Goal: Task Accomplishment & Management: Complete application form

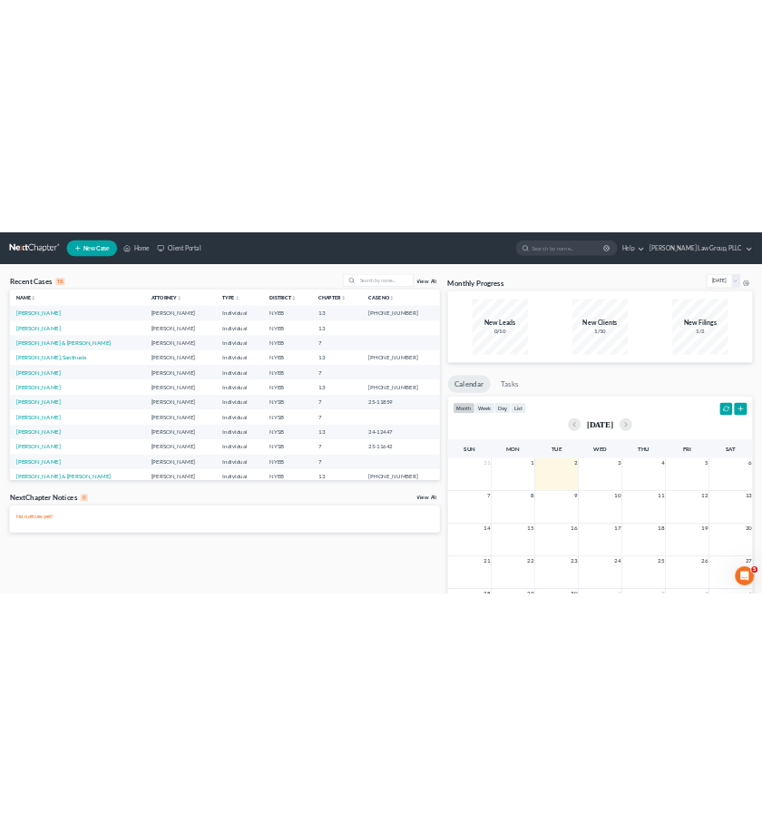
scroll to position [77, 0]
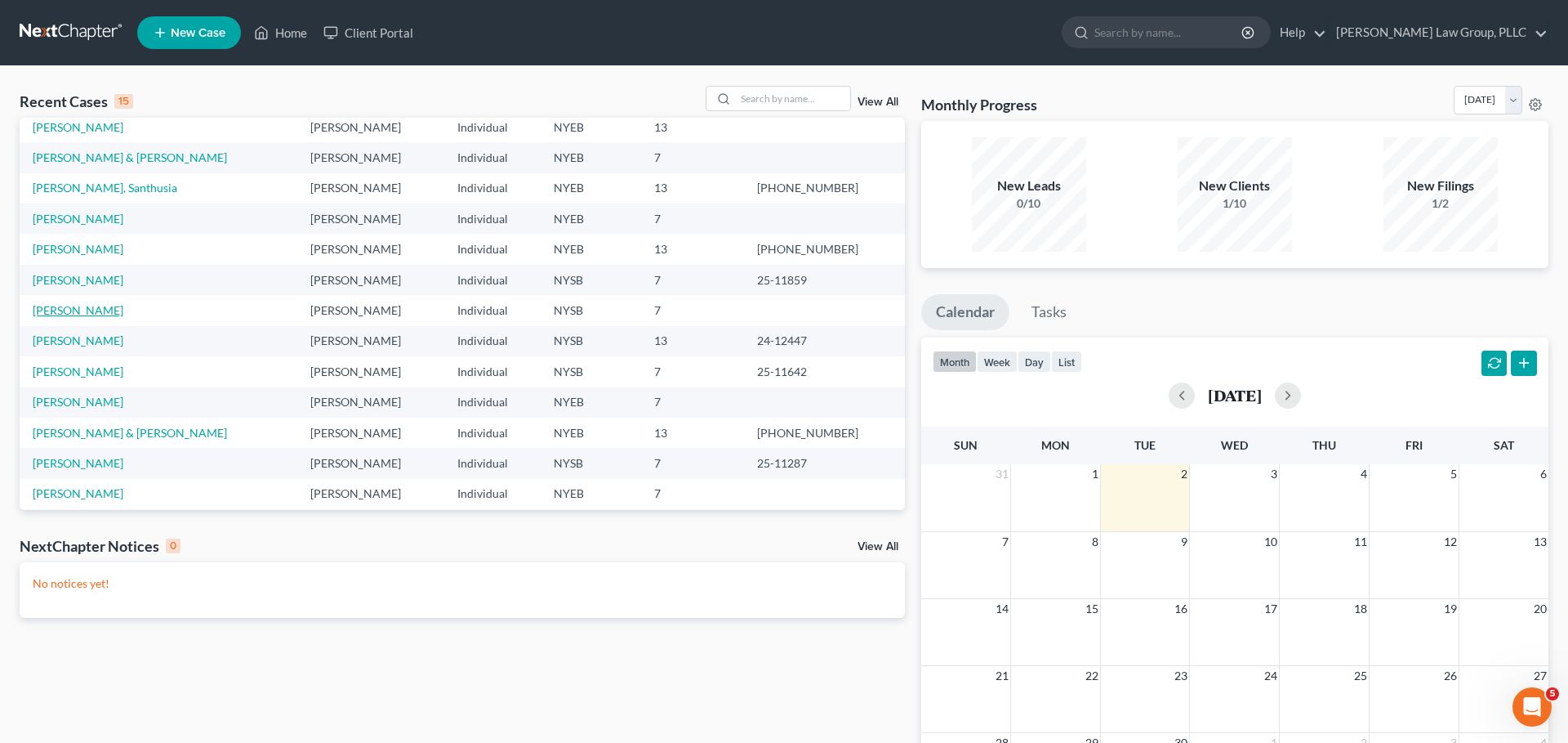
click at [56, 311] on link "[PERSON_NAME]" at bounding box center [77, 310] width 91 height 14
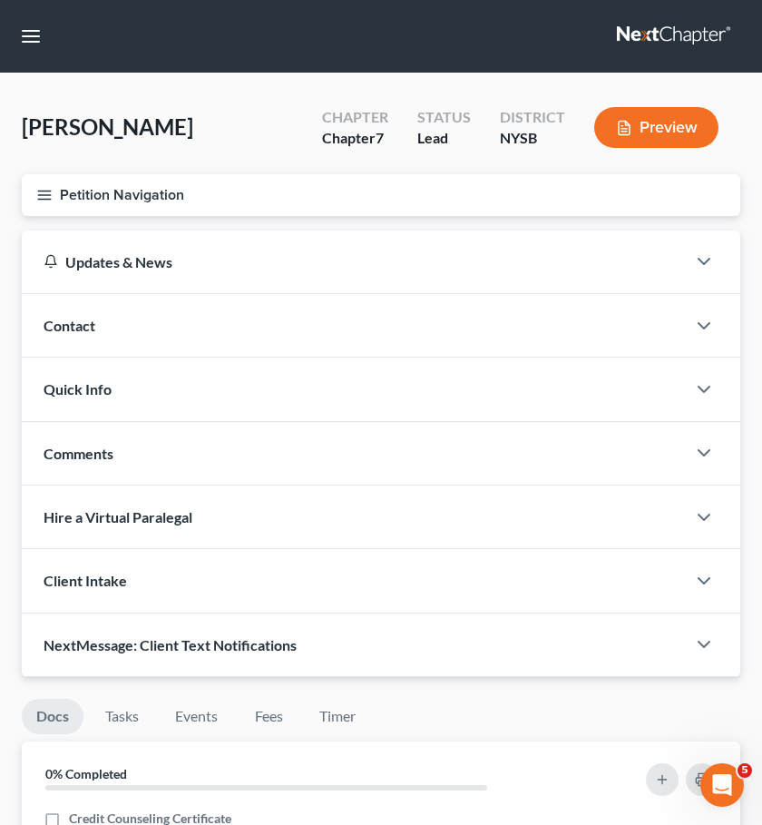
click at [132, 198] on button "Petition Navigation" at bounding box center [381, 195] width 719 height 42
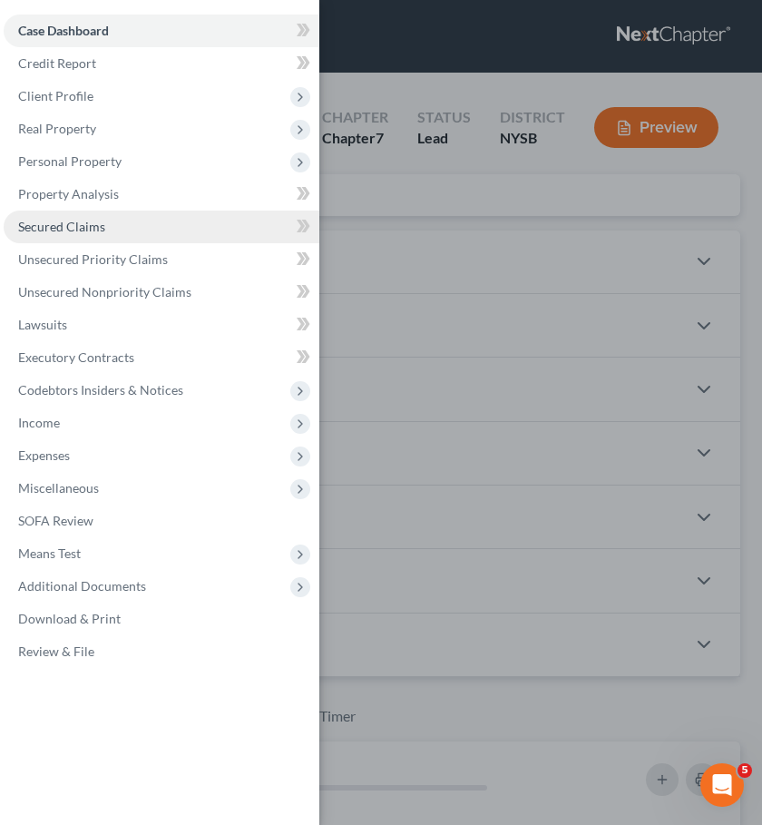
click at [129, 231] on link "Secured Claims" at bounding box center [162, 226] width 316 height 33
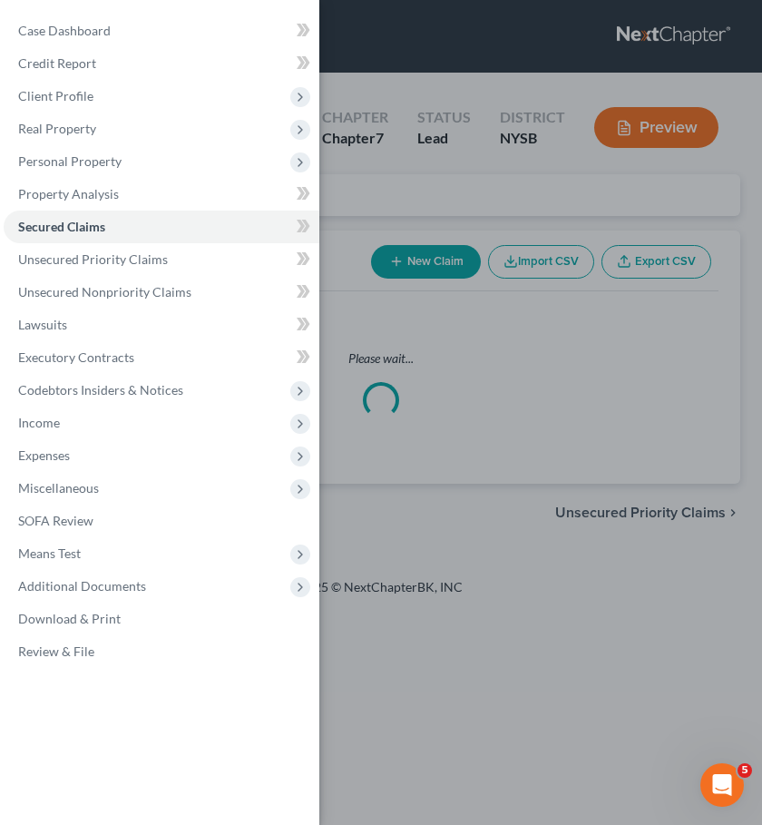
click at [410, 167] on div "Case Dashboard Payments Invoices Payments Payments Credit Report Client Profile" at bounding box center [381, 412] width 762 height 825
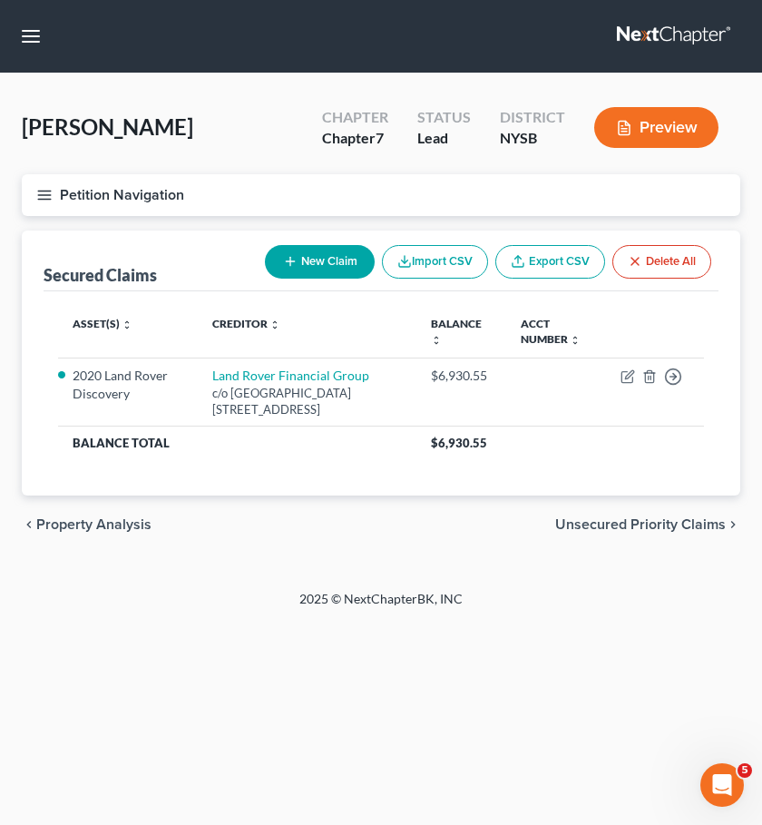
click at [641, 521] on span "Unsecured Priority Claims" at bounding box center [640, 524] width 171 height 15
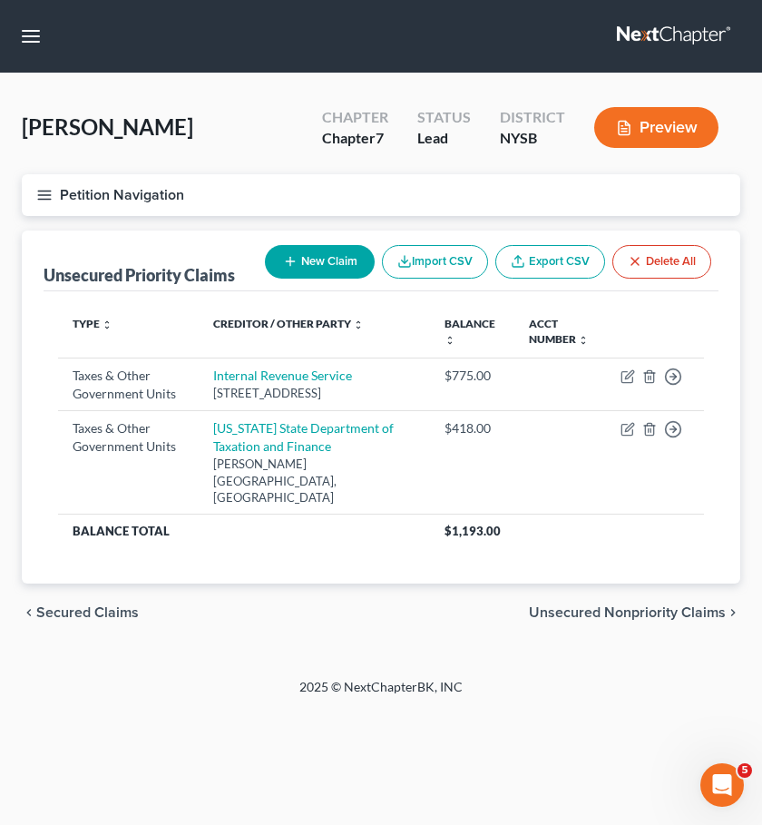
click at [676, 616] on span "Unsecured Nonpriority Claims" at bounding box center [627, 612] width 197 height 15
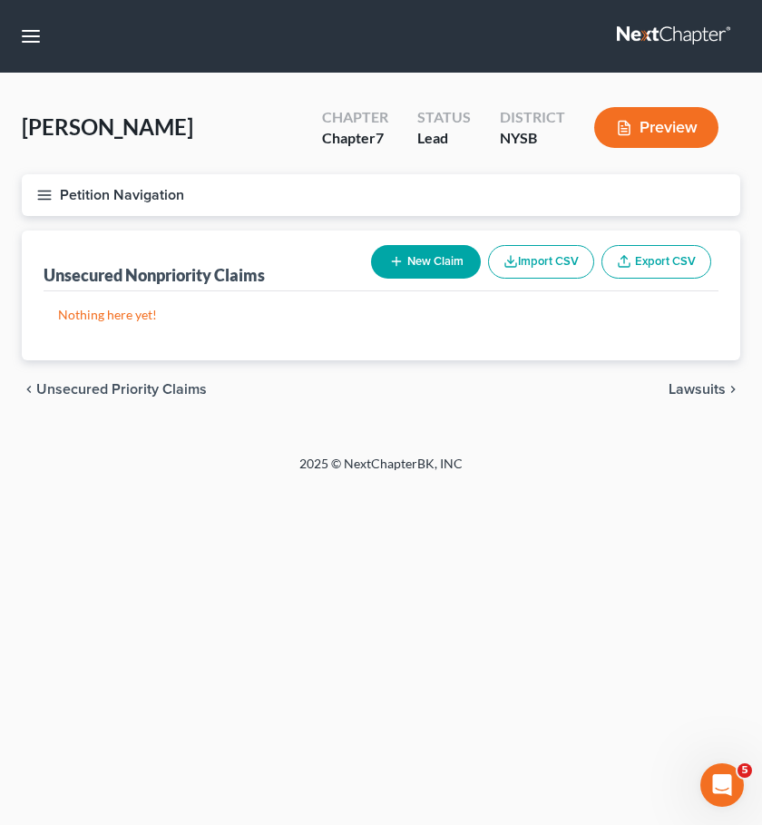
click at [437, 269] on button "New Claim" at bounding box center [426, 262] width 110 height 34
select select "0"
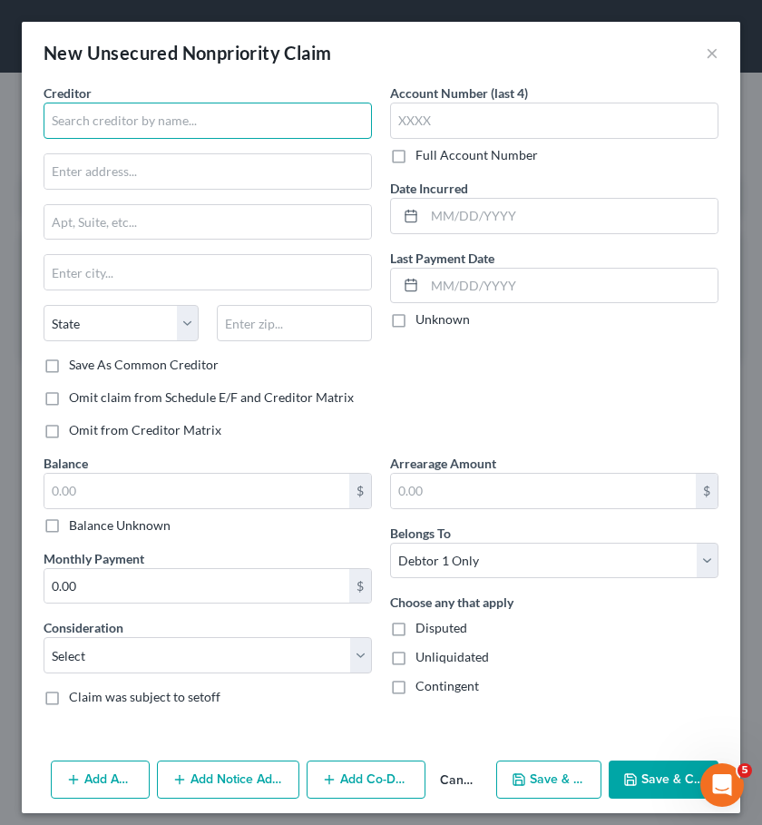
click at [256, 126] on input "text" at bounding box center [208, 121] width 328 height 36
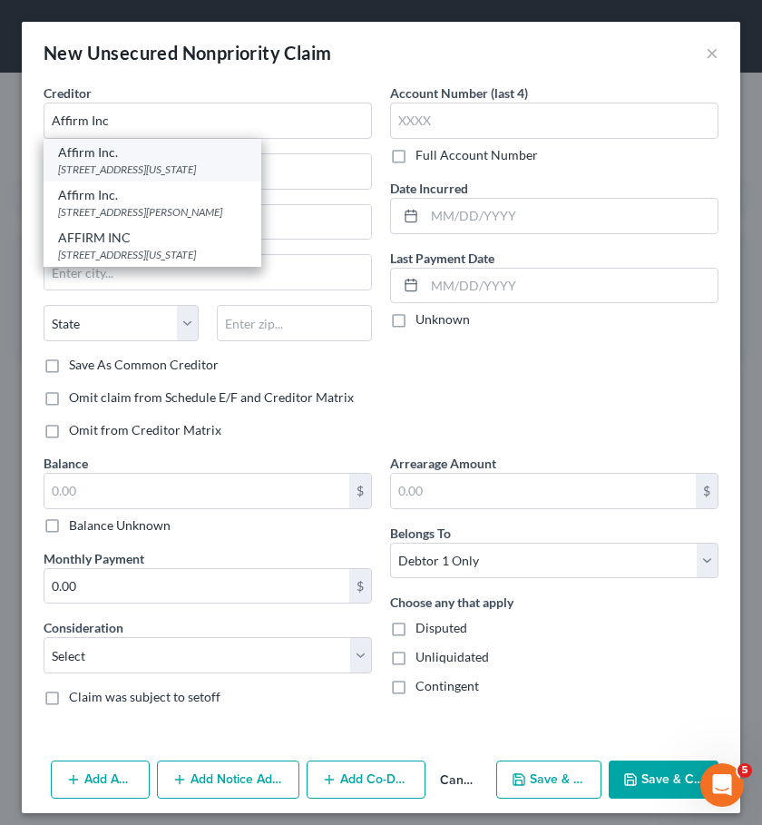
click at [211, 172] on div "[STREET_ADDRESS][US_STATE]" at bounding box center [152, 168] width 189 height 15
type input "Affirm Inc."
type input "[STREET_ADDRESS][US_STATE]"
type input "Floor 12"
type input "[GEOGRAPHIC_DATA]"
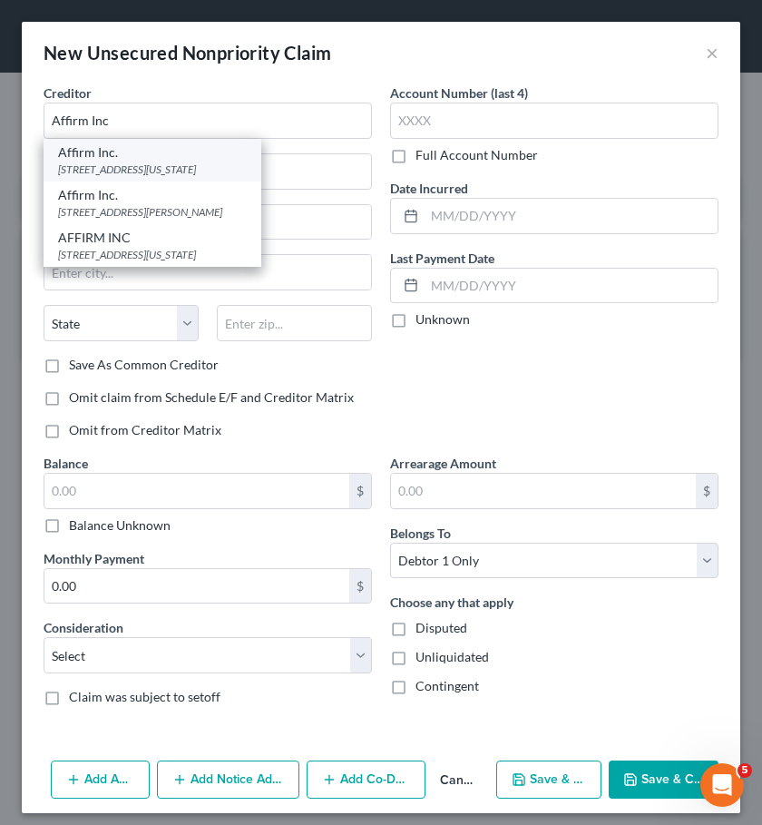
select select "4"
type input "94108"
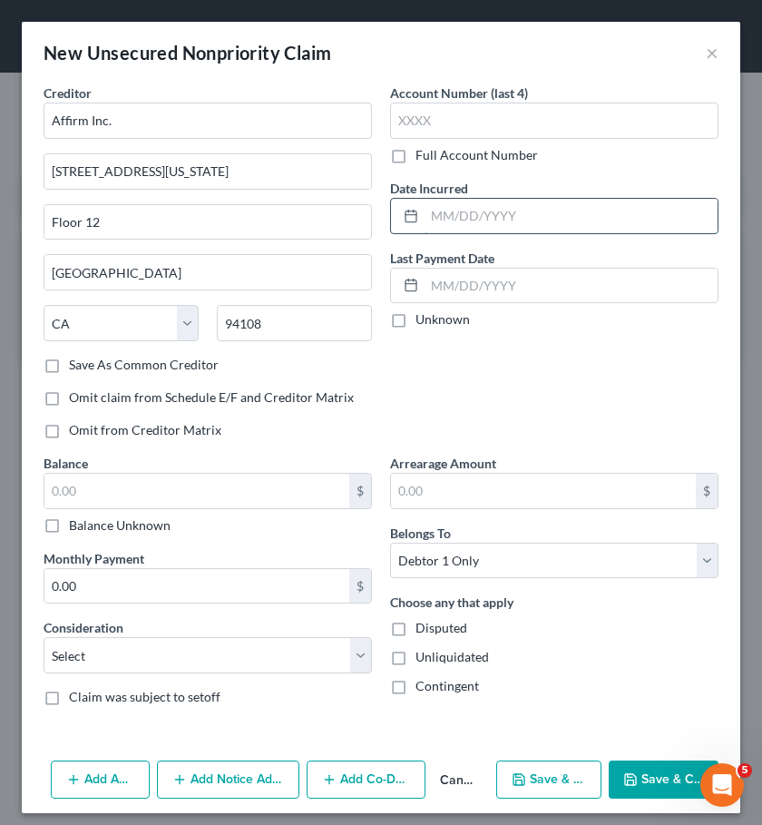
click at [456, 213] on input "text" at bounding box center [571, 216] width 293 height 34
type input "02/2024"
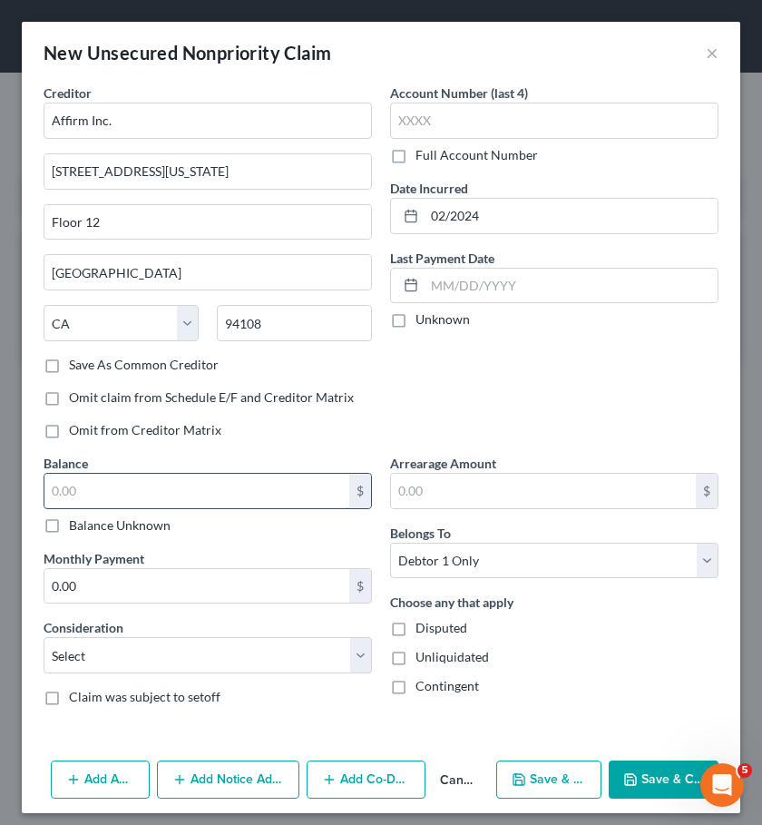
click at [265, 500] on input "text" at bounding box center [196, 491] width 305 height 34
type input "864"
click at [282, 657] on select "Select Cable / Satellite Services Collection Agency Credit Card Debt Debt Couns…" at bounding box center [208, 655] width 328 height 36
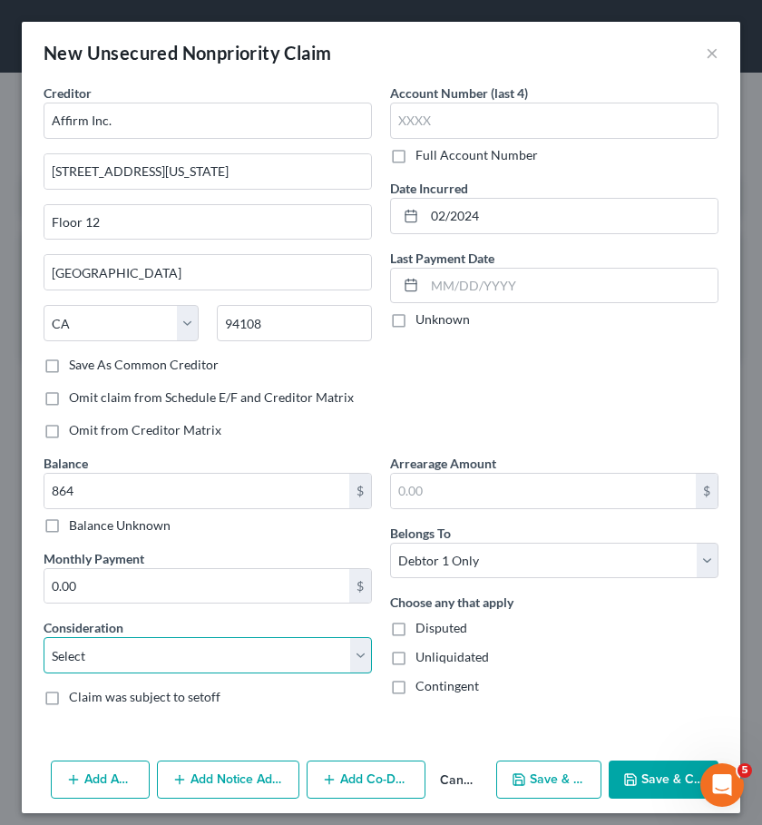
select select "10"
click at [44, 637] on select "Select Cable / Satellite Services Collection Agency Credit Card Debt Debt Couns…" at bounding box center [208, 655] width 328 height 36
click at [550, 777] on button "Save & New" at bounding box center [549, 779] width 106 height 38
select select "0"
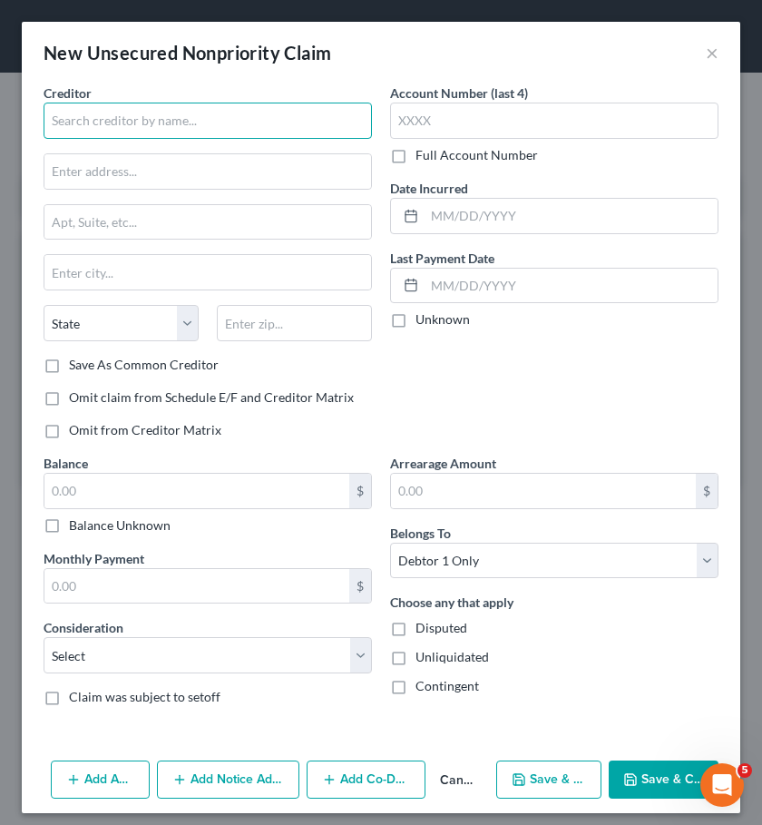
click at [176, 114] on input "text" at bounding box center [208, 121] width 328 height 36
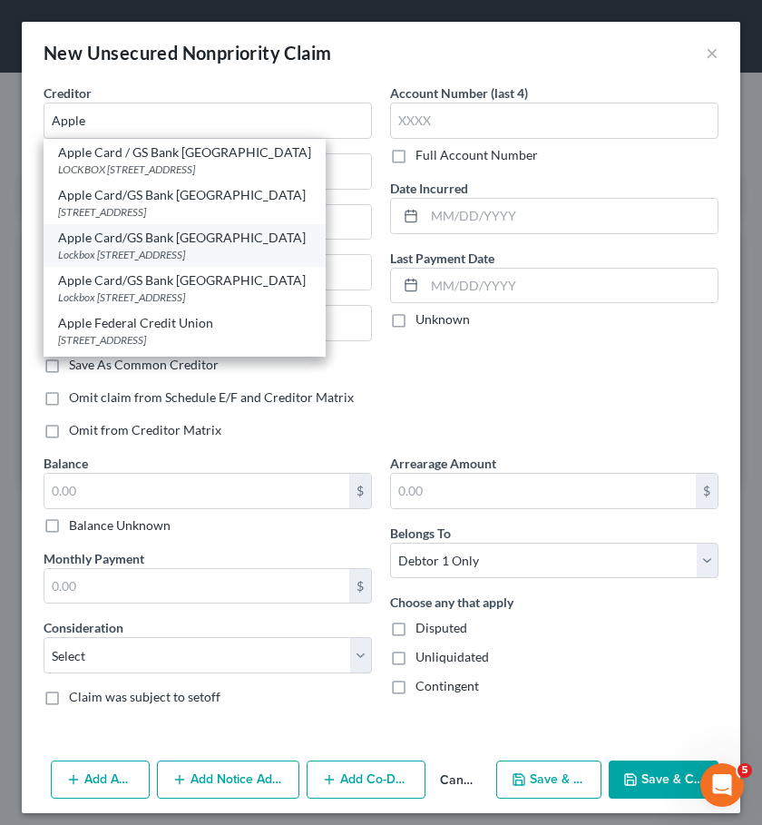
click at [165, 249] on div "Lockbox [STREET_ADDRESS]" at bounding box center [184, 254] width 253 height 15
type input "Apple Card/GS Bank [GEOGRAPHIC_DATA]"
type input "[STREET_ADDRESS]"
type input "[GEOGRAPHIC_DATA]"
select select "39"
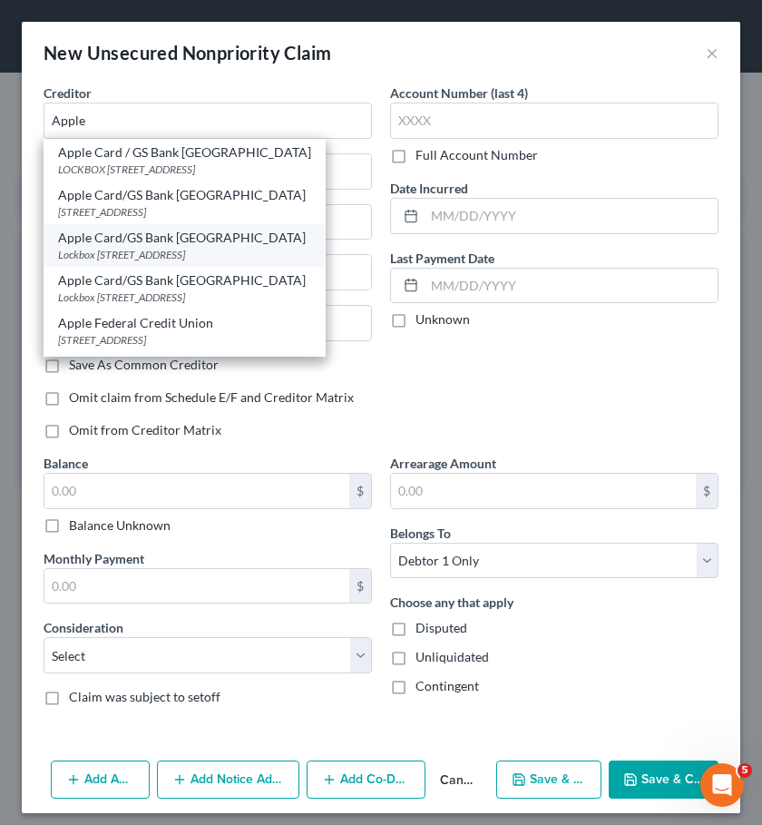
type input "19170"
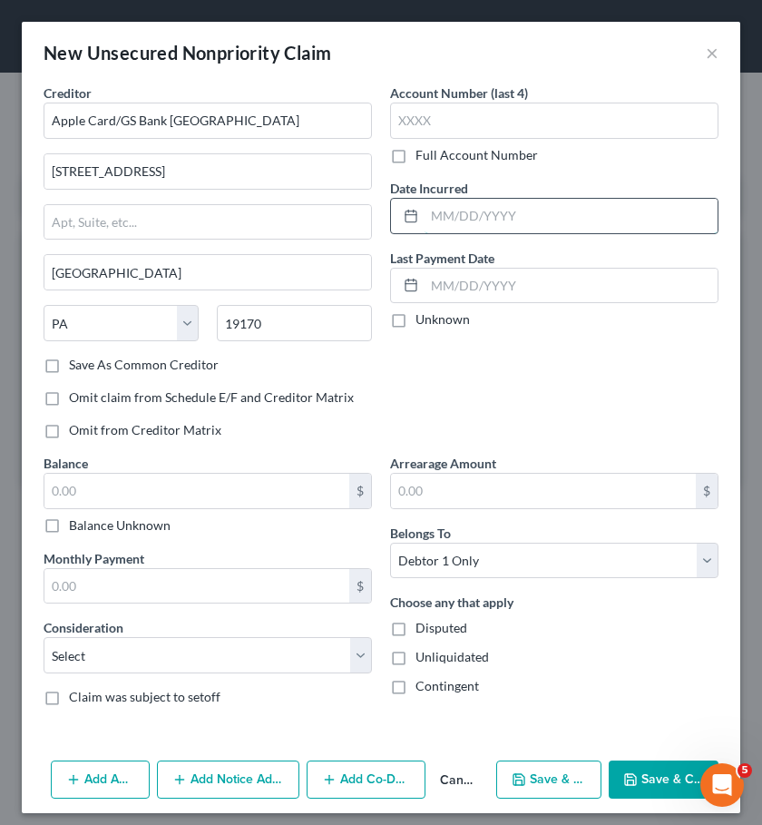
click at [454, 222] on input "text" at bounding box center [571, 216] width 293 height 34
type input "10/2020"
click at [289, 493] on input "text" at bounding box center [196, 491] width 305 height 34
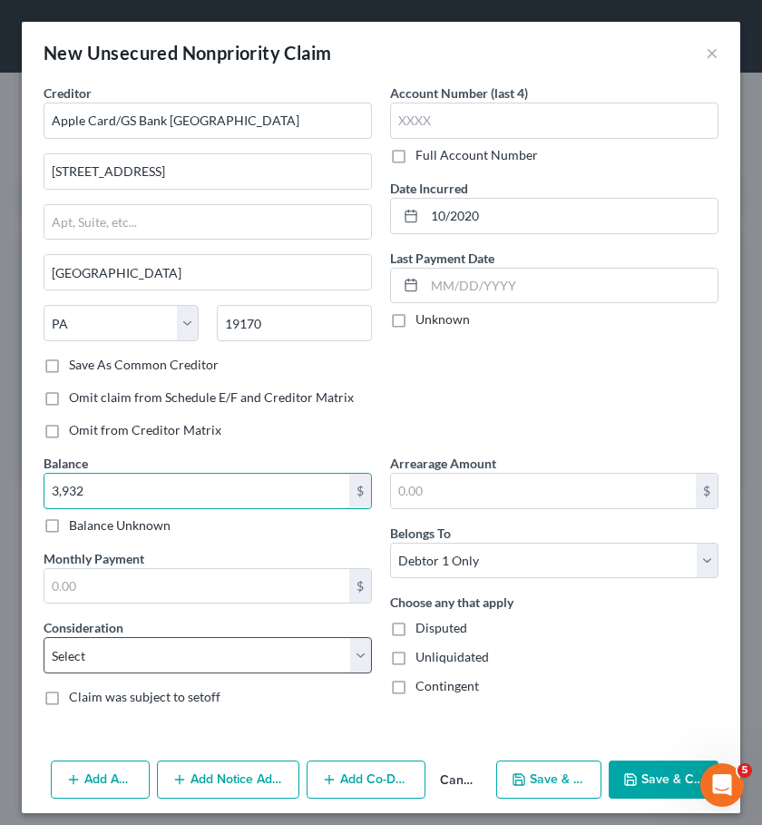
type input "3,932"
click at [249, 646] on select "Select Cable / Satellite Services Collection Agency Credit Card Debt Debt Couns…" at bounding box center [208, 655] width 328 height 36
select select "2"
click at [44, 637] on select "Select Cable / Satellite Services Collection Agency Credit Card Debt Debt Couns…" at bounding box center [208, 655] width 328 height 36
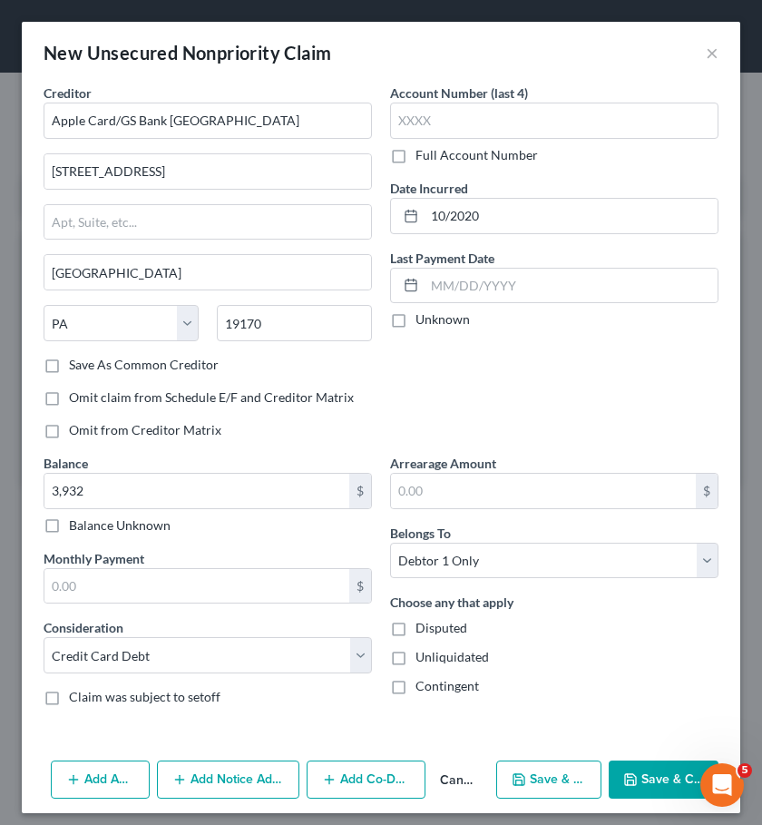
click at [554, 779] on button "Save & New" at bounding box center [549, 779] width 106 height 38
select select "0"
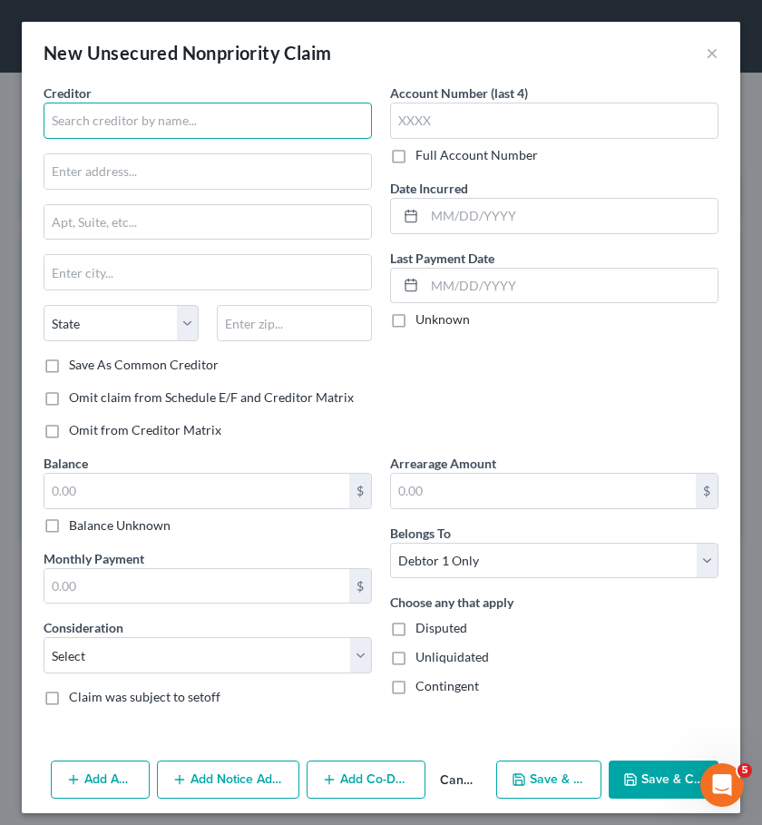
click at [259, 126] on input "text" at bounding box center [208, 121] width 328 height 36
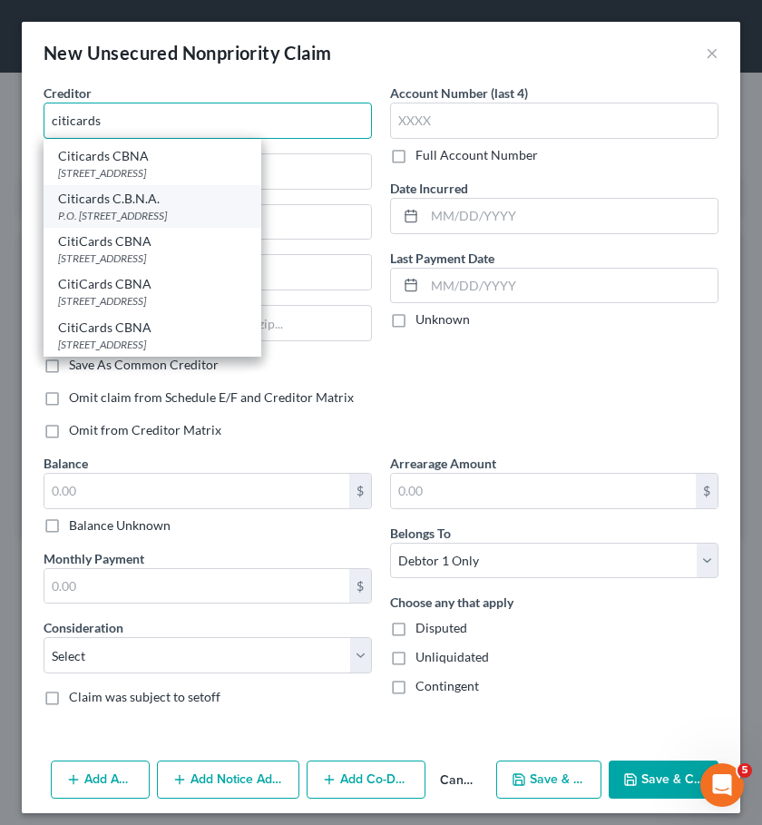
scroll to position [95, 0]
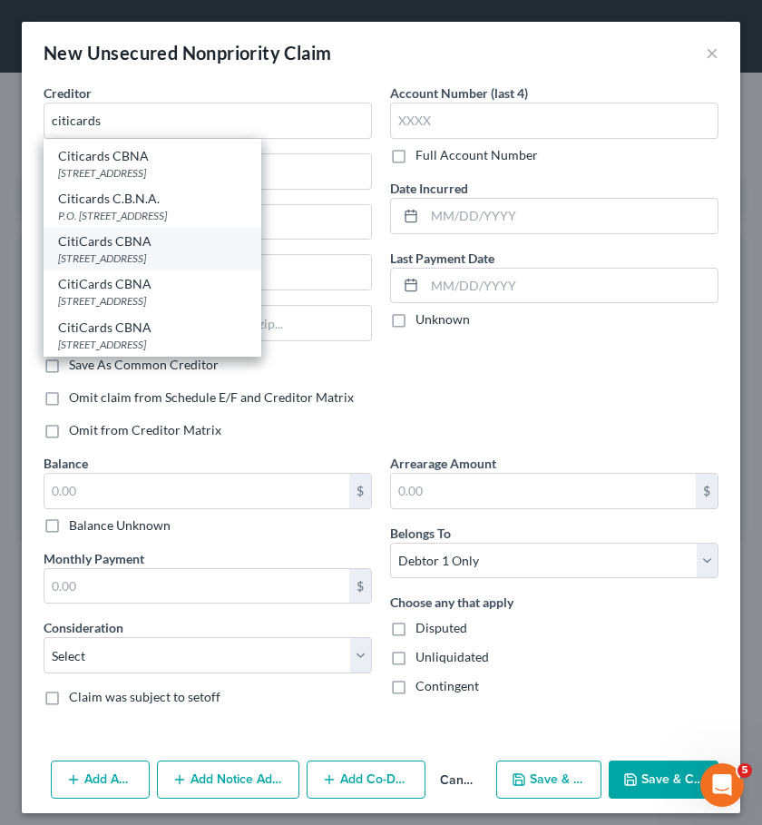
click at [203, 260] on div "[STREET_ADDRESS]" at bounding box center [152, 257] width 189 height 15
type input "CitiCards CBNA"
type input "PO Box 6241"
type input "[GEOGRAPHIC_DATA]"
select select "43"
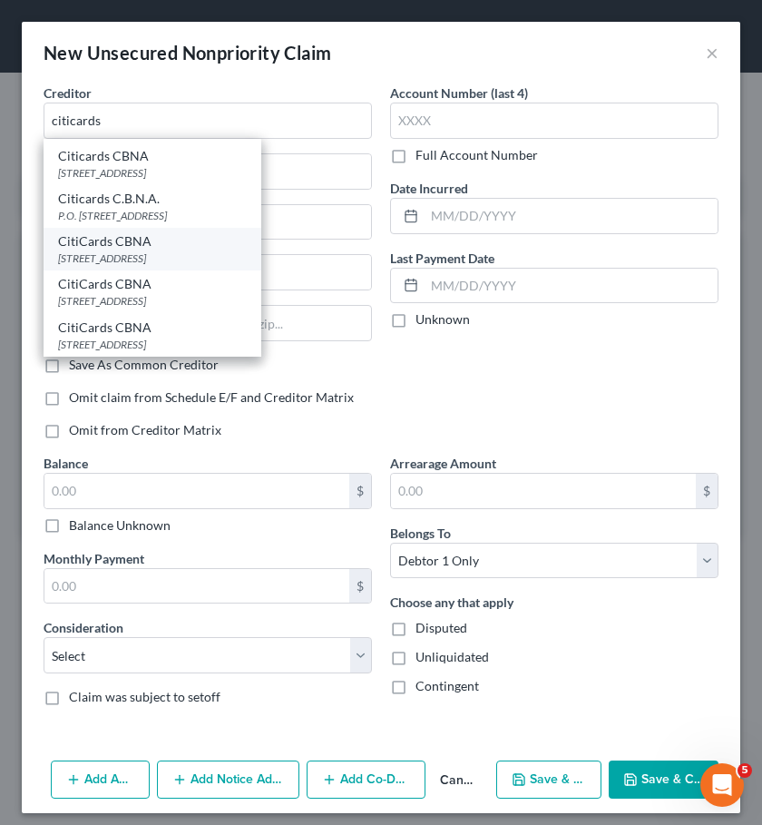
type input "57117"
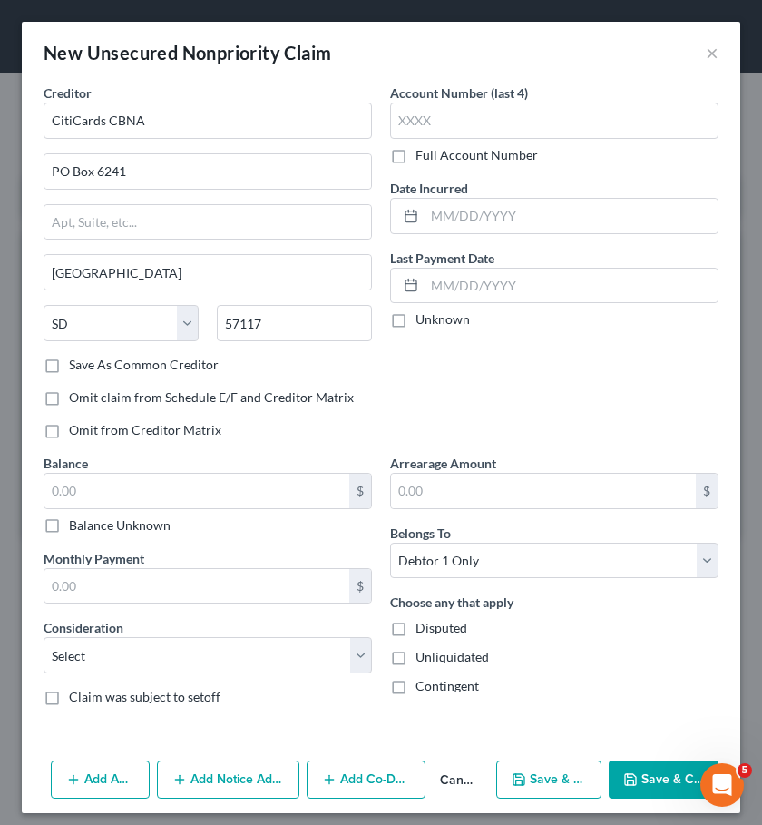
scroll to position [0, 0]
click at [490, 214] on input "text" at bounding box center [571, 216] width 293 height 34
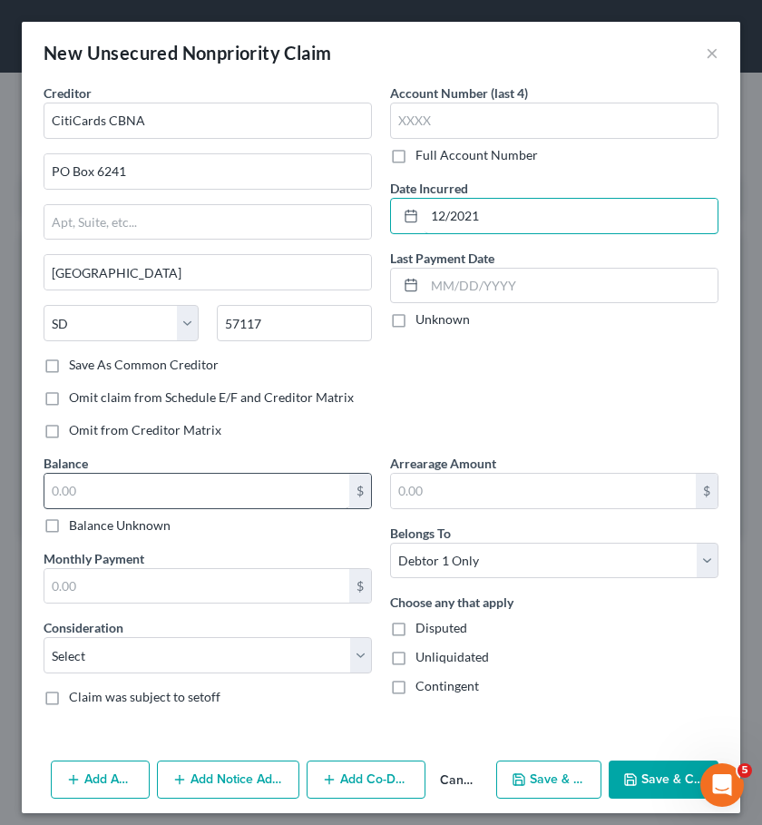
type input "12/2021"
click at [309, 491] on input "text" at bounding box center [196, 491] width 305 height 34
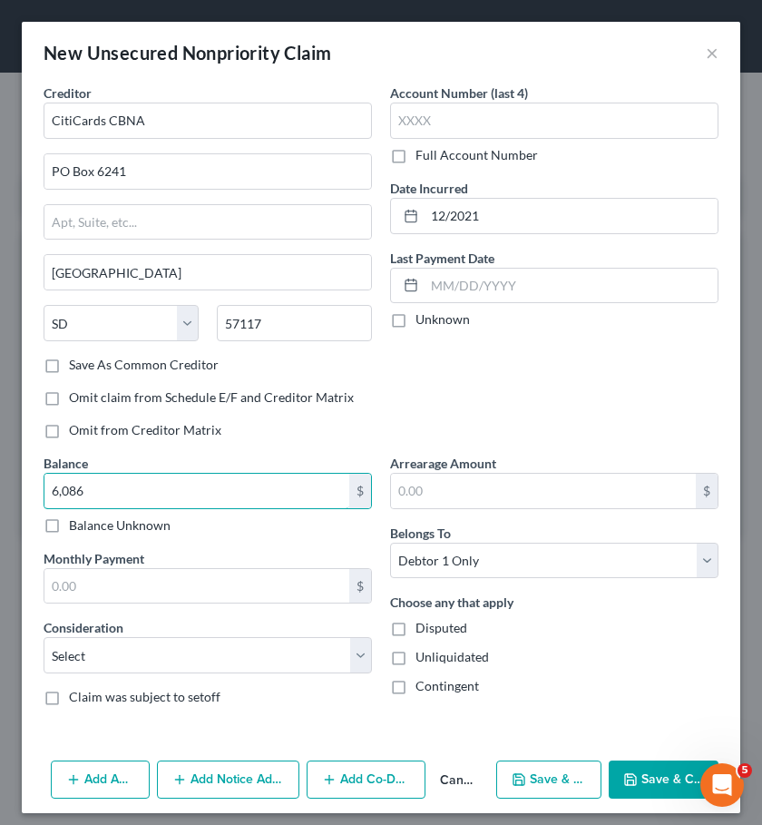
type input "6,086"
click at [285, 673] on div "Balance 6,086.00 $ Balance Unknown Balance Undetermined 6,086 $ Balance Unknown…" at bounding box center [207, 587] width 347 height 267
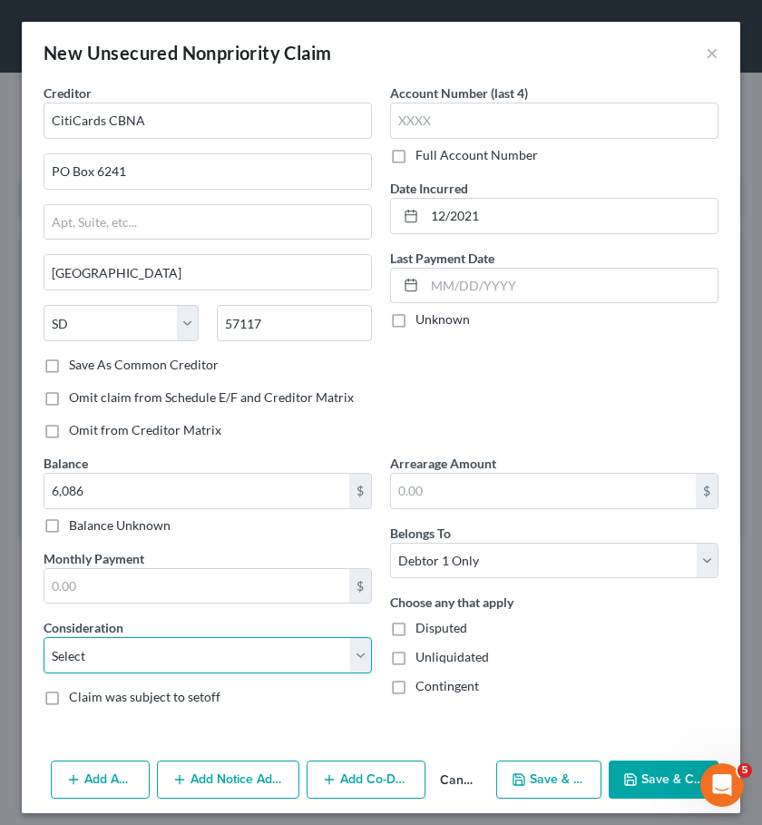
click at [292, 666] on select "Select Cable / Satellite Services Collection Agency Credit Card Debt Debt Couns…" at bounding box center [208, 655] width 328 height 36
select select "2"
click at [44, 637] on select "Select Cable / Satellite Services Collection Agency Credit Card Debt Debt Couns…" at bounding box center [208, 655] width 328 height 36
click at [554, 772] on button "Save & New" at bounding box center [549, 779] width 106 height 38
select select "0"
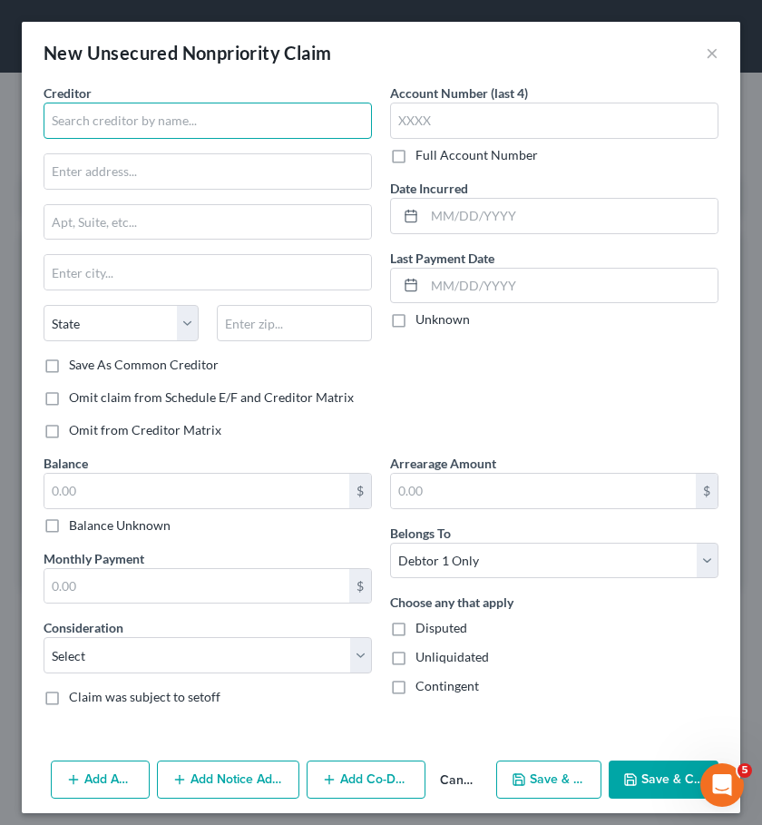
click at [274, 119] on input "text" at bounding box center [208, 121] width 328 height 36
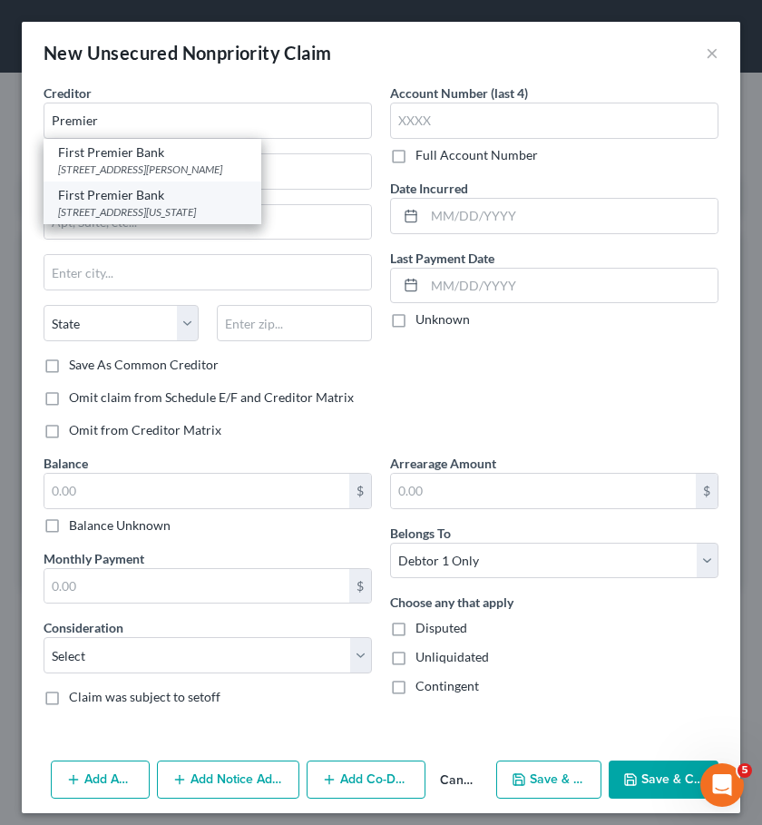
click at [205, 207] on div "[STREET_ADDRESS][US_STATE]" at bounding box center [152, 211] width 189 height 15
type input "First Premier Bank"
type input "[STREET_ADDRESS][US_STATE]"
type input "[GEOGRAPHIC_DATA]"
select select "43"
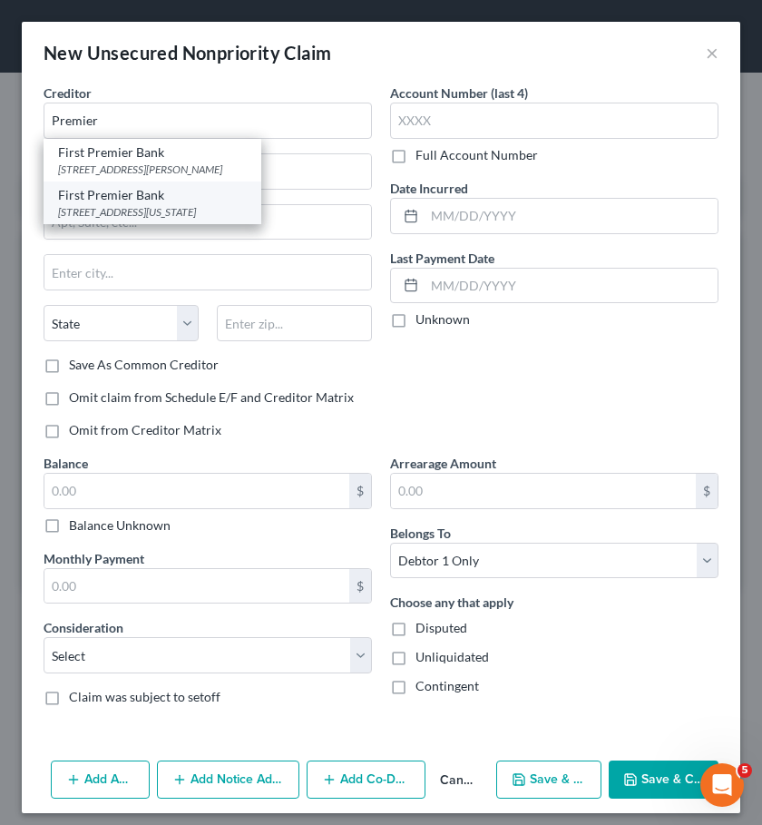
type input "57104"
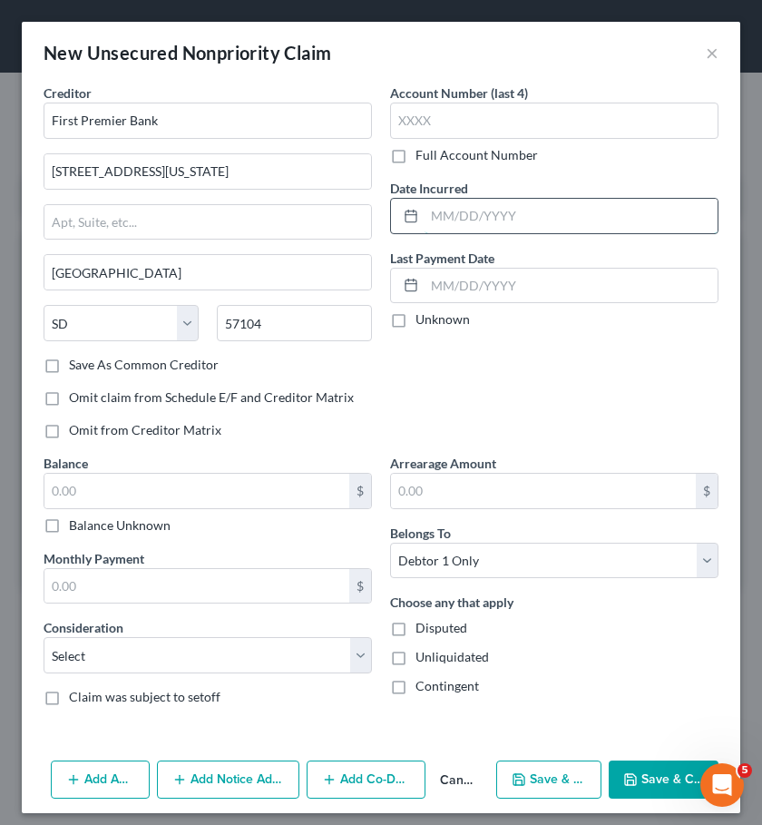
click at [545, 230] on input "text" at bounding box center [571, 216] width 293 height 34
type input "04/2014"
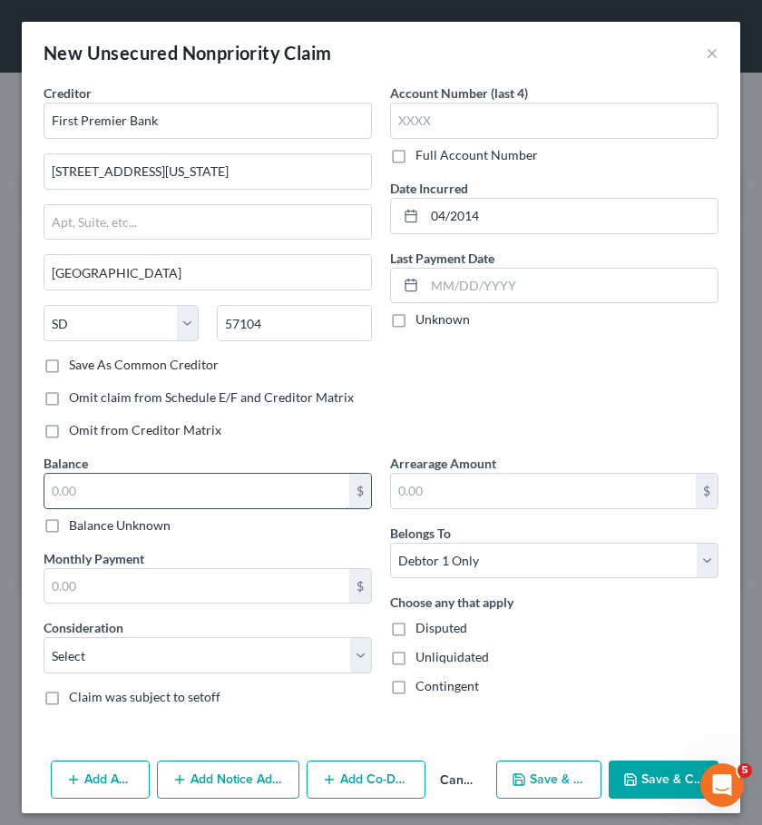
click at [290, 484] on input "text" at bounding box center [196, 491] width 305 height 34
type input "1,792"
click at [269, 661] on select "Select Cable / Satellite Services Collection Agency Credit Card Debt Debt Couns…" at bounding box center [208, 655] width 328 height 36
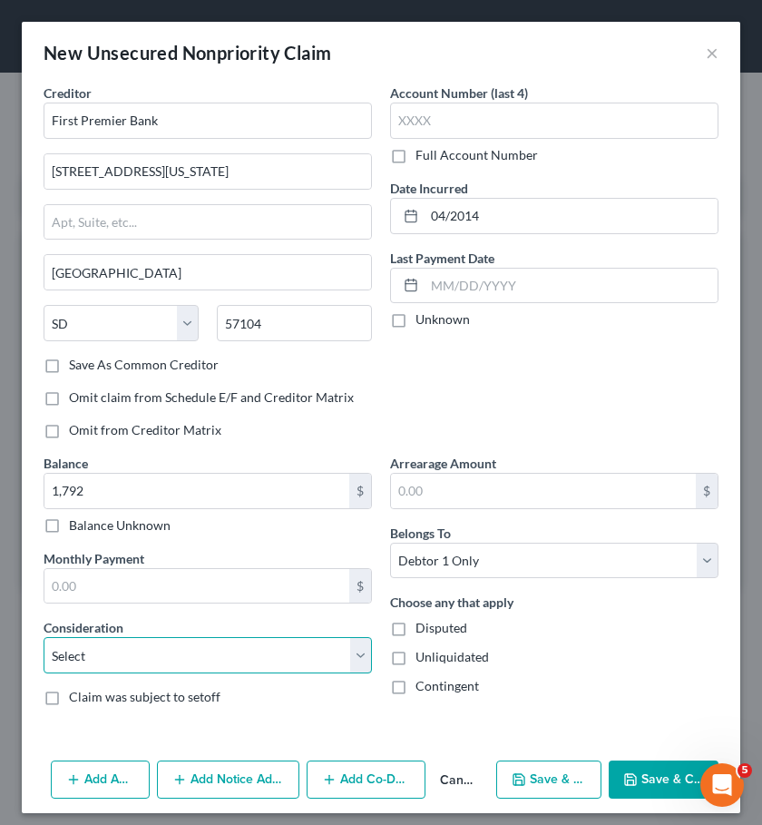
select select "2"
click at [44, 637] on select "Select Cable / Satellite Services Collection Agency Credit Card Debt Debt Couns…" at bounding box center [208, 655] width 328 height 36
click at [544, 775] on button "Save & New" at bounding box center [549, 779] width 106 height 38
select select "0"
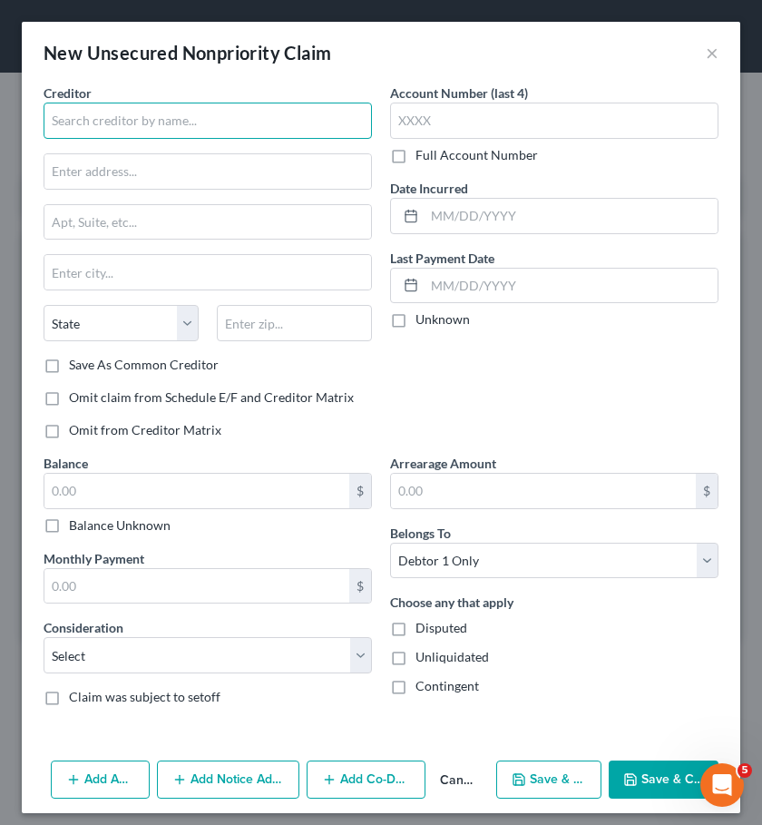
click at [296, 124] on input "text" at bounding box center [208, 121] width 328 height 36
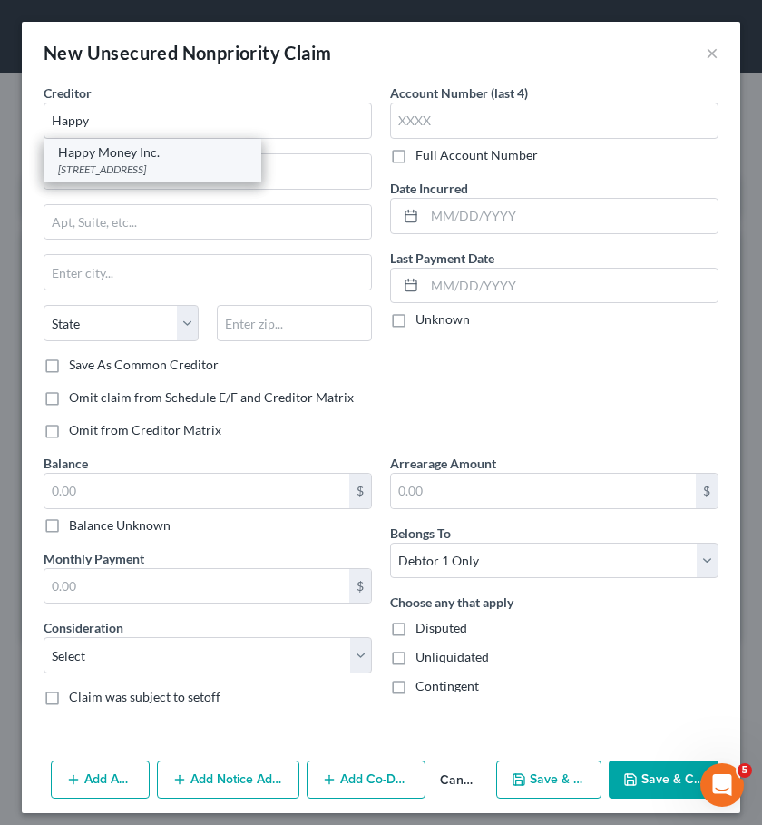
click at [119, 157] on div "Happy Money Inc." at bounding box center [152, 152] width 189 height 18
type input "Happy Money Inc."
type input "[STREET_ADDRESS]"
type input "Costa Mesa"
select select "4"
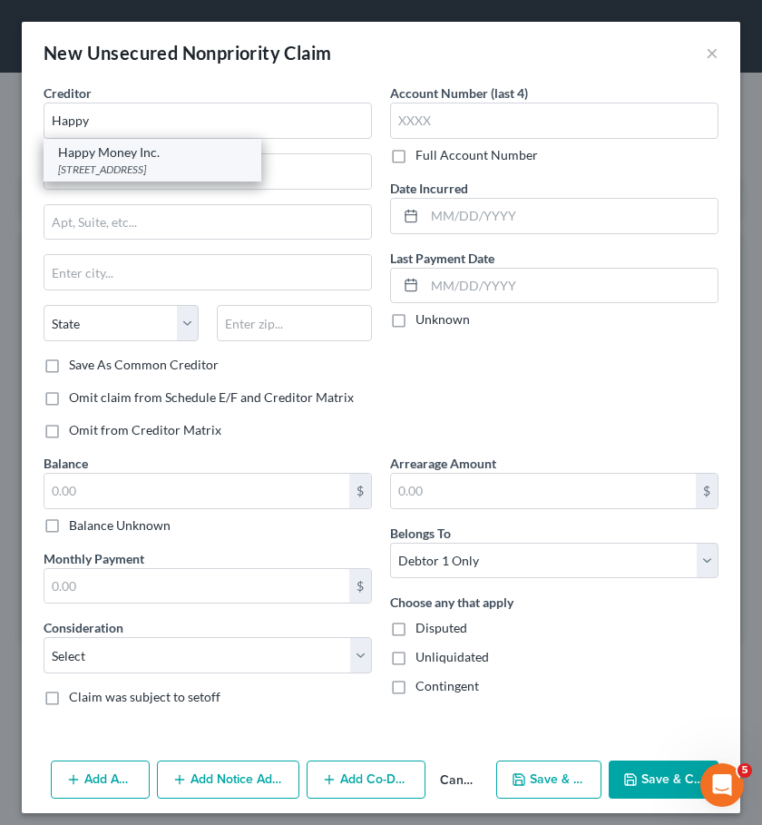
type input "92626"
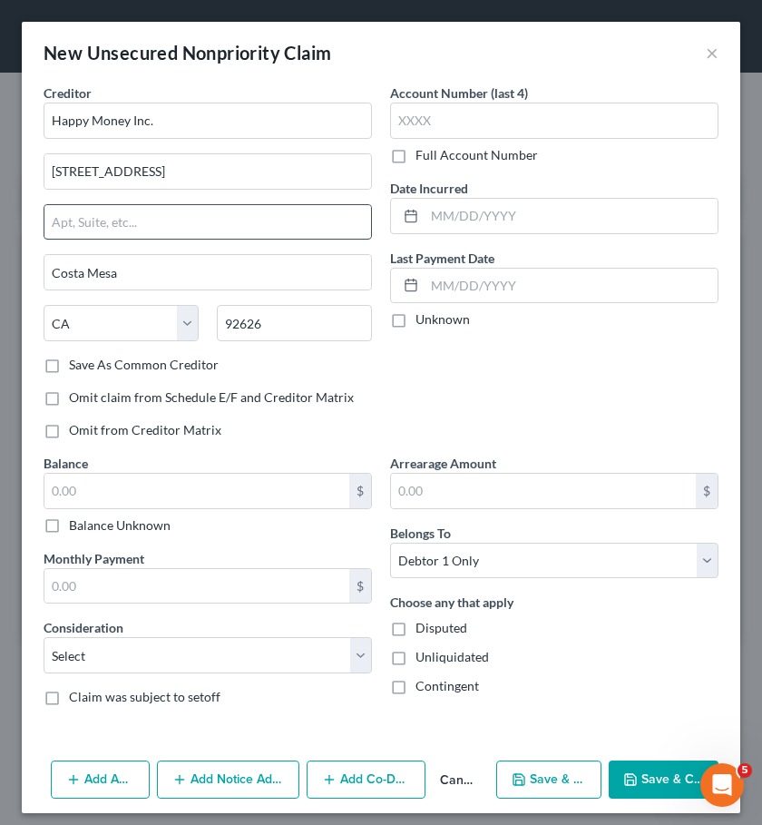
click at [188, 216] on input "text" at bounding box center [207, 222] width 327 height 34
type input "Suite 800"
click at [192, 367] on label "Save As Common Creditor" at bounding box center [144, 365] width 150 height 18
click at [88, 367] on input "Save As Common Creditor" at bounding box center [82, 362] width 12 height 12
checkbox input "true"
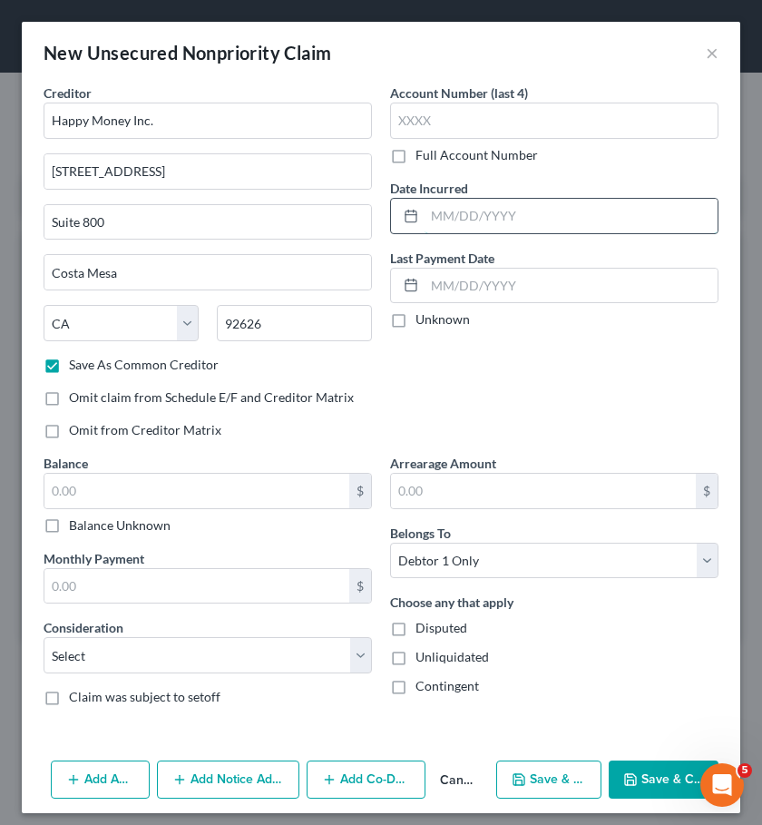
click at [474, 219] on input "text" at bounding box center [571, 216] width 293 height 34
type input "09/2021"
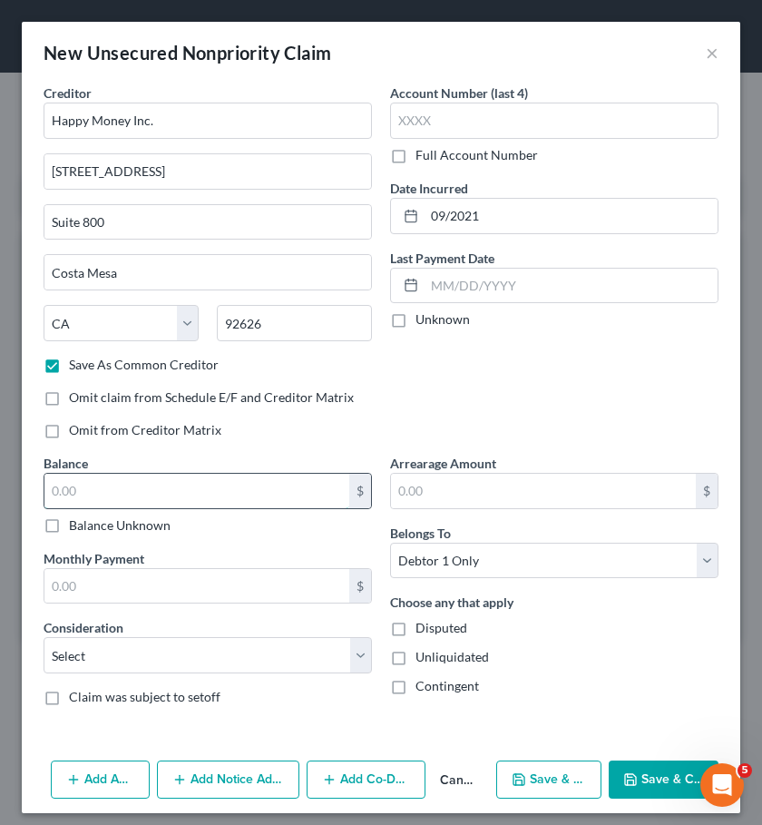
click at [249, 489] on input "text" at bounding box center [196, 491] width 305 height 34
type input "4,687"
click at [241, 651] on select "Select Cable / Satellite Services Collection Agency Credit Card Debt Debt Couns…" at bounding box center [208, 655] width 328 height 36
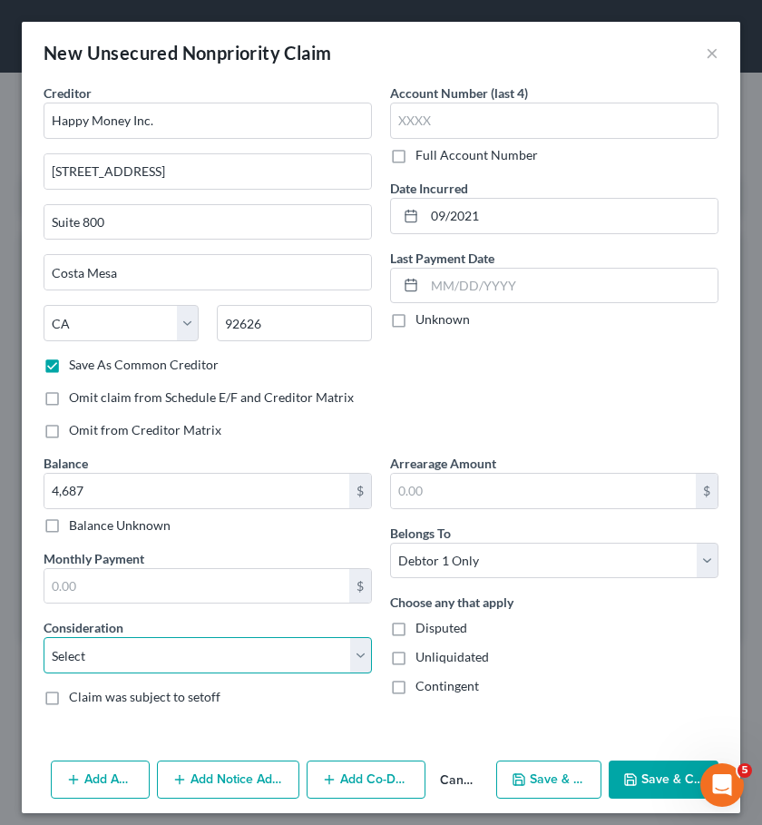
select select "2"
click at [44, 637] on select "Select Cable / Satellite Services Collection Agency Credit Card Debt Debt Couns…" at bounding box center [208, 655] width 328 height 36
click at [508, 766] on button "Save & New" at bounding box center [549, 779] width 106 height 38
select select "0"
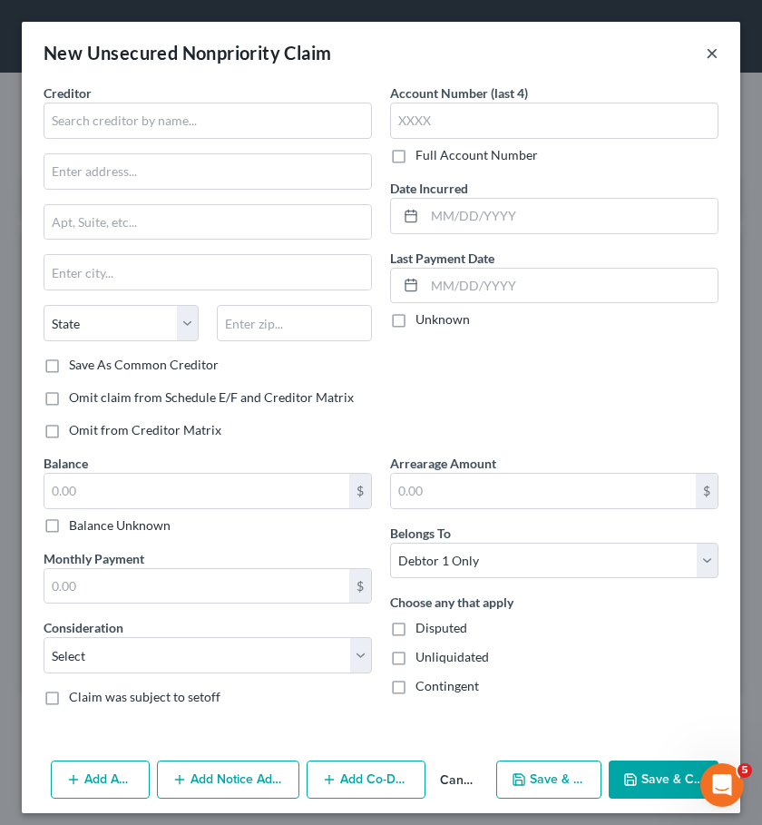
click at [714, 54] on button "×" at bounding box center [712, 53] width 13 height 22
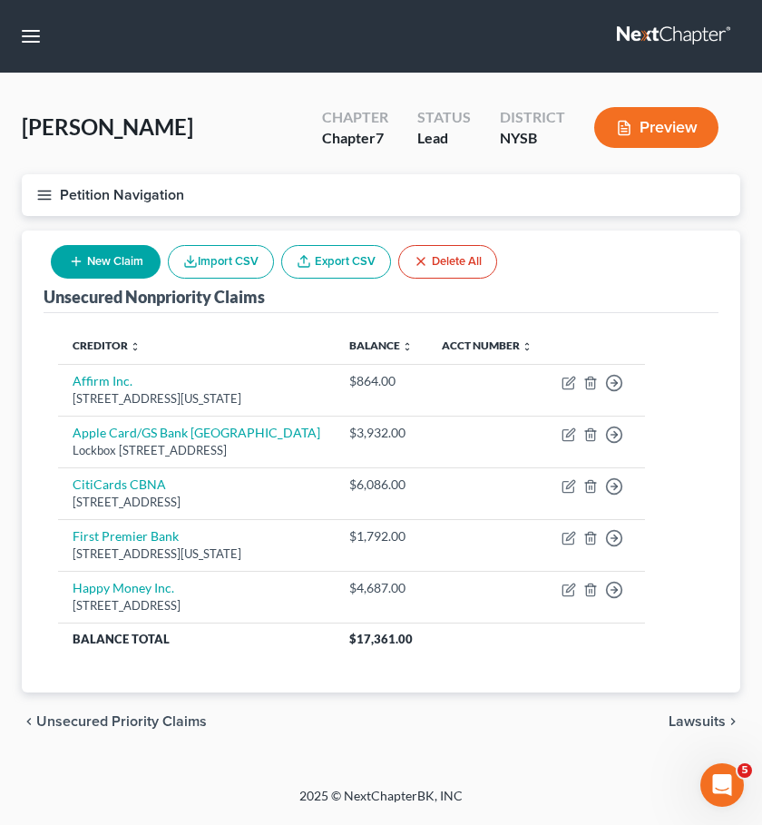
click at [140, 716] on span "Unsecured Priority Claims" at bounding box center [121, 721] width 171 height 15
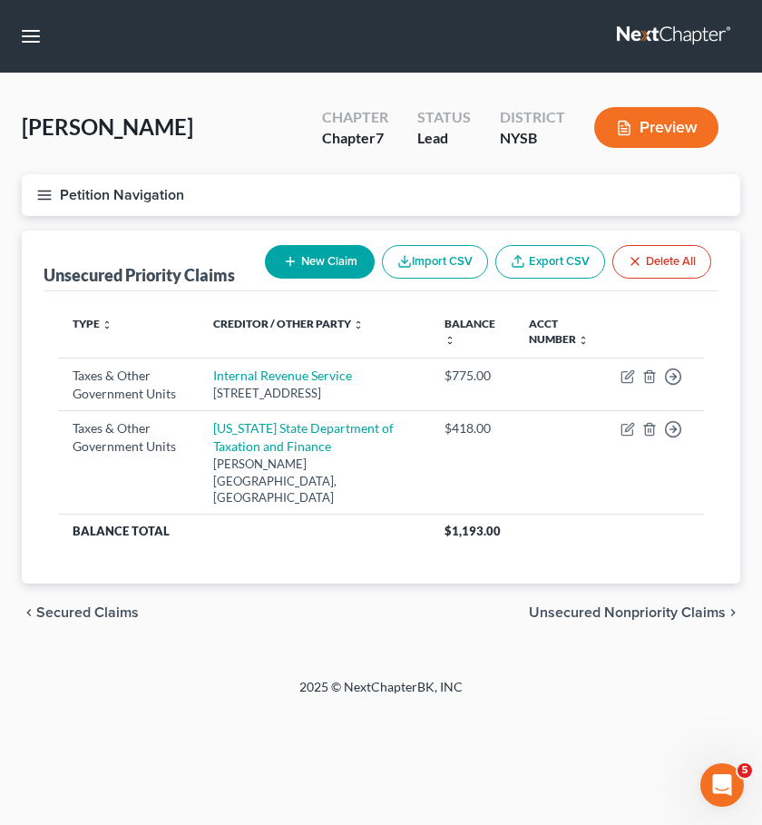
click at [111, 611] on span "Secured Claims" at bounding box center [87, 612] width 103 height 15
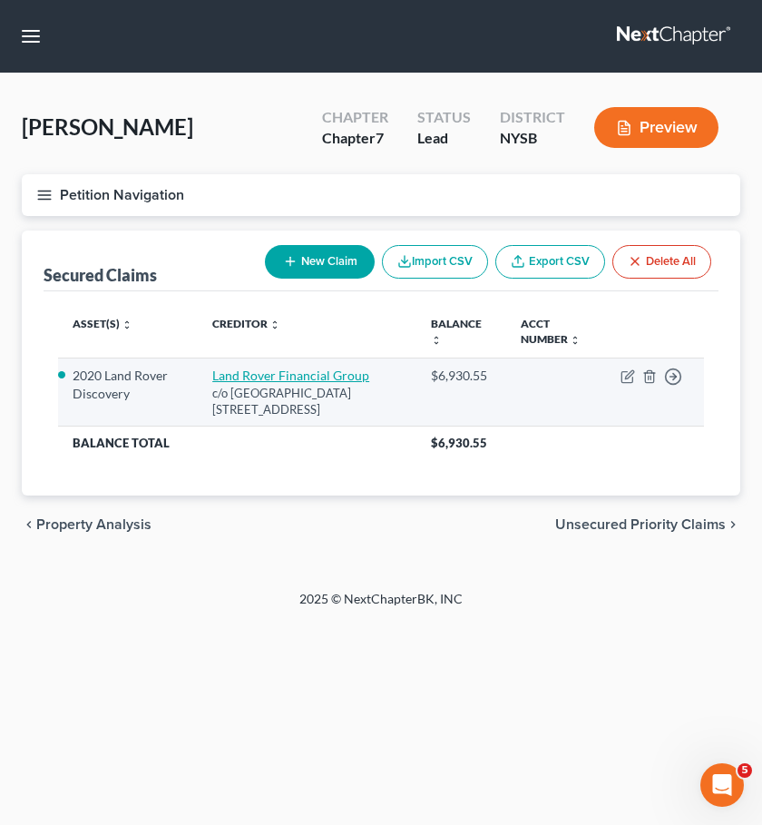
click at [266, 372] on link "Land Rover Financial Group" at bounding box center [290, 374] width 157 height 15
select select "45"
select select "2"
select select "0"
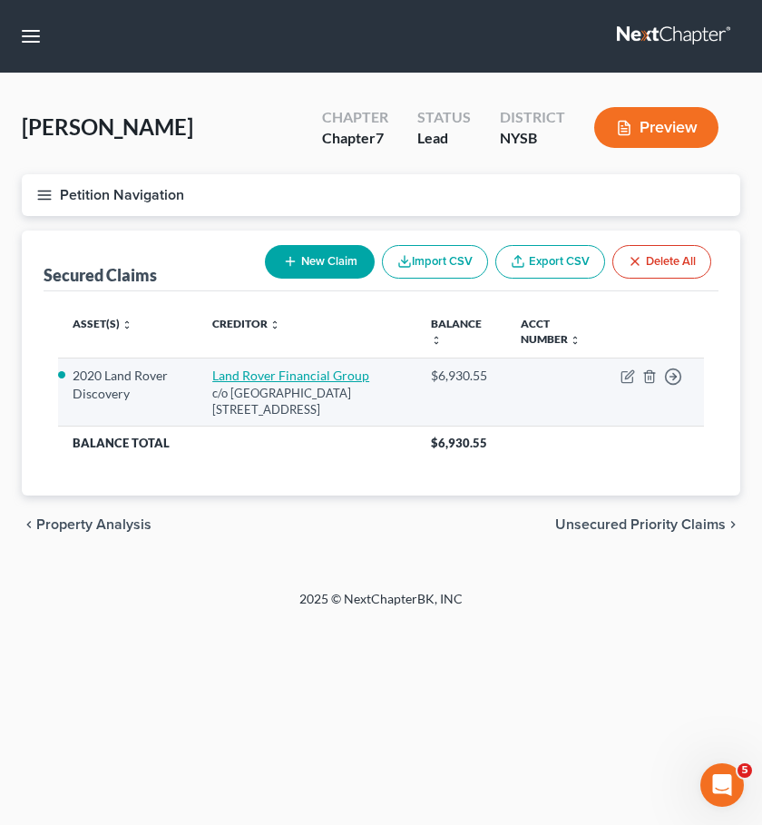
select select "0"
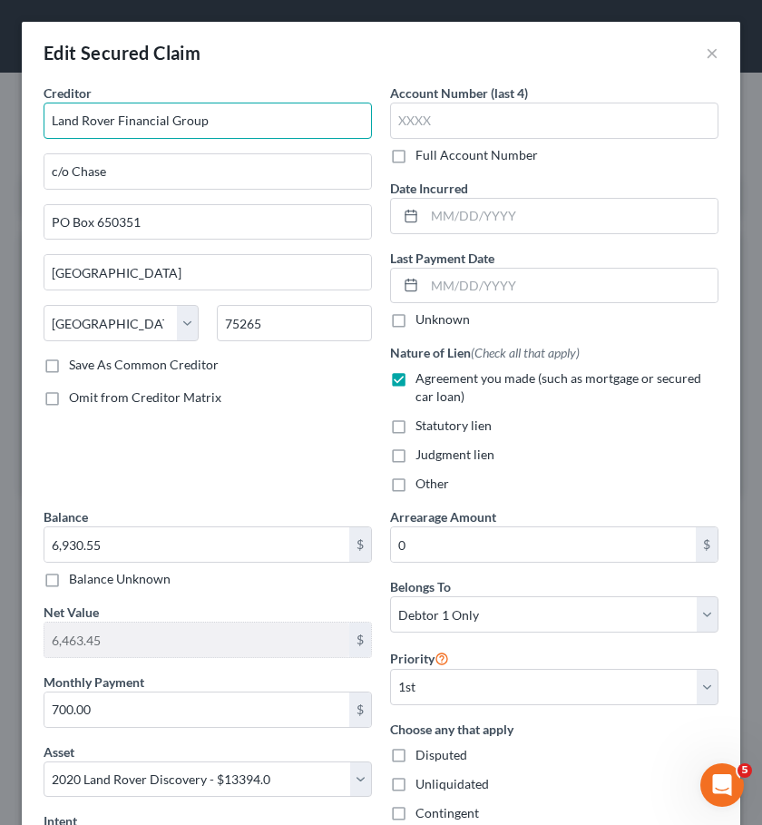
click at [232, 119] on input "Land Rover Financial Group" at bounding box center [208, 121] width 328 height 36
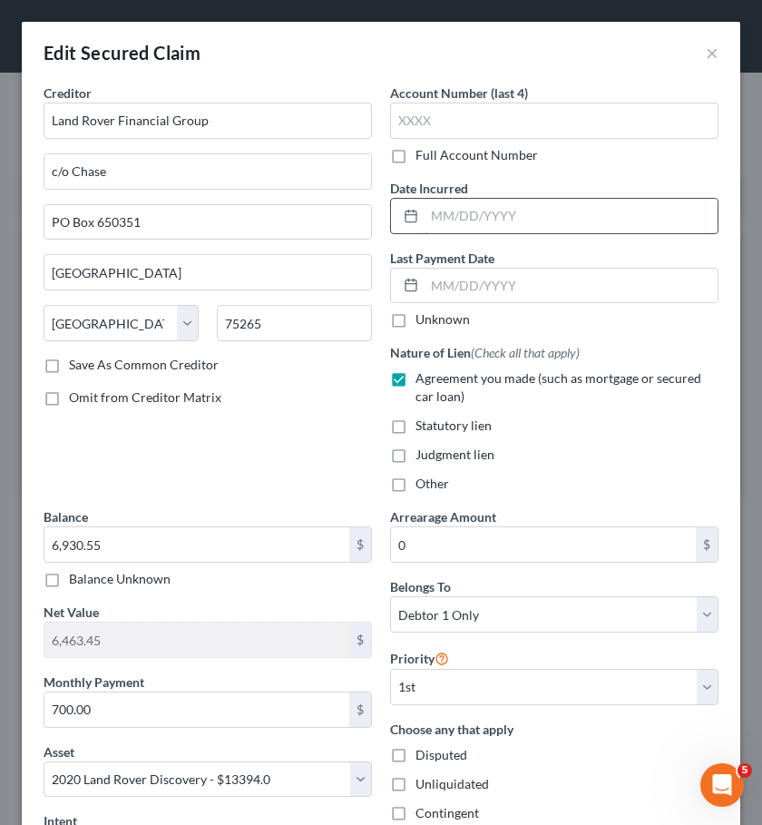
click at [458, 223] on input "text" at bounding box center [571, 216] width 293 height 34
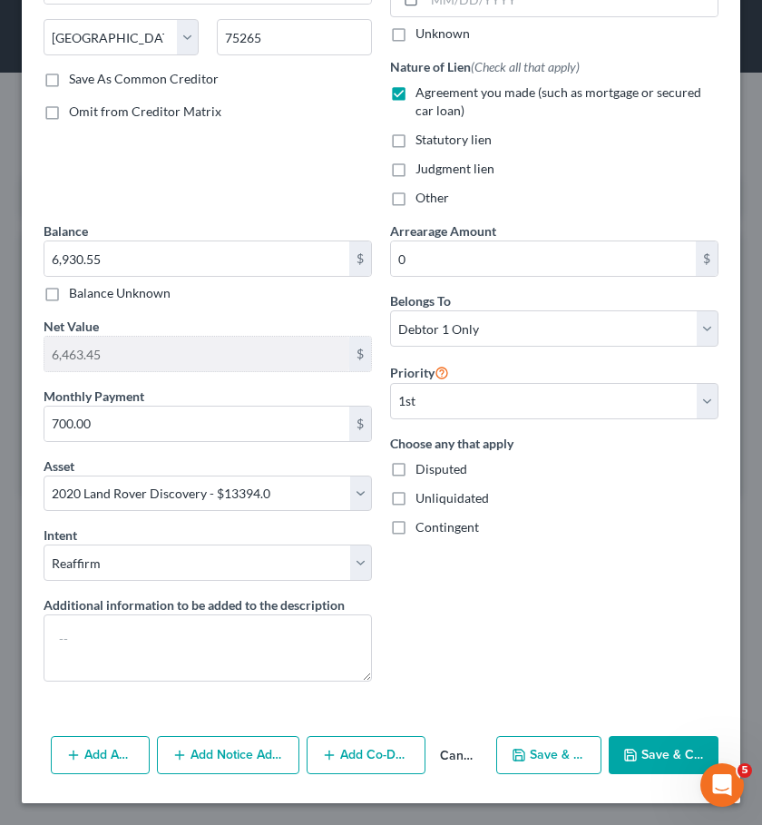
type input "06/2020"
click at [240, 755] on button "Add Notice Address" at bounding box center [228, 755] width 142 height 38
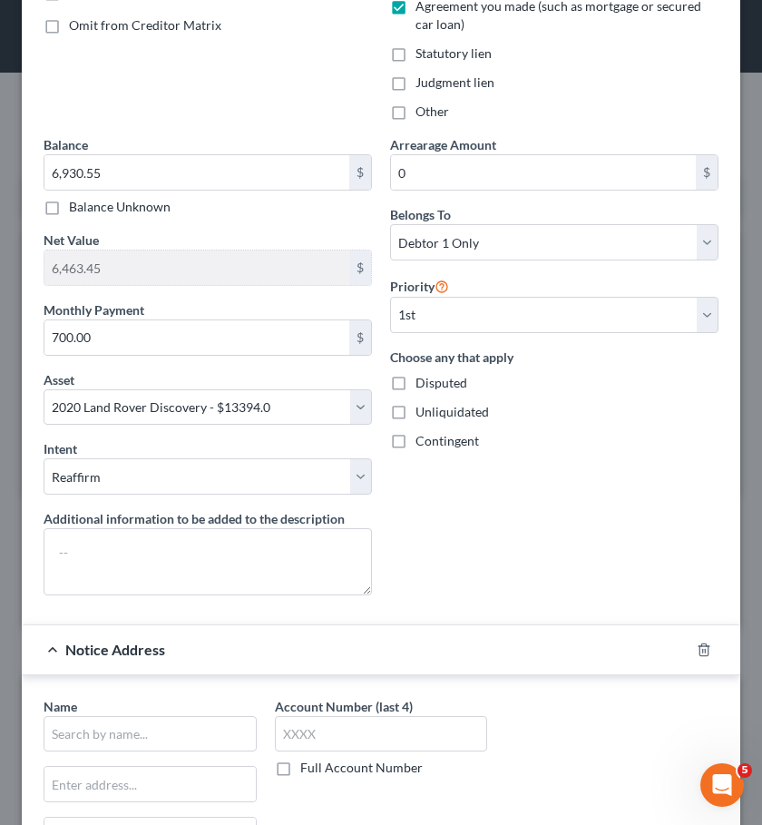
scroll to position [510, 0]
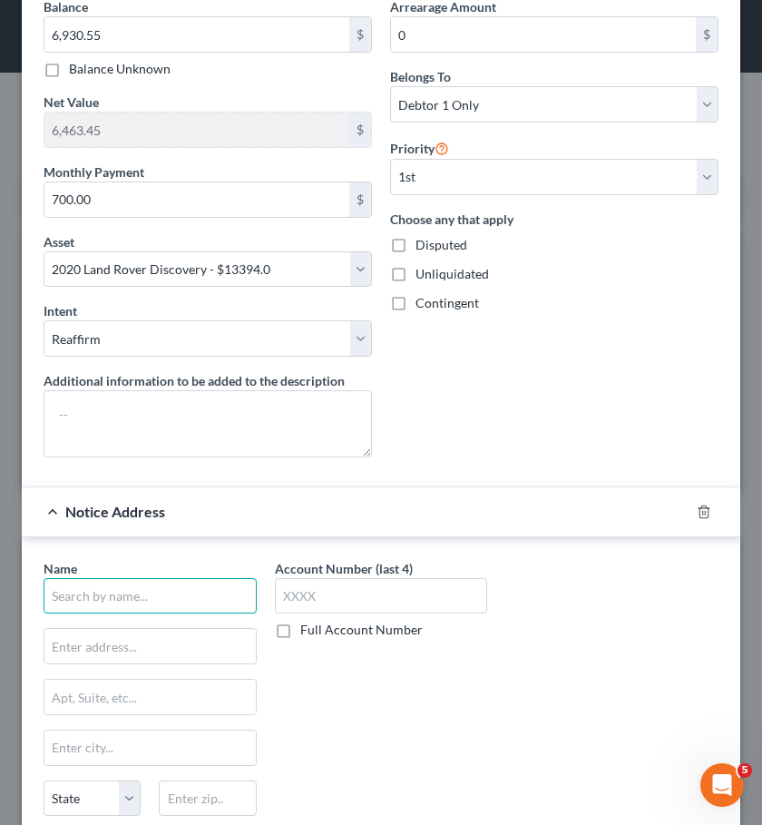
click at [209, 590] on input "text" at bounding box center [150, 596] width 213 height 36
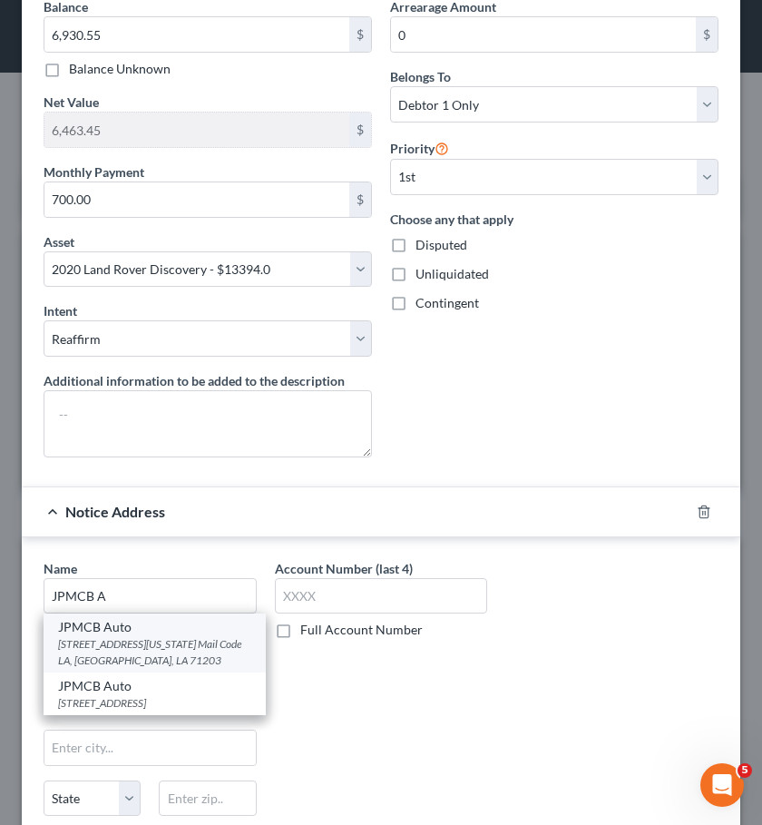
click at [176, 640] on div "[STREET_ADDRESS][US_STATE] Mail Code LA, [GEOGRAPHIC_DATA], LA 71203" at bounding box center [154, 651] width 193 height 31
type input "JPMCB Auto"
type input "[STREET_ADDRESS][US_STATE]"
type input "Mail Code LA"
type input "Monroe"
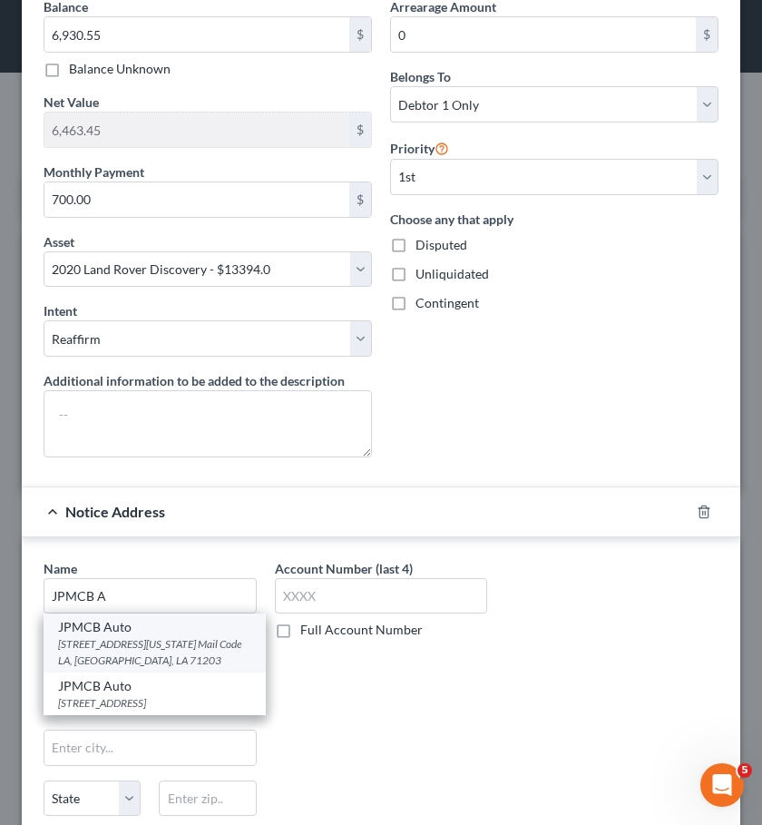
select select "19"
type input "71203"
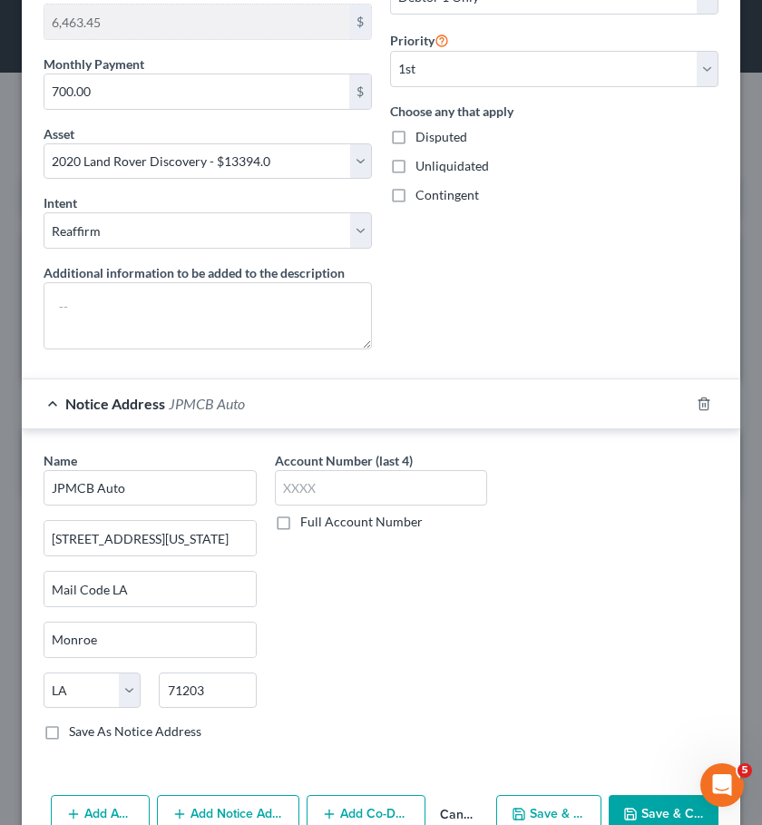
scroll to position [677, 0]
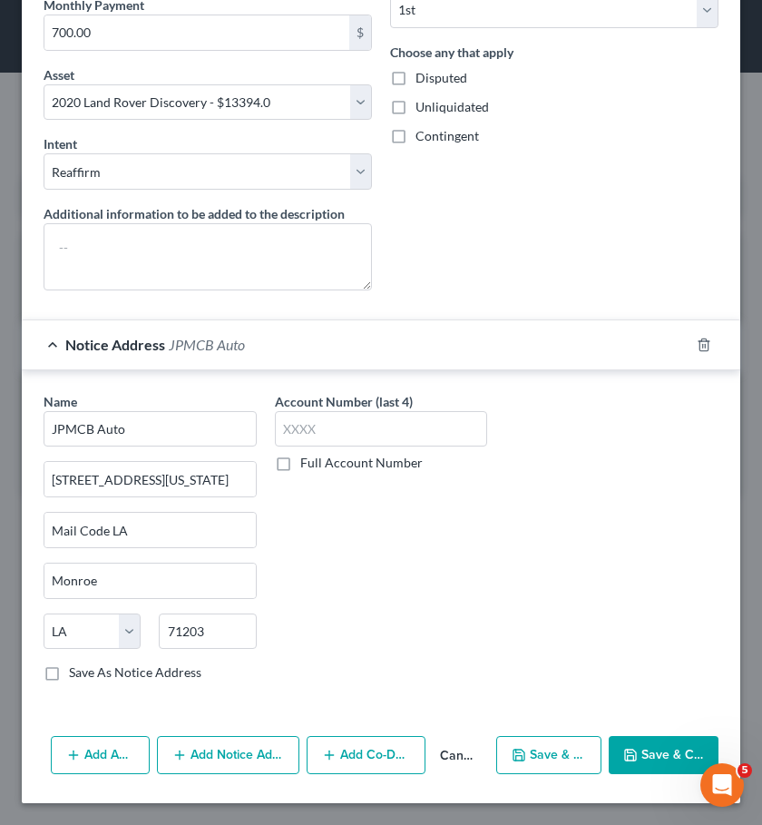
click at [636, 752] on icon "button" at bounding box center [630, 754] width 11 height 11
select select
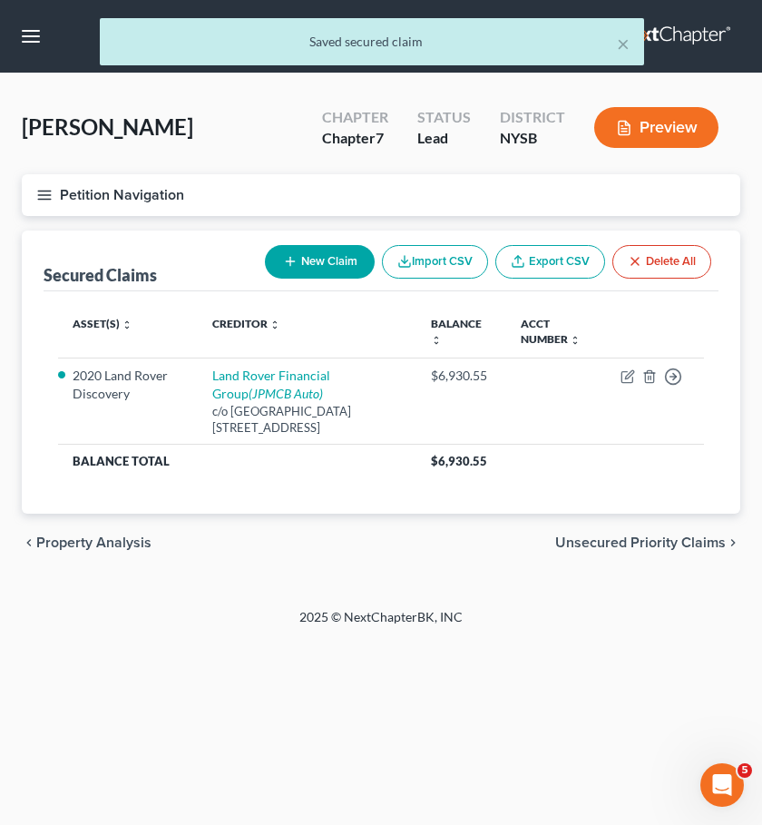
click at [600, 543] on span "Unsecured Priority Claims" at bounding box center [640, 542] width 171 height 15
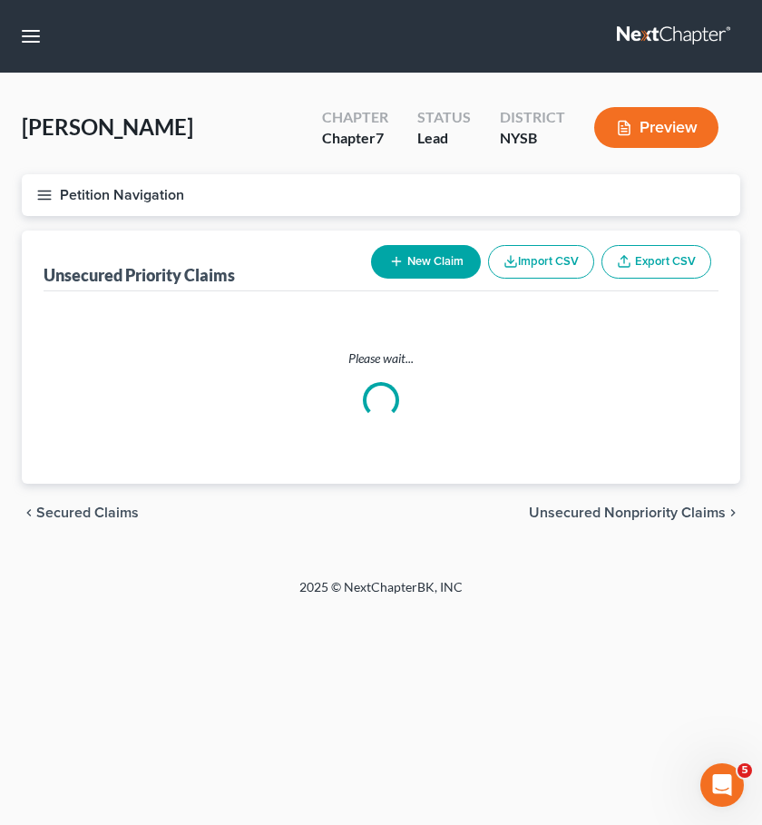
click at [621, 520] on span "Unsecured Nonpriority Claims" at bounding box center [627, 512] width 197 height 15
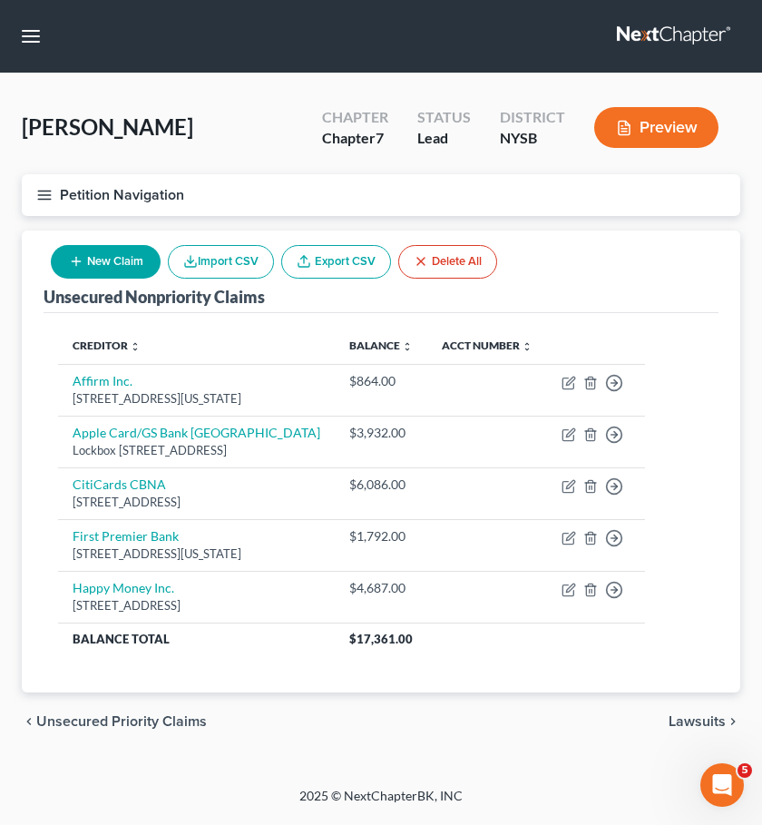
click at [104, 258] on button "New Claim" at bounding box center [106, 262] width 110 height 34
select select "0"
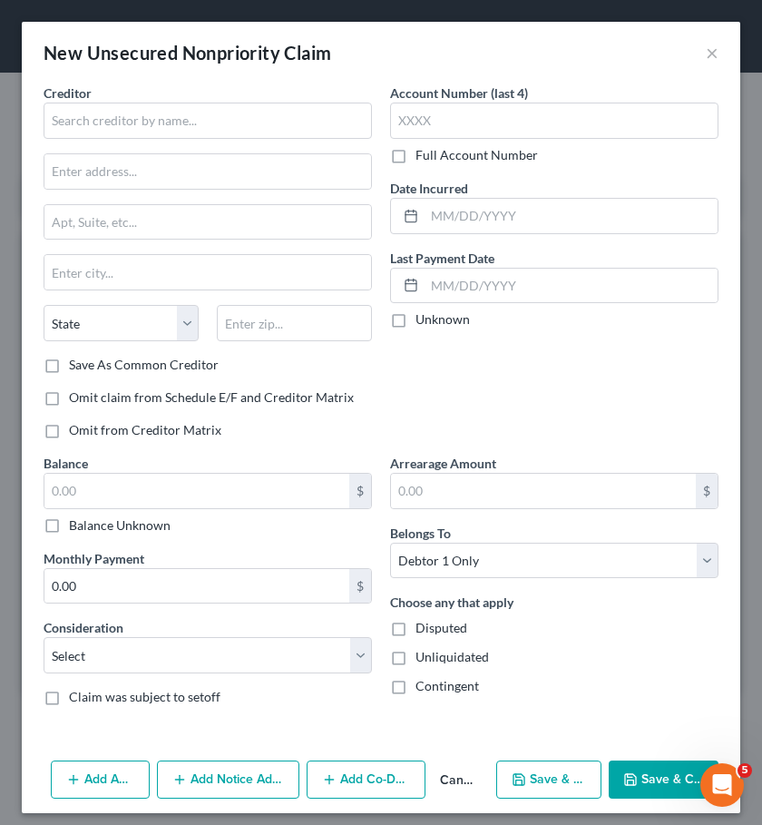
click at [153, 138] on div "Creditor * State [US_STATE] AK AR AZ CA CO [GEOGRAPHIC_DATA] DE DC [GEOGRAPHIC_…" at bounding box center [208, 219] width 328 height 272
click at [160, 130] on input "text" at bounding box center [208, 121] width 328 height 36
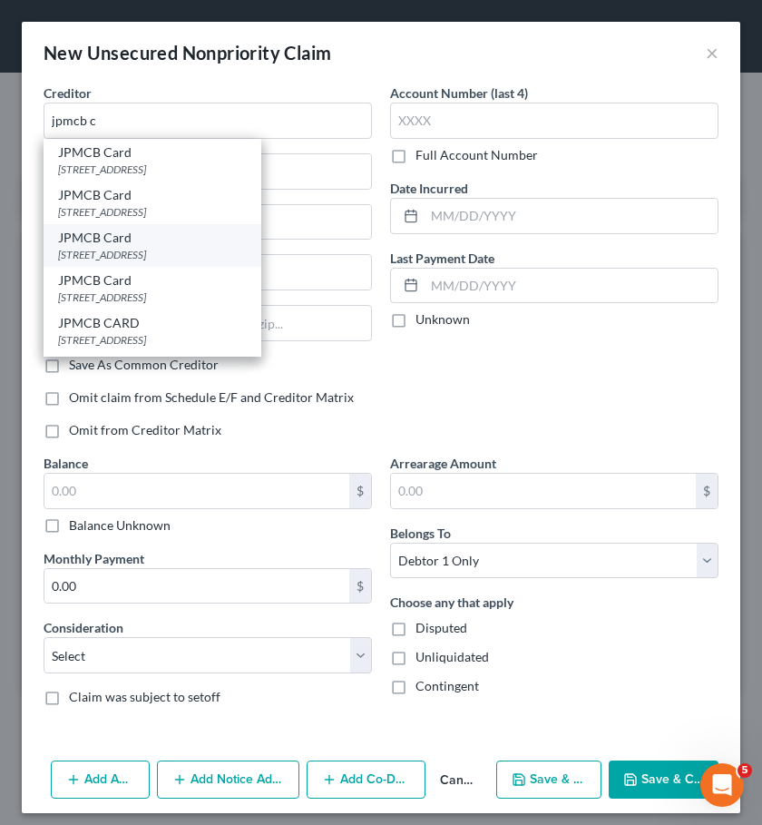
click at [152, 243] on div "JPMCB Card" at bounding box center [152, 238] width 189 height 18
type input "JPMCB Card"
type input "PO Box 15369"
type input "Wilmington"
select select "7"
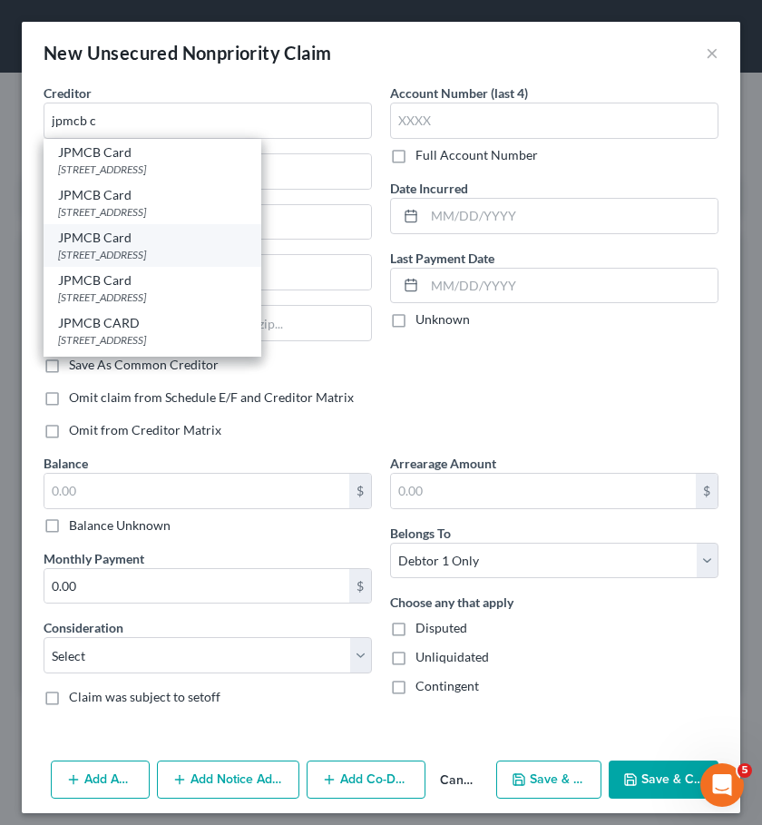
type input "19850"
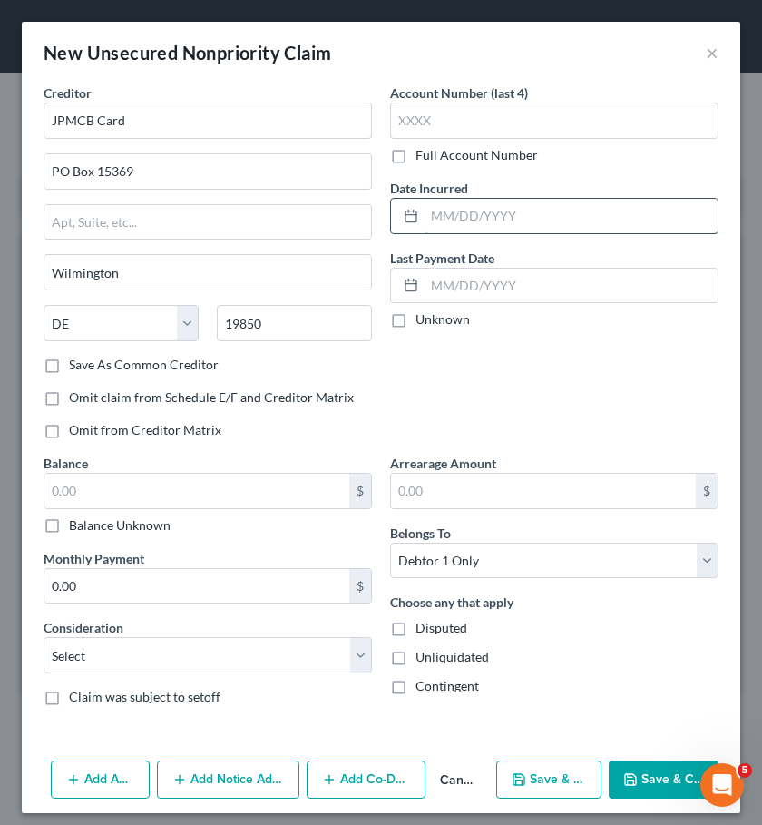
click at [533, 213] on input "text" at bounding box center [571, 216] width 293 height 34
type input "12/2018"
click at [296, 488] on input "text" at bounding box center [196, 491] width 305 height 34
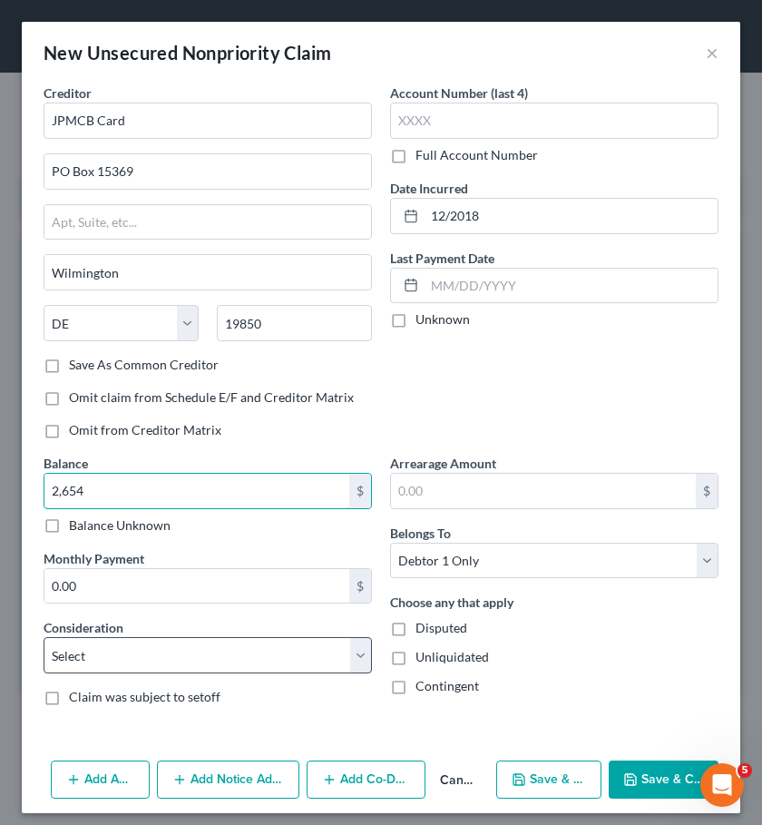
type input "2,654"
click at [294, 661] on select "Select Cable / Satellite Services Collection Agency Credit Card Debt Debt Couns…" at bounding box center [208, 655] width 328 height 36
select select "2"
click at [44, 637] on select "Select Cable / Satellite Services Collection Agency Credit Card Debt Debt Couns…" at bounding box center [208, 655] width 328 height 36
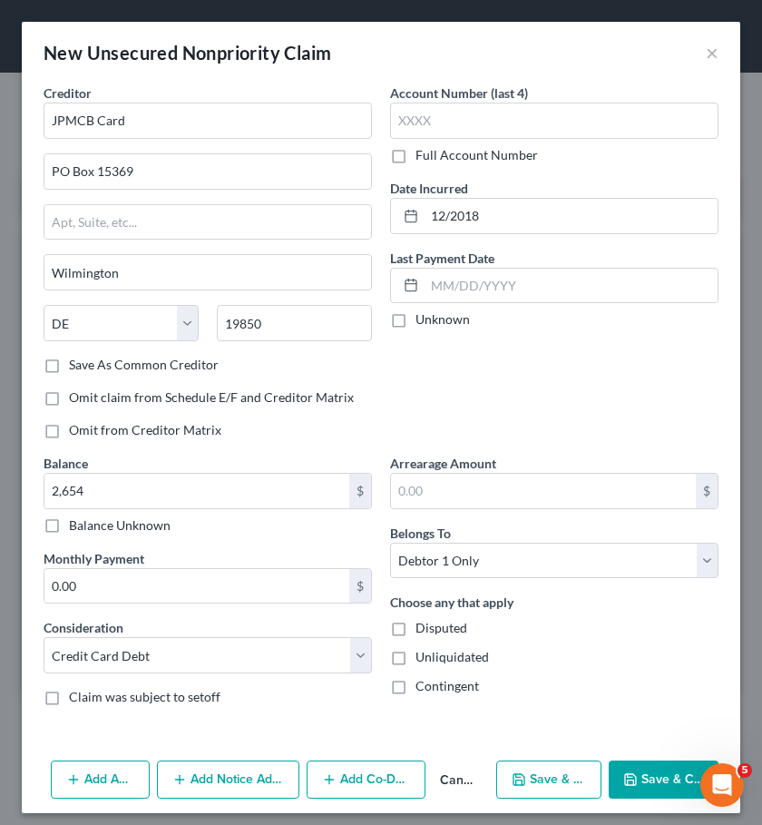
click at [544, 783] on button "Save & New" at bounding box center [549, 779] width 106 height 38
select select "0"
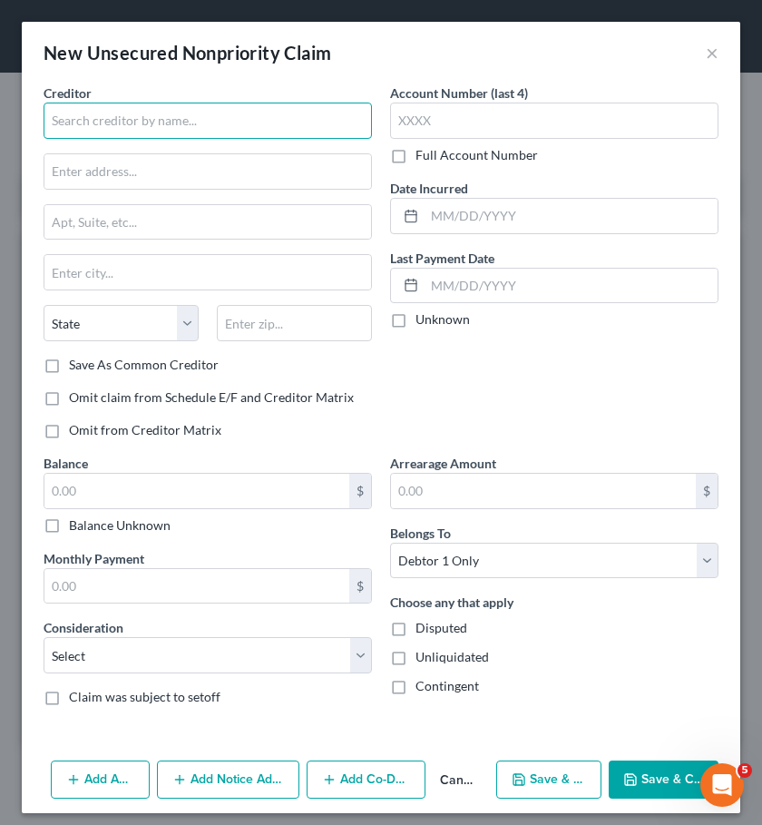
click at [246, 113] on input "text" at bounding box center [208, 121] width 328 height 36
type input "m"
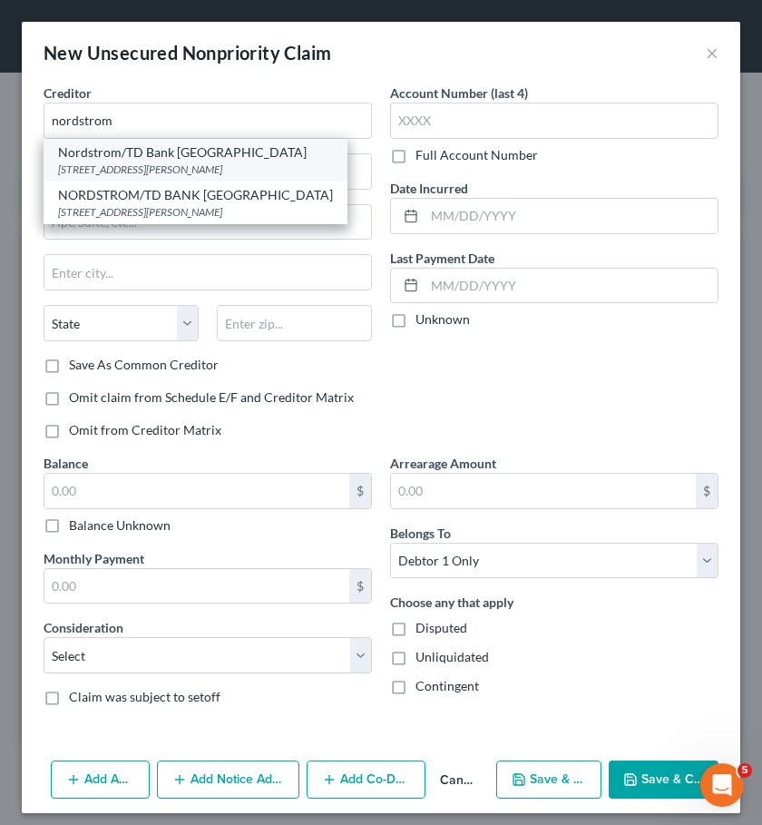
click at [174, 152] on div "Nordstrom/TD Bank [GEOGRAPHIC_DATA]" at bounding box center [195, 152] width 275 height 18
type input "Nordstrom/TD Bank [GEOGRAPHIC_DATA]"
type input "[STREET_ADDRESS][PERSON_NAME]"
type input "[GEOGRAPHIC_DATA]"
select select "5"
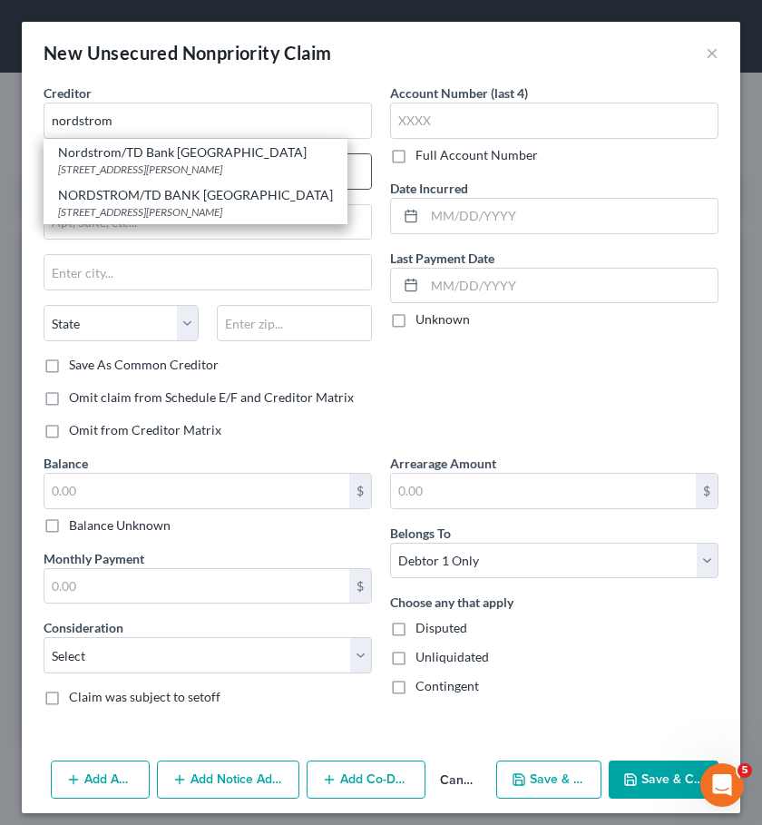
type input "80111"
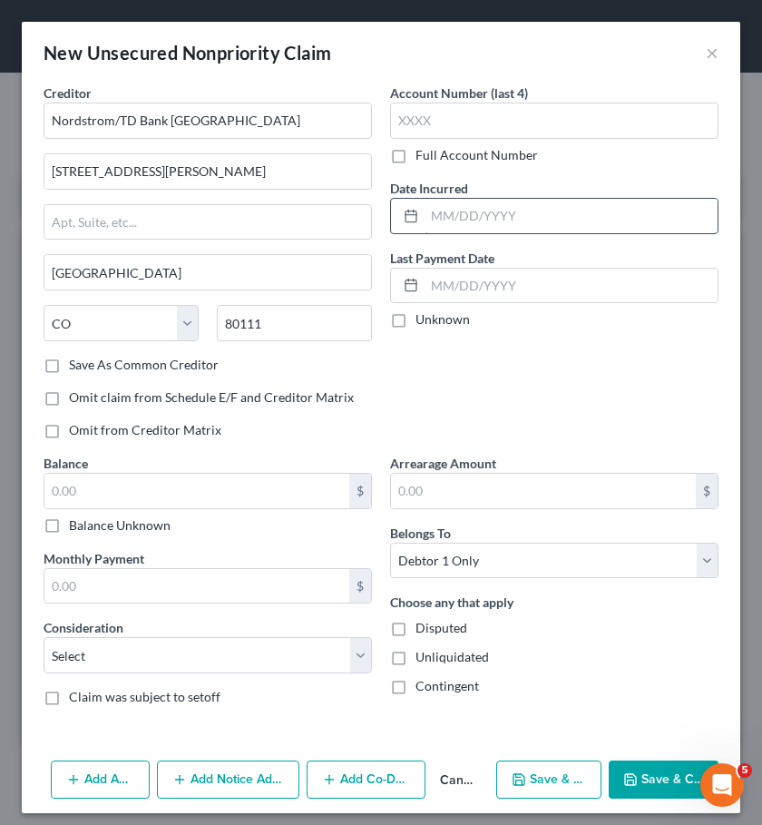
click at [486, 214] on input "text" at bounding box center [571, 216] width 293 height 34
type input "10/2020"
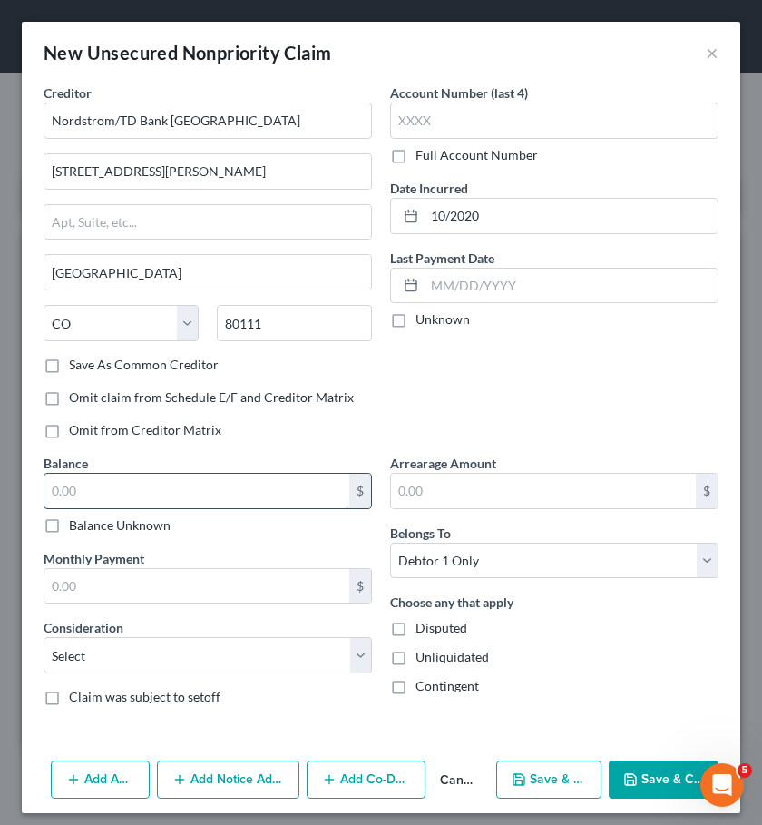
click at [309, 483] on input "text" at bounding box center [196, 491] width 305 height 34
type input "2,187"
click at [333, 644] on select "Select Cable / Satellite Services Collection Agency Credit Card Debt Debt Couns…" at bounding box center [208, 655] width 328 height 36
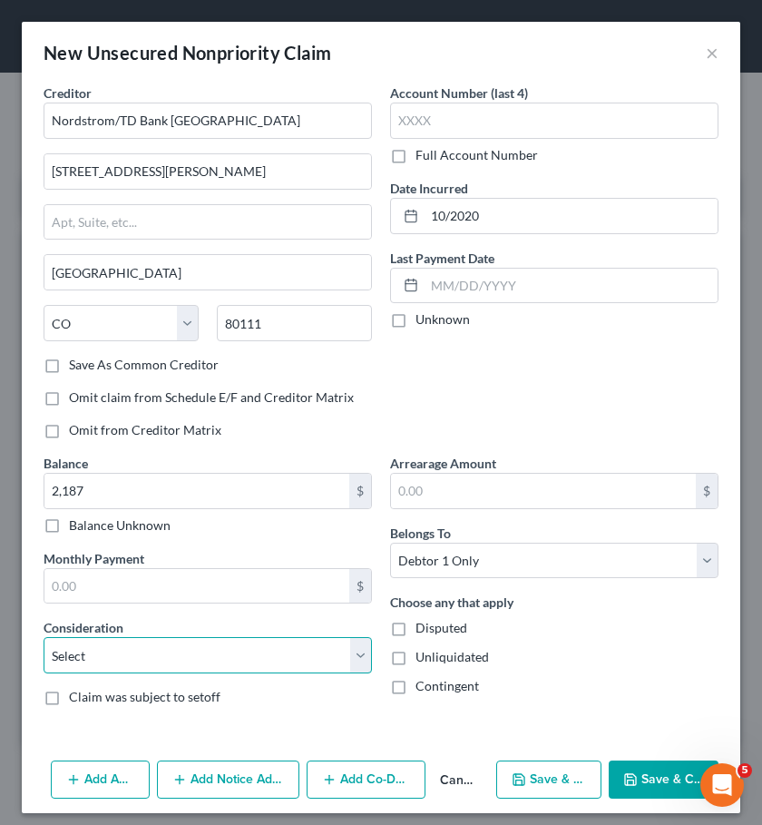
select select "2"
click at [44, 637] on select "Select Cable / Satellite Services Collection Agency Credit Card Debt Debt Couns…" at bounding box center [208, 655] width 328 height 36
click at [562, 787] on button "Save & New" at bounding box center [549, 779] width 106 height 38
select select "0"
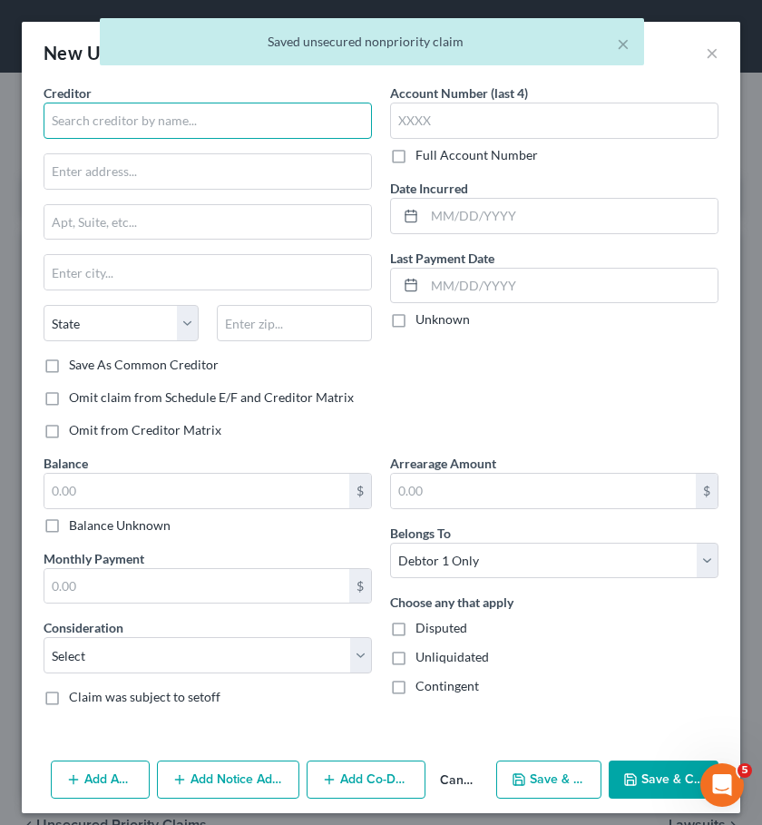
click at [149, 119] on input "text" at bounding box center [208, 121] width 328 height 36
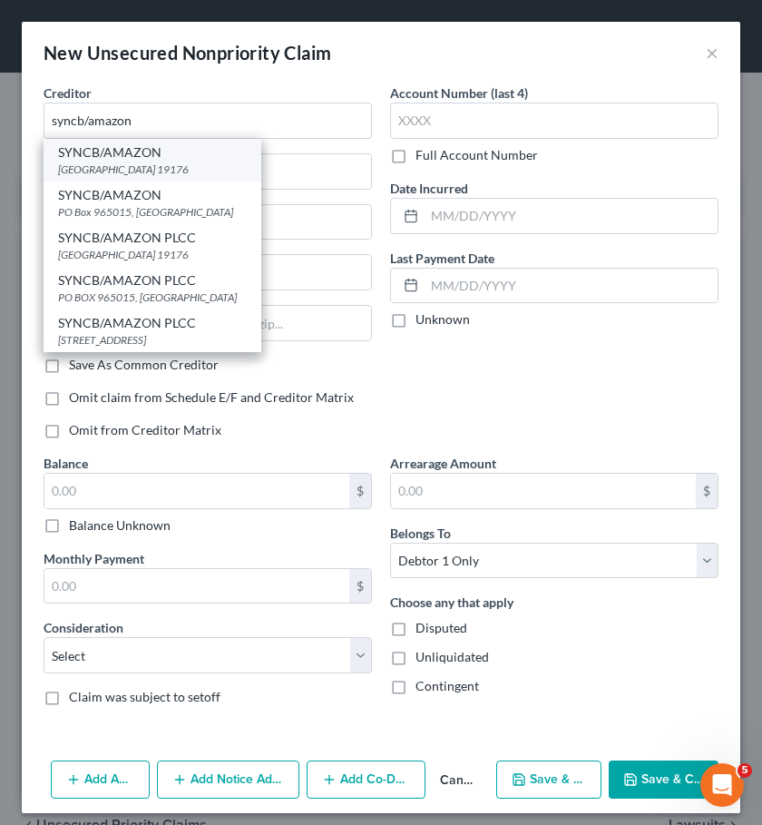
click at [122, 169] on div "[GEOGRAPHIC_DATA] 19176" at bounding box center [152, 168] width 189 height 15
type input "SYNCB/AMAZON"
type input "PO Box 71727"
type input "[GEOGRAPHIC_DATA]"
select select "39"
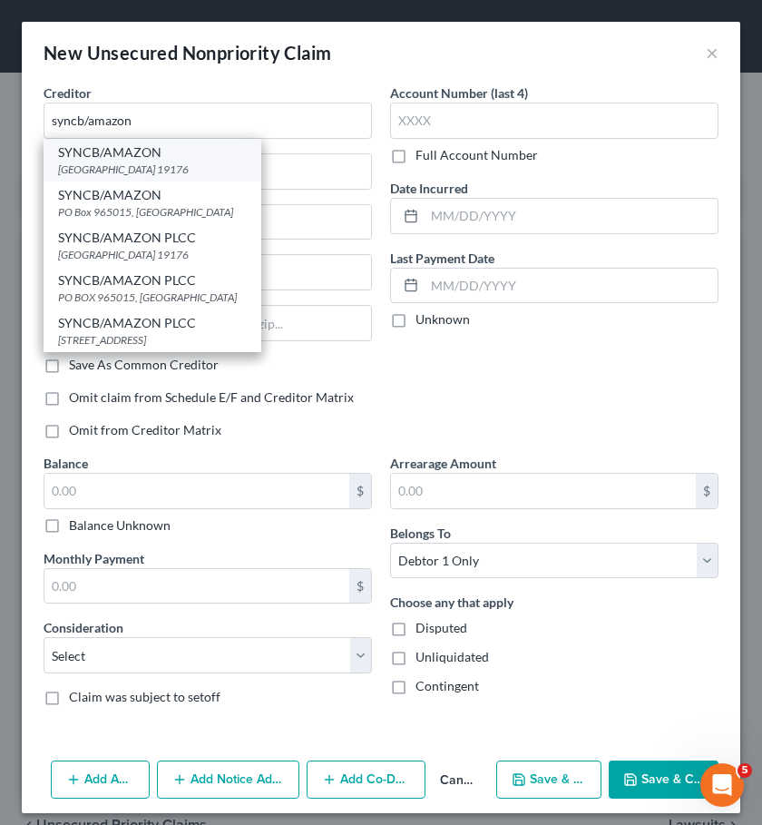
type input "19176"
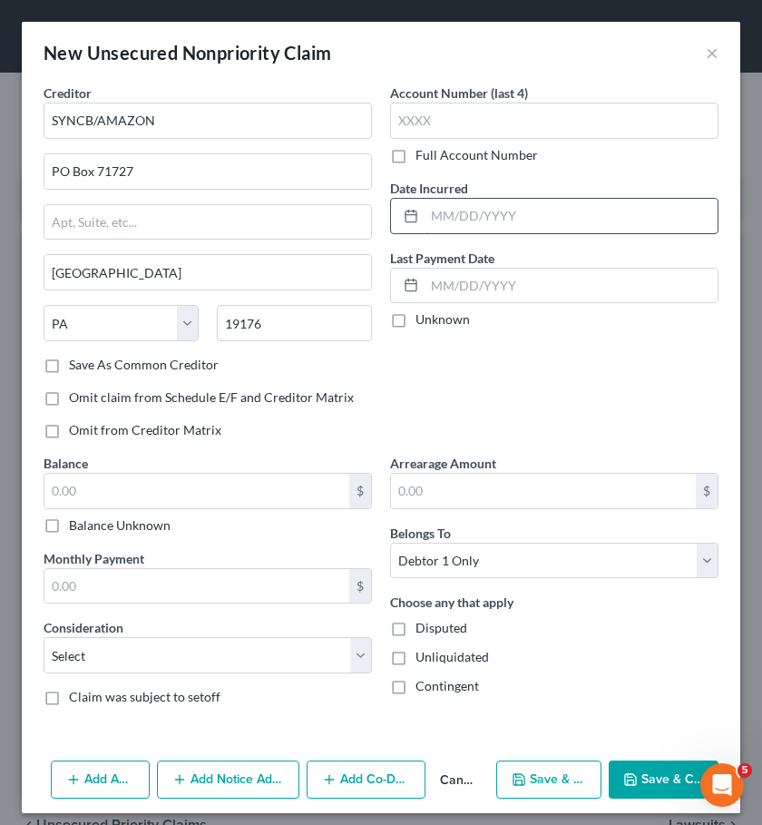
click at [489, 206] on input "text" at bounding box center [571, 216] width 293 height 34
type input "08/2023"
click at [258, 476] on input "text" at bounding box center [196, 491] width 305 height 34
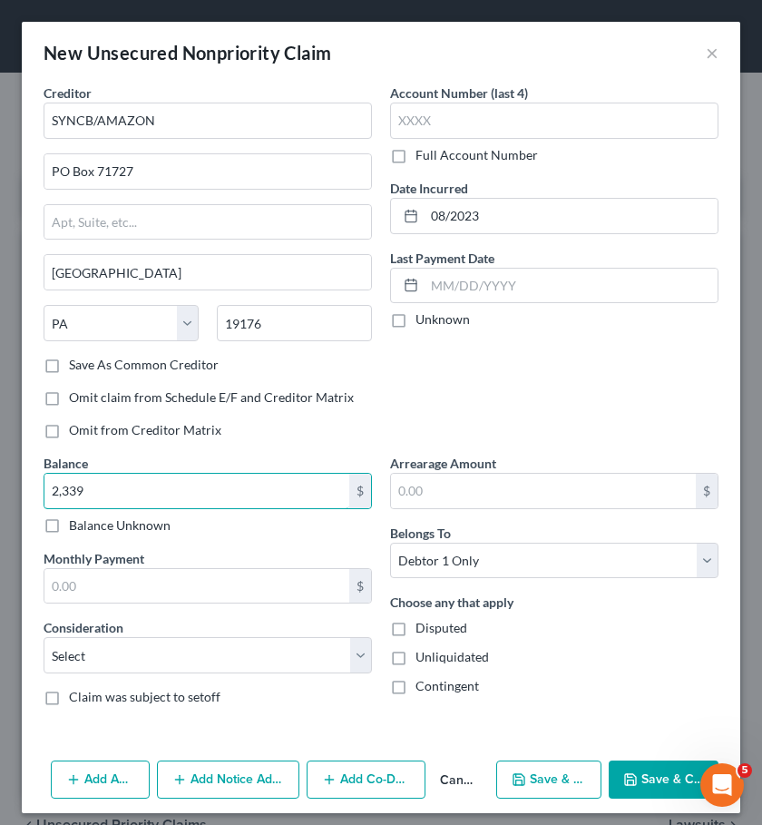
type input "2,339"
click at [242, 681] on div "Balance 2,339.00 $ Balance Unknown Balance Undetermined 2,339 $ Balance Unknown…" at bounding box center [207, 587] width 347 height 267
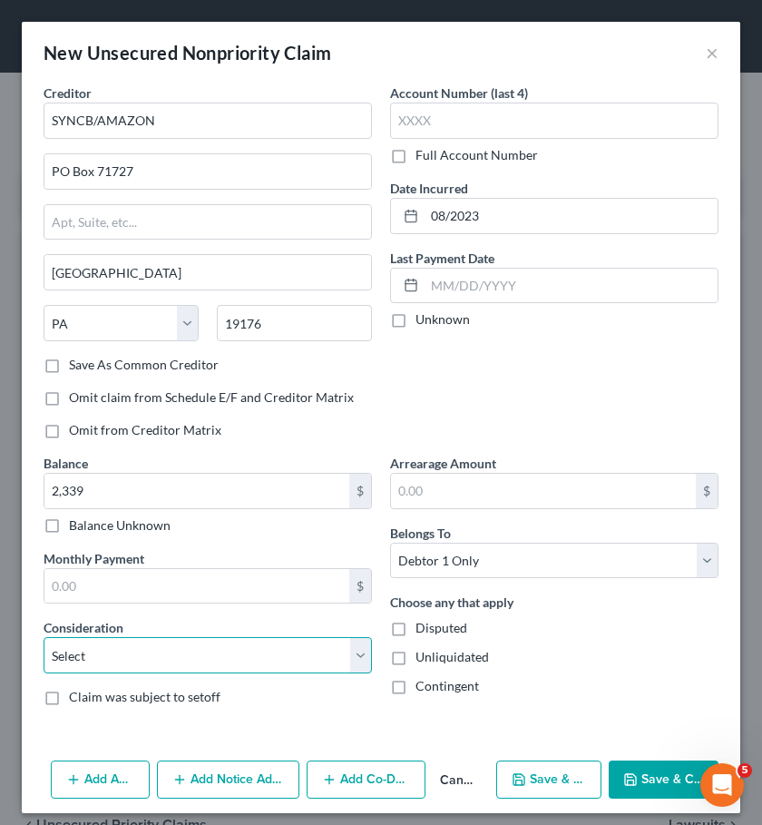
click at [251, 661] on select "Select Cable / Satellite Services Collection Agency Credit Card Debt Debt Couns…" at bounding box center [208, 655] width 328 height 36
click at [44, 637] on select "Select Cable / Satellite Services Collection Agency Credit Card Debt Debt Couns…" at bounding box center [208, 655] width 328 height 36
click at [263, 676] on div "Balance 2,339.00 $ Balance Unknown Balance Undetermined 2,339 $ Balance Unknown…" at bounding box center [207, 587] width 347 height 267
click at [269, 659] on select "Select Cable / Satellite Services Collection Agency Credit Card Debt Debt Couns…" at bounding box center [208, 655] width 328 height 36
select select "2"
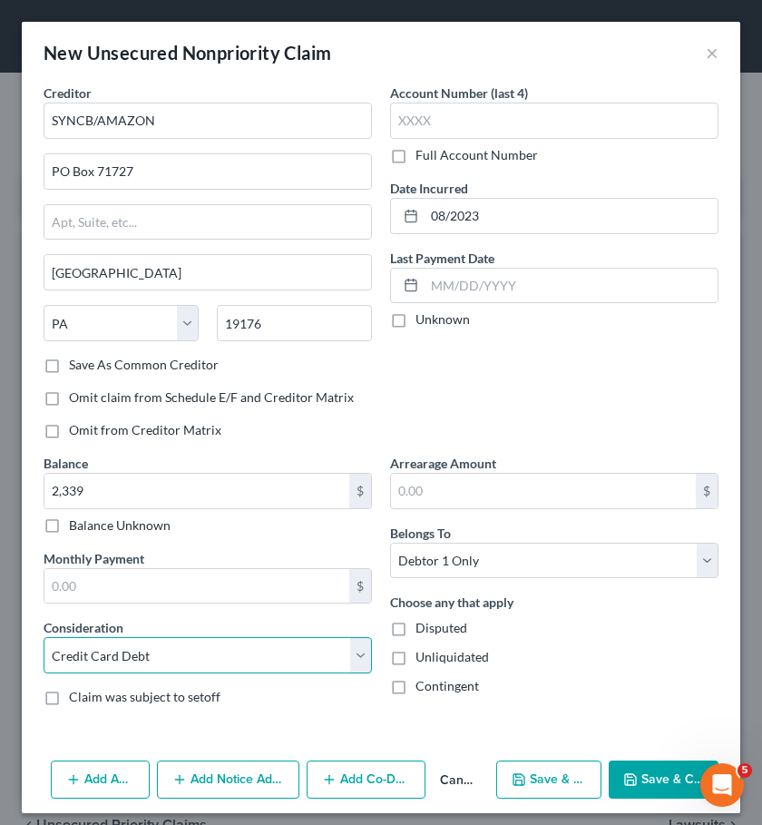
click at [44, 637] on select "Select Cable / Satellite Services Collection Agency Credit Card Debt Debt Couns…" at bounding box center [208, 655] width 328 height 36
click at [549, 768] on button "Save & New" at bounding box center [549, 779] width 106 height 38
select select "0"
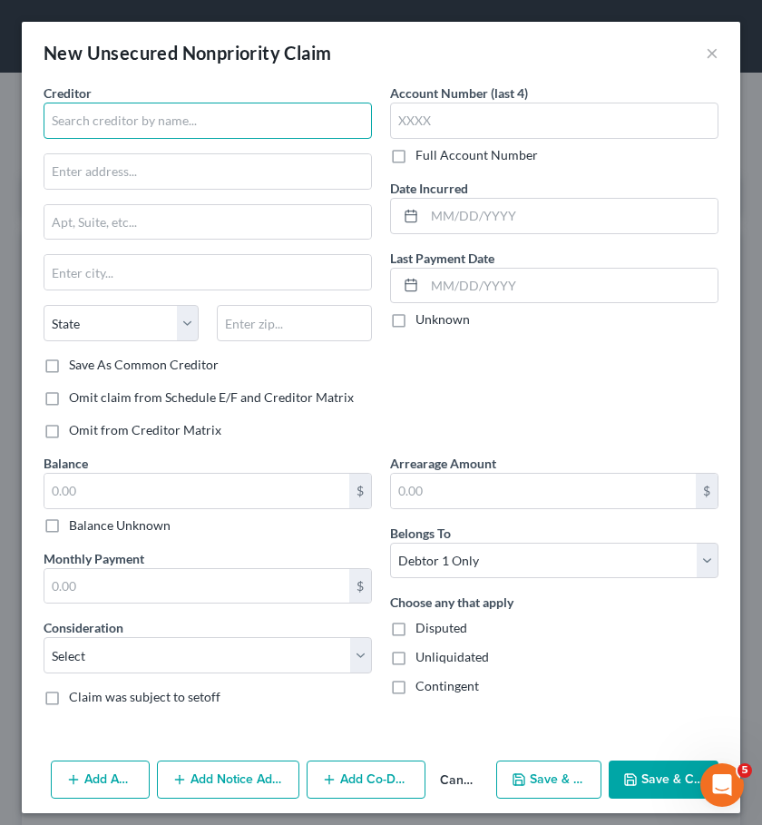
click at [331, 120] on input "text" at bounding box center [208, 121] width 328 height 36
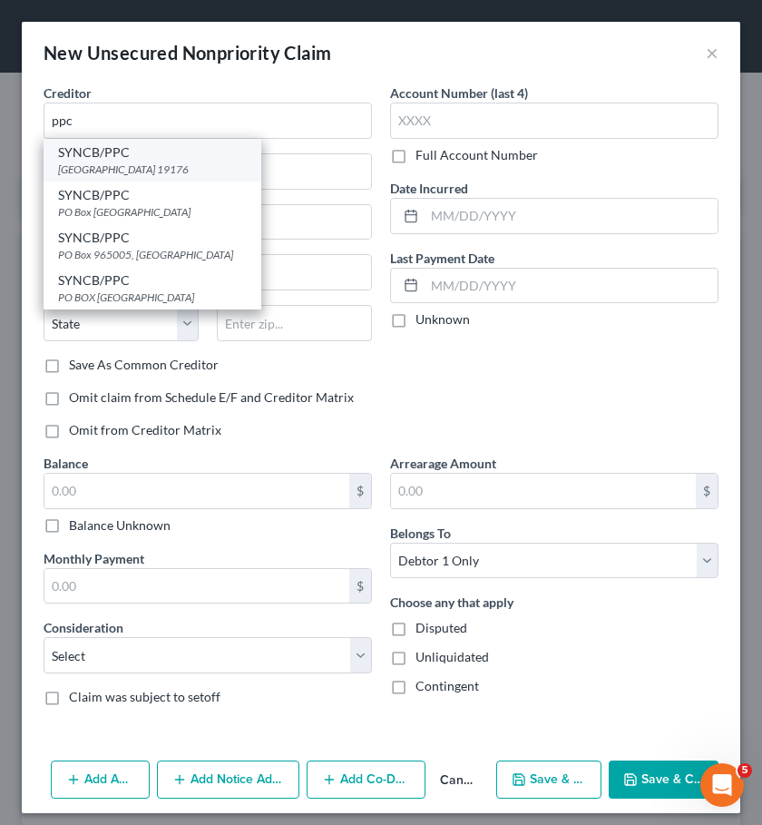
click at [161, 155] on div "SYNCB/PPC" at bounding box center [152, 152] width 189 height 18
type input "SYNCB/PPC"
type input "PO Box 71727"
type input "[GEOGRAPHIC_DATA]"
select select "39"
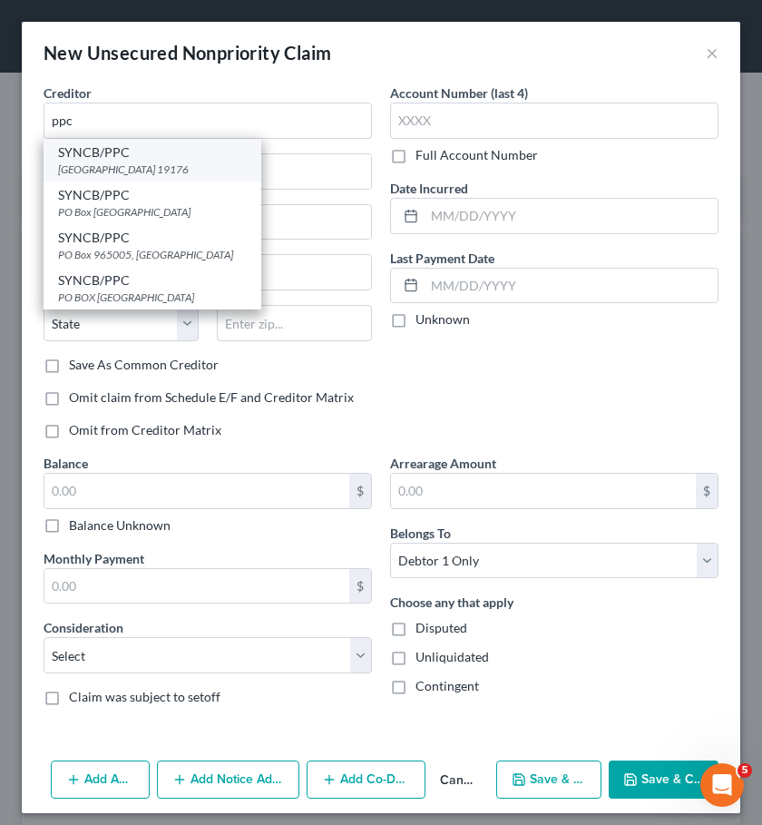
type input "19176"
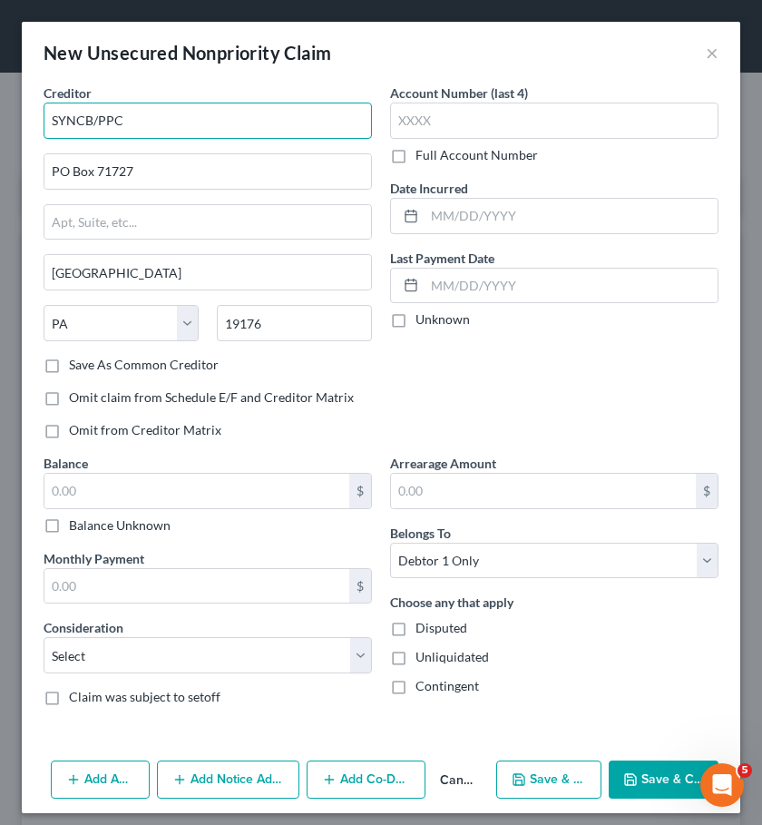
click at [114, 123] on input "SYNCB/PPC" at bounding box center [208, 121] width 328 height 36
type input "SYNCB/PPMC"
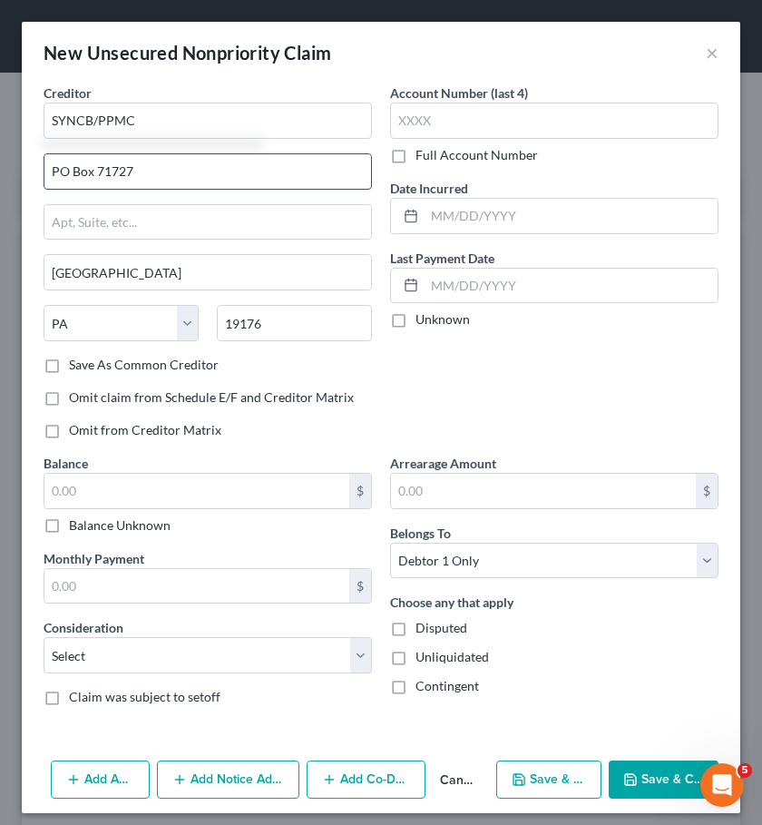
click at [122, 171] on input "PO Box 71727" at bounding box center [207, 171] width 327 height 34
type input "PO Box 71746"
click at [133, 359] on label "Save As Common Creditor" at bounding box center [144, 365] width 150 height 18
click at [88, 359] on input "Save As Common Creditor" at bounding box center [82, 362] width 12 height 12
checkbox input "true"
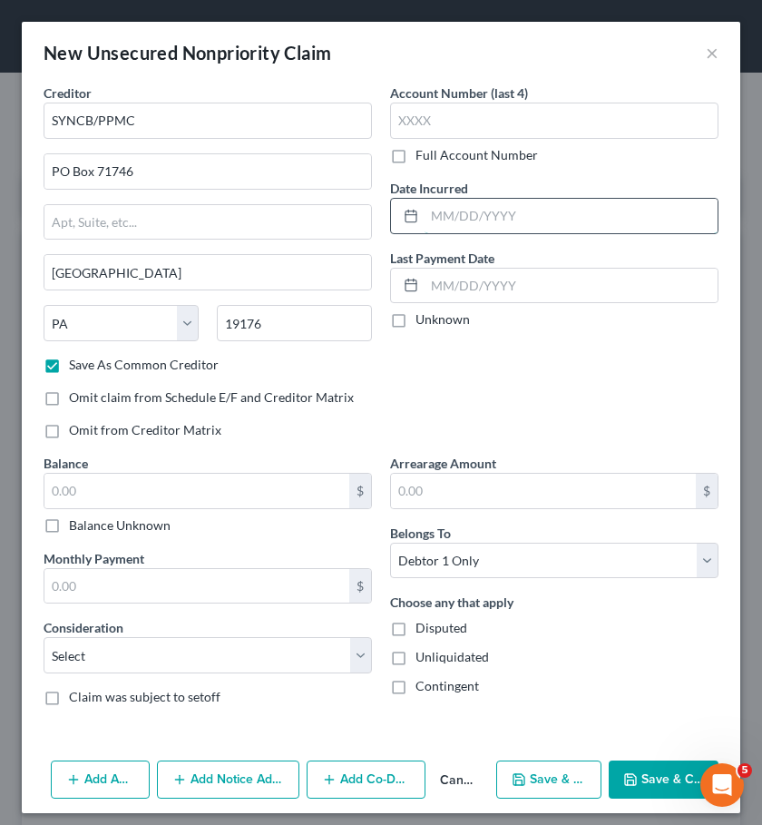
click at [478, 208] on input "text" at bounding box center [571, 216] width 293 height 34
type input "05/2016"
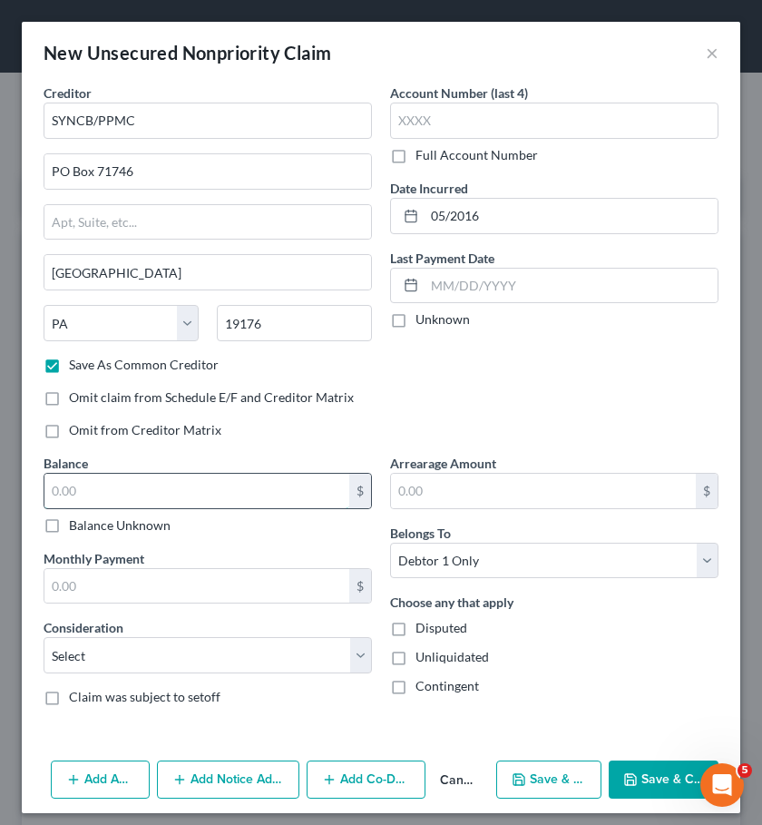
click at [315, 485] on input "text" at bounding box center [196, 491] width 305 height 34
type input "1,097"
click at [357, 641] on select "Select Cable / Satellite Services Collection Agency Credit Card Debt Debt Couns…" at bounding box center [208, 655] width 328 height 36
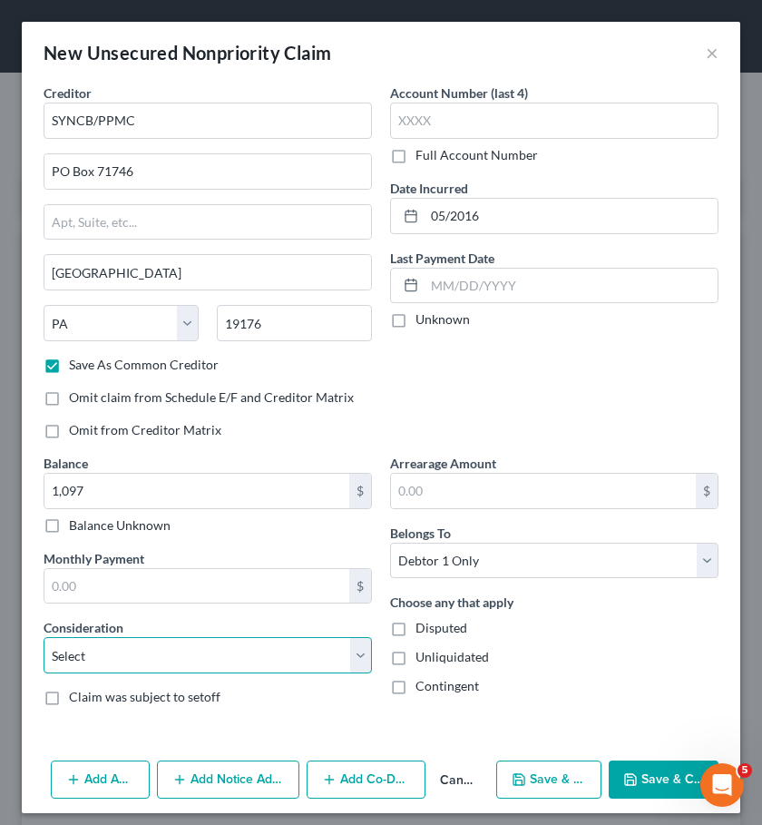
select select "2"
click at [44, 637] on select "Select Cable / Satellite Services Collection Agency Credit Card Debt Debt Couns…" at bounding box center [208, 655] width 328 height 36
click at [533, 767] on button "Save & New" at bounding box center [549, 779] width 106 height 38
select select "0"
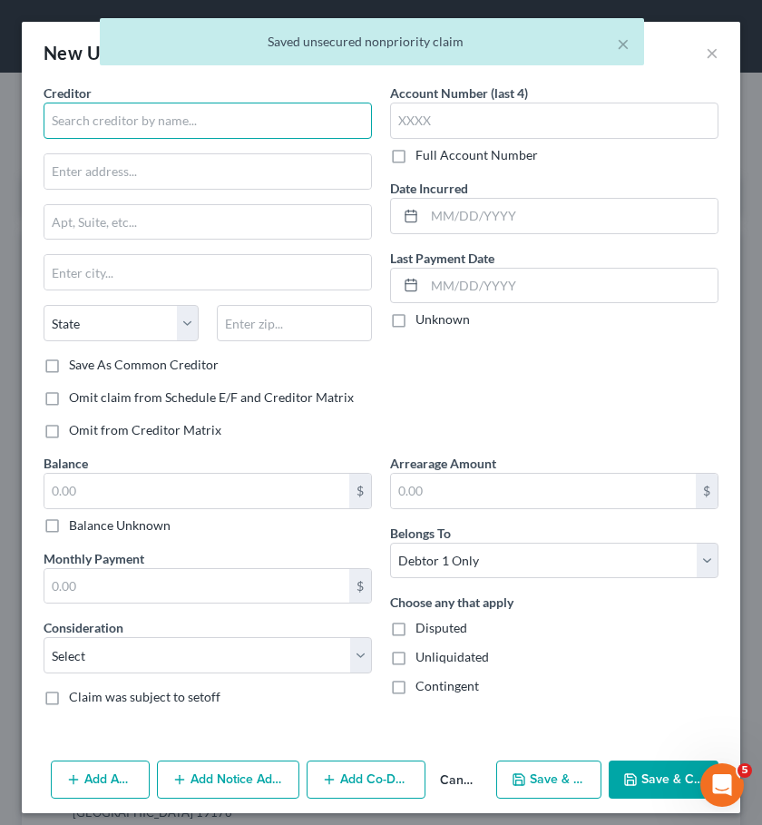
click at [330, 130] on input "text" at bounding box center [208, 121] width 328 height 36
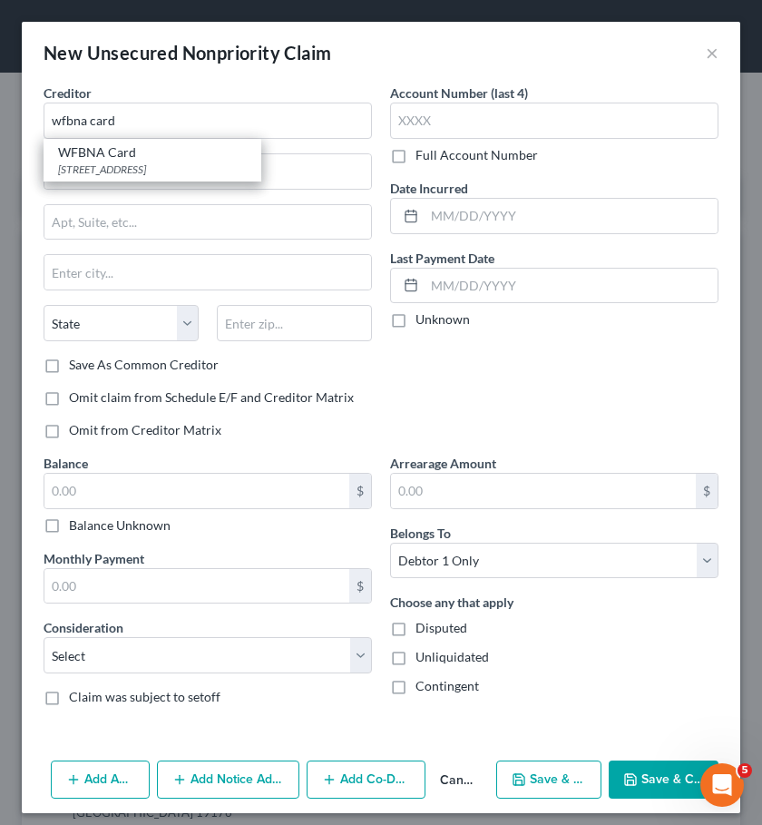
click at [200, 150] on div "WFBNA Card" at bounding box center [152, 152] width 189 height 18
type input "WFBNA Card"
type input "PO Box 393"
type input "[GEOGRAPHIC_DATA]"
select select "24"
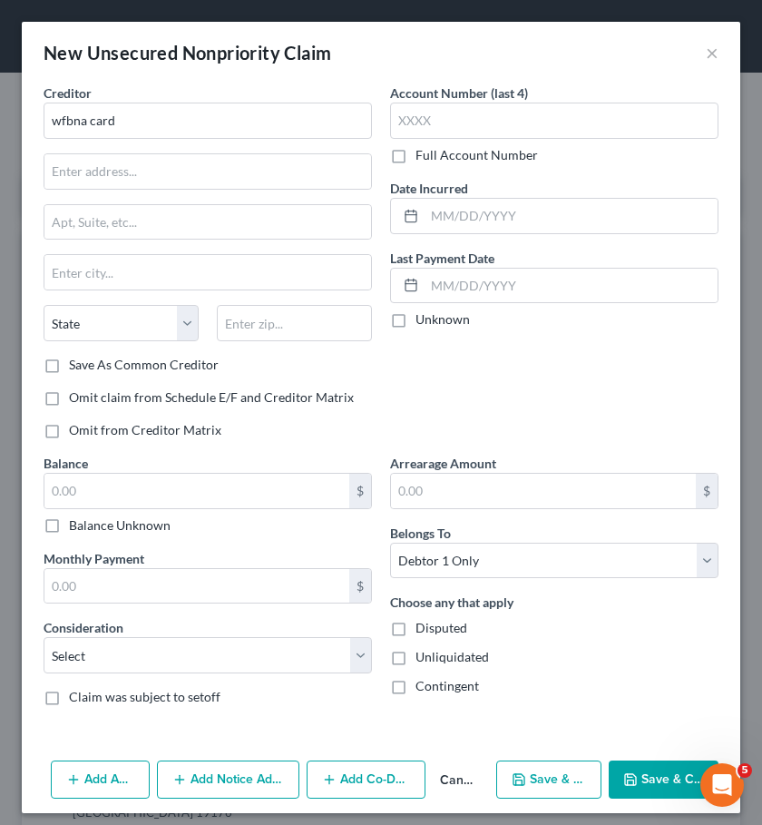
type input "55480"
click at [536, 220] on input "text" at bounding box center [571, 216] width 293 height 34
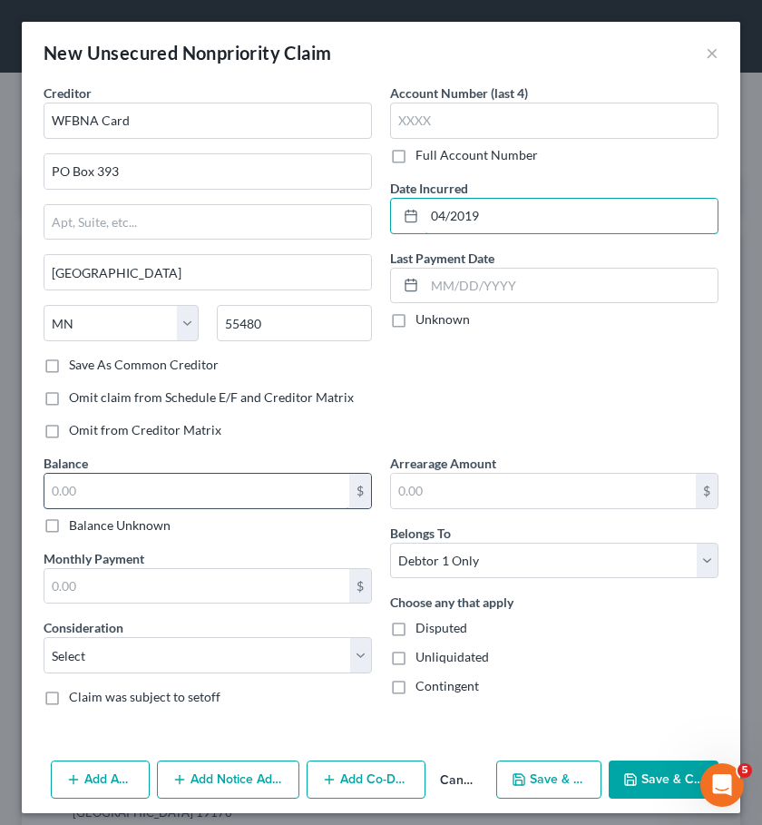
type input "04/2019"
click at [302, 475] on input "text" at bounding box center [196, 491] width 305 height 34
click at [306, 476] on input "text" at bounding box center [196, 491] width 305 height 34
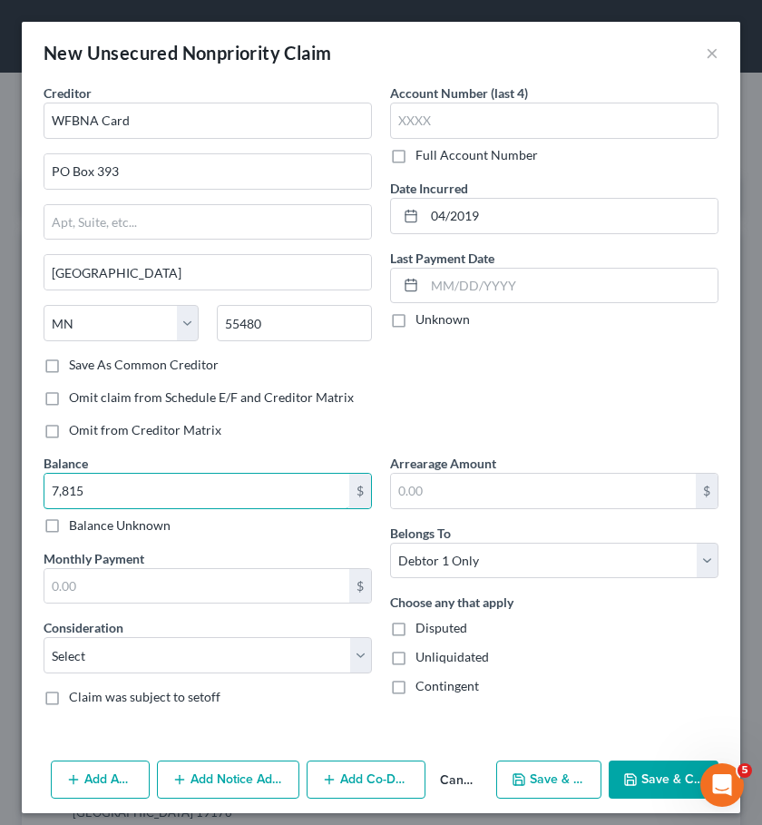
type input "7,815"
click at [257, 689] on div "Claim was subject to setoff" at bounding box center [208, 697] width 328 height 18
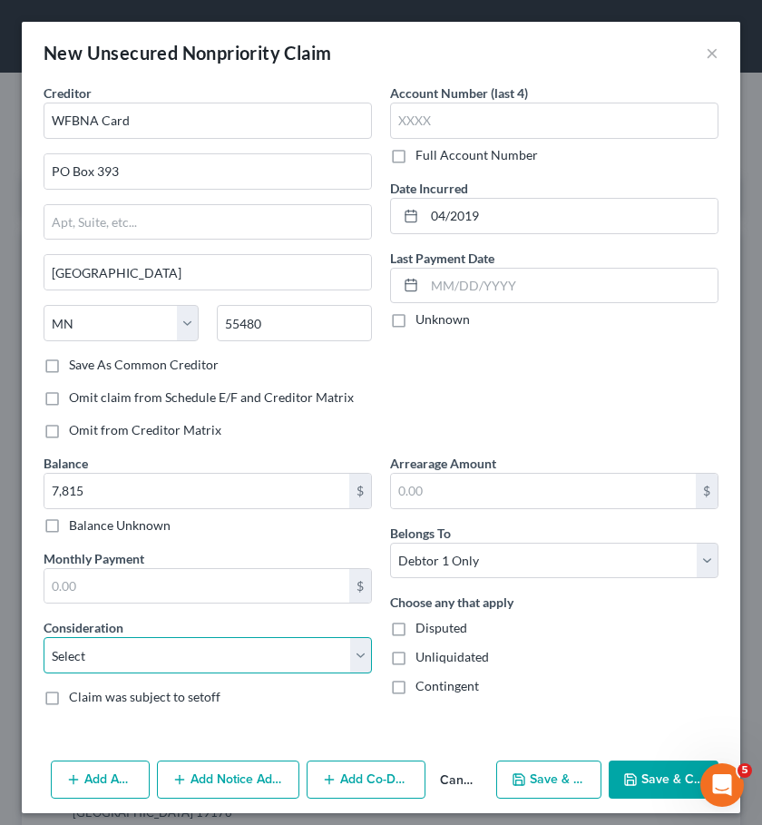
click at [272, 650] on select "Select Cable / Satellite Services Collection Agency Credit Card Debt Debt Couns…" at bounding box center [208, 655] width 328 height 36
select select "2"
click at [44, 637] on select "Select Cable / Satellite Services Collection Agency Credit Card Debt Debt Couns…" at bounding box center [208, 655] width 328 height 36
click at [530, 778] on button "Save & New" at bounding box center [549, 779] width 106 height 38
select select "0"
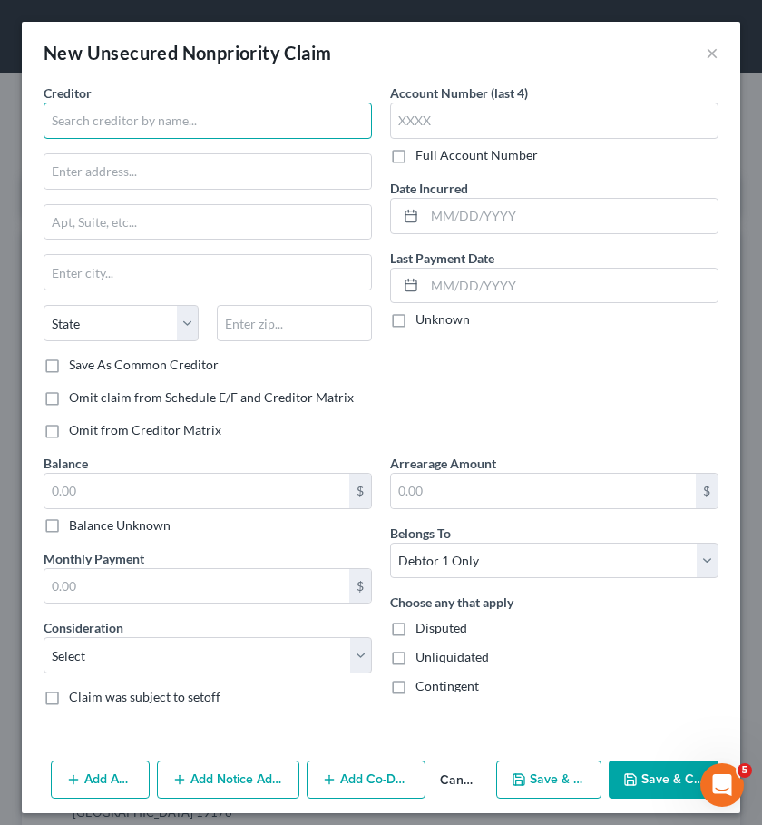
click at [76, 131] on input "text" at bounding box center [208, 121] width 328 height 36
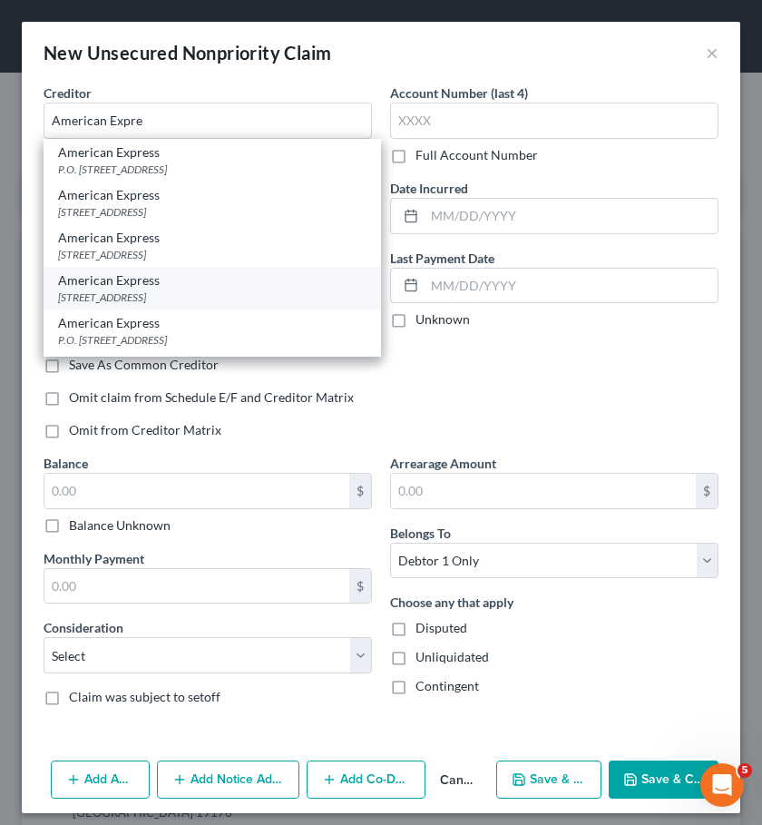
click at [60, 298] on div "[STREET_ADDRESS]" at bounding box center [212, 296] width 308 height 15
type input "American Express"
type input "PO Box 981537"
type input "[GEOGRAPHIC_DATA]"
select select "45"
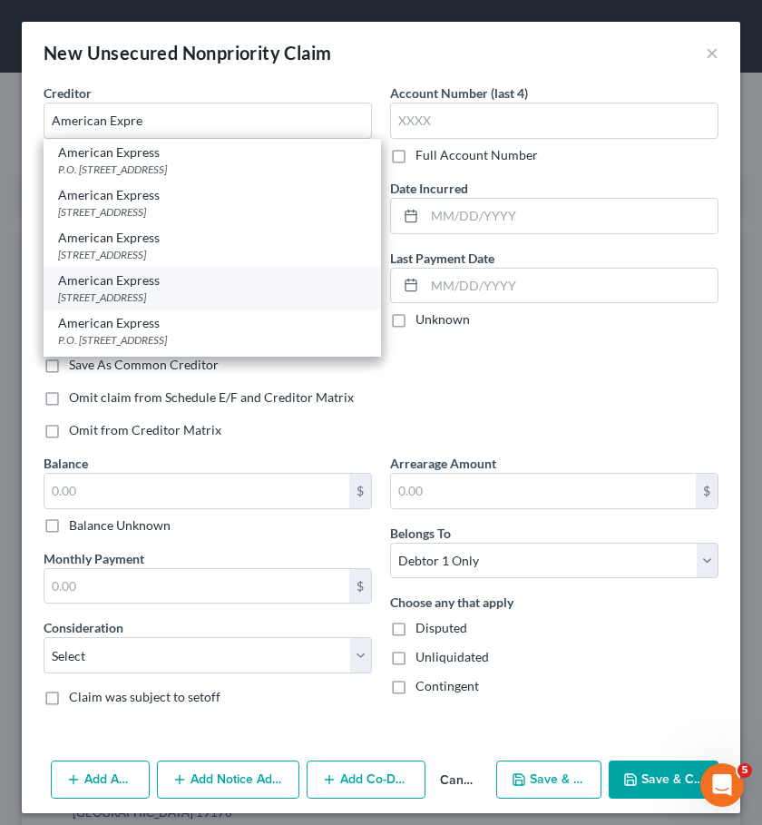
type input "79998"
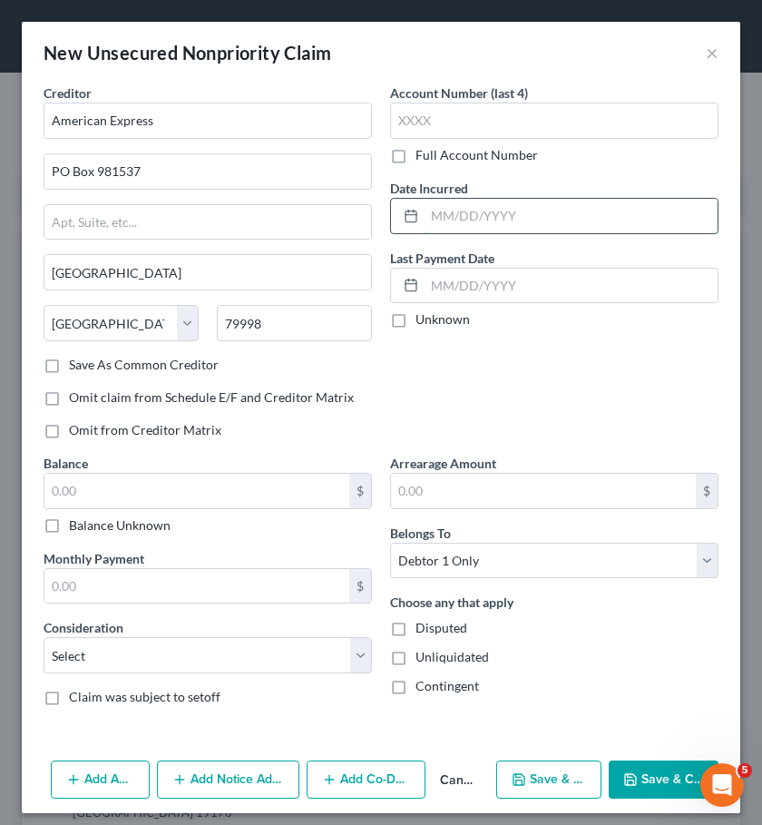
click at [466, 211] on input "text" at bounding box center [571, 216] width 293 height 34
type input "06/2018"
click at [497, 378] on div "Account Number (last 4) Full Account Number Date Incurred 06/2018 Last Payment …" at bounding box center [554, 268] width 347 height 370
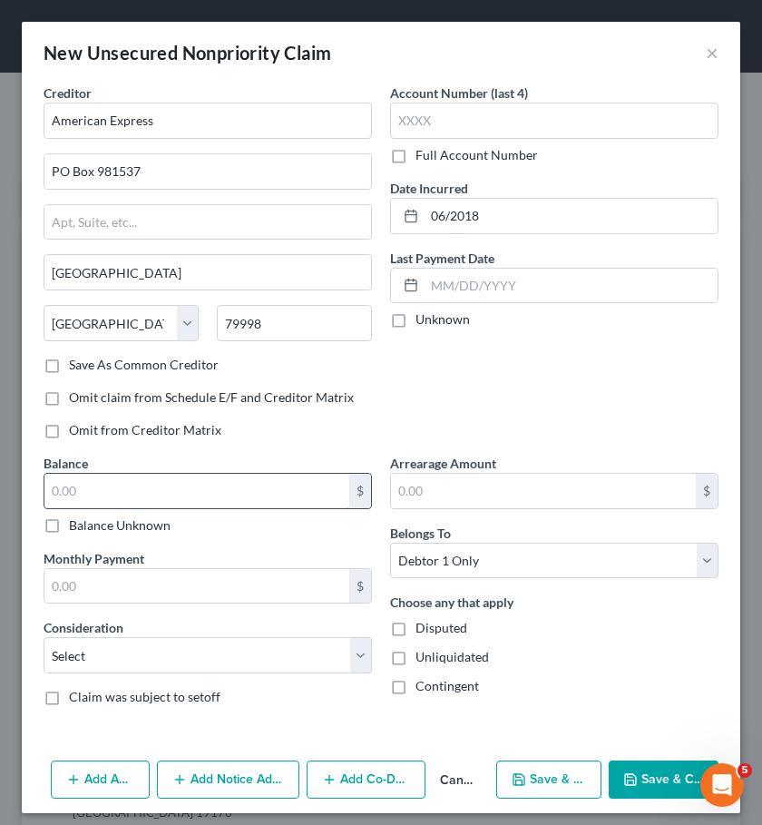
click at [259, 484] on input "text" at bounding box center [196, 491] width 305 height 34
click at [224, 502] on input "text" at bounding box center [196, 491] width 305 height 34
type input "1,851"
click at [164, 642] on select "Select Cable / Satellite Services Collection Agency Credit Card Debt Debt Couns…" at bounding box center [208, 655] width 328 height 36
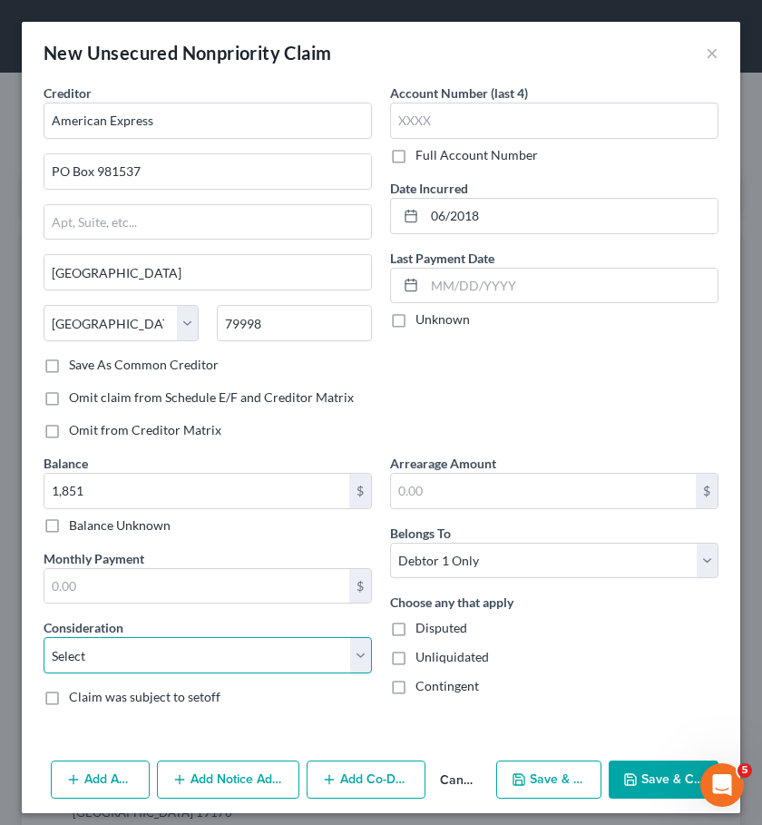
select select "2"
click at [44, 637] on select "Select Cable / Satellite Services Collection Agency Credit Card Debt Debt Couns…" at bounding box center [208, 655] width 328 height 36
click at [566, 791] on button "Save & New" at bounding box center [549, 779] width 106 height 38
select select "0"
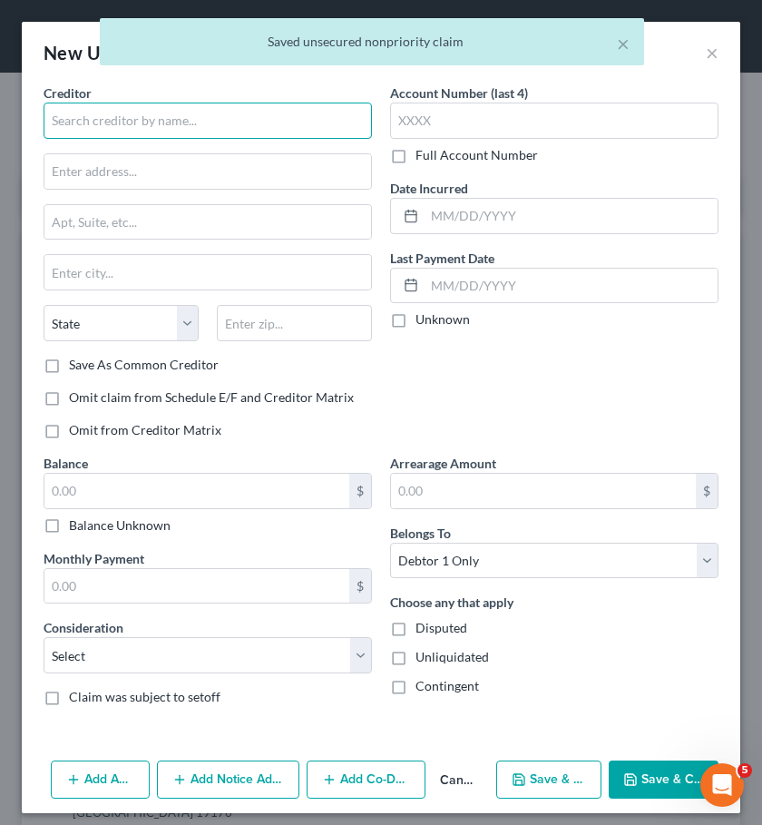
click at [208, 124] on input "text" at bounding box center [208, 121] width 328 height 36
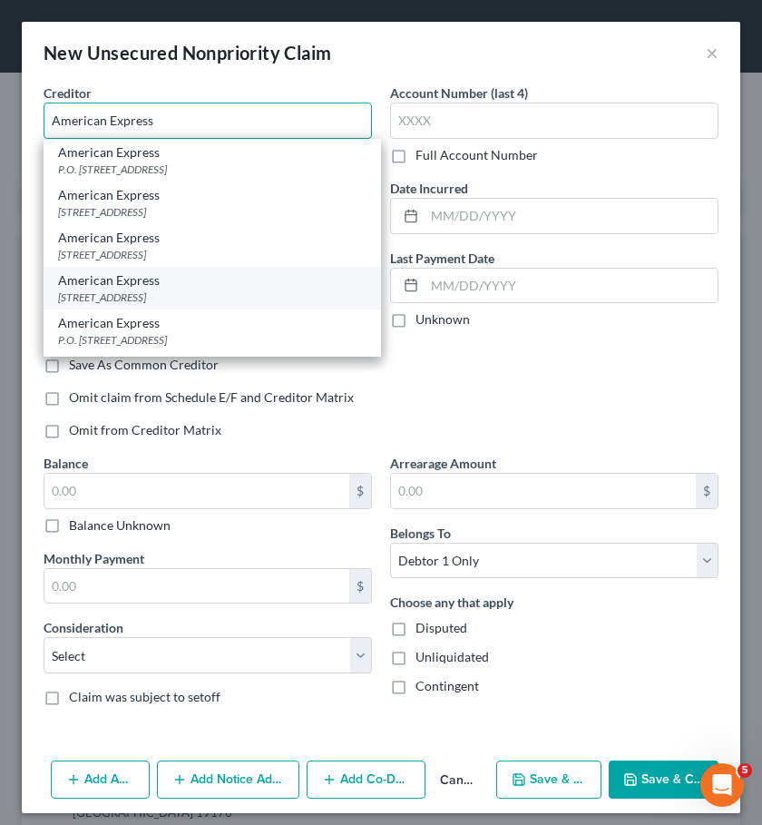
type input "American Express"
click at [204, 290] on div "[STREET_ADDRESS]" at bounding box center [212, 296] width 308 height 15
type input "PO Box 981537"
type input "[GEOGRAPHIC_DATA]"
select select "45"
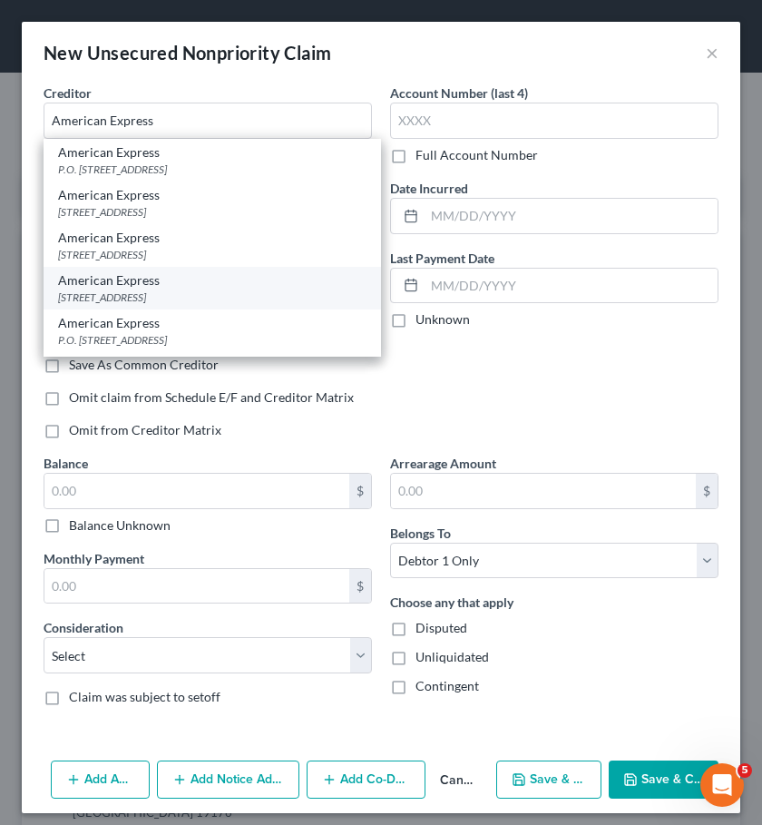
type input "79998"
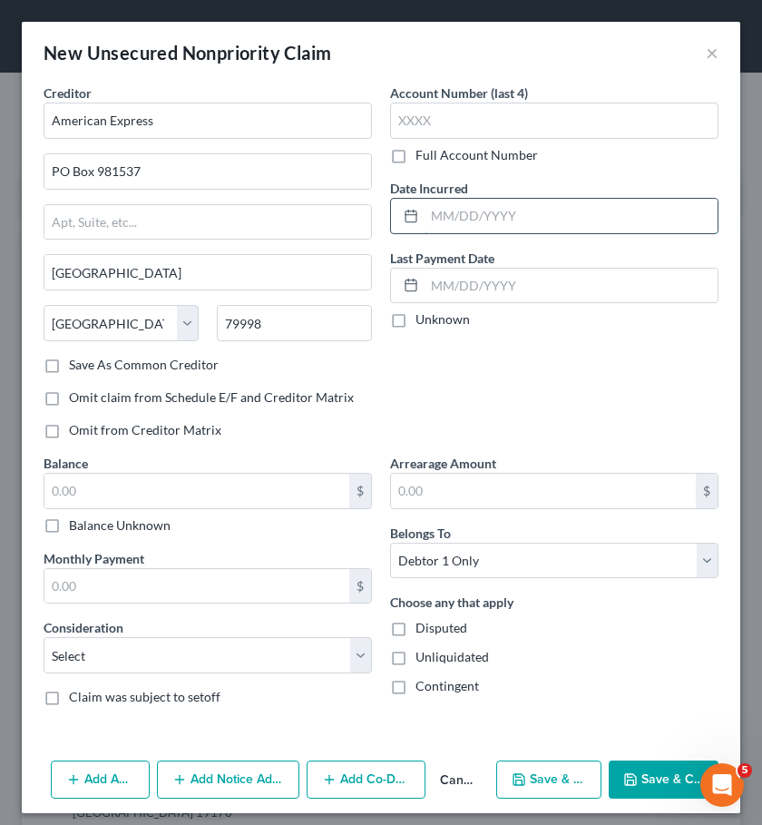
click at [476, 207] on input "text" at bounding box center [571, 216] width 293 height 34
type input "10/2020"
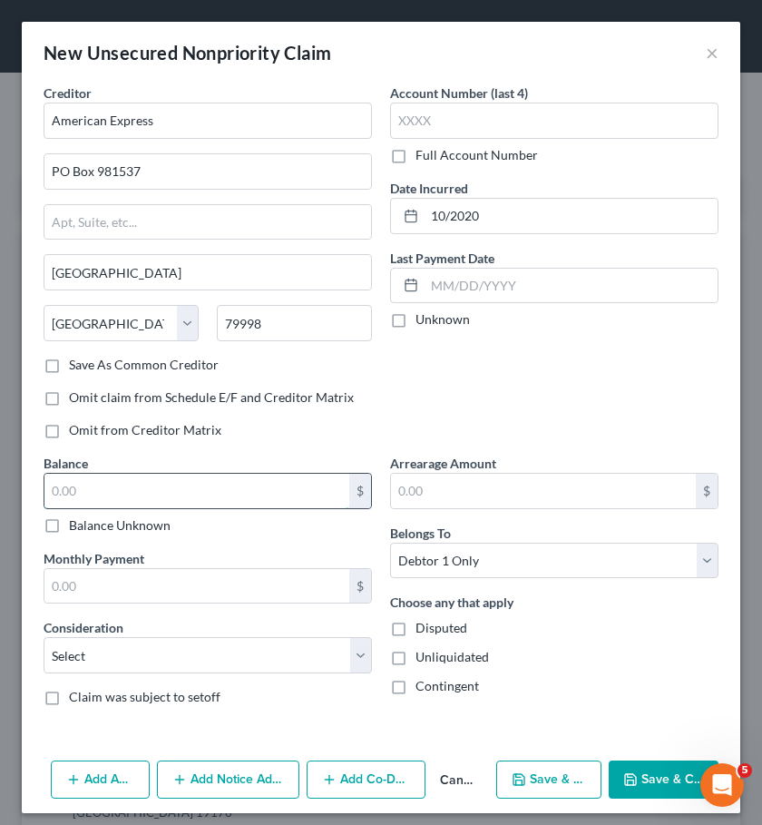
click at [235, 507] on input "text" at bounding box center [196, 491] width 305 height 34
click at [237, 497] on input "text" at bounding box center [196, 491] width 305 height 34
type input "1,843"
click at [226, 644] on select "Select Cable / Satellite Services Collection Agency Credit Card Debt Debt Couns…" at bounding box center [208, 655] width 328 height 36
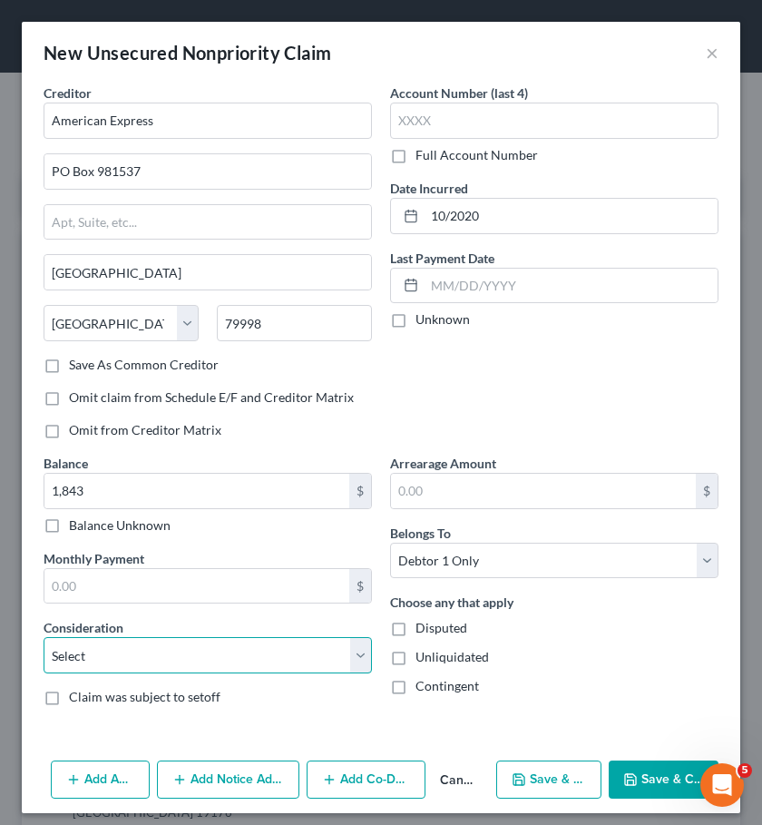
select select "2"
click at [44, 637] on select "Select Cable / Satellite Services Collection Agency Credit Card Debt Debt Couns…" at bounding box center [208, 655] width 328 height 36
click at [546, 787] on button "Save & New" at bounding box center [549, 779] width 106 height 38
select select "0"
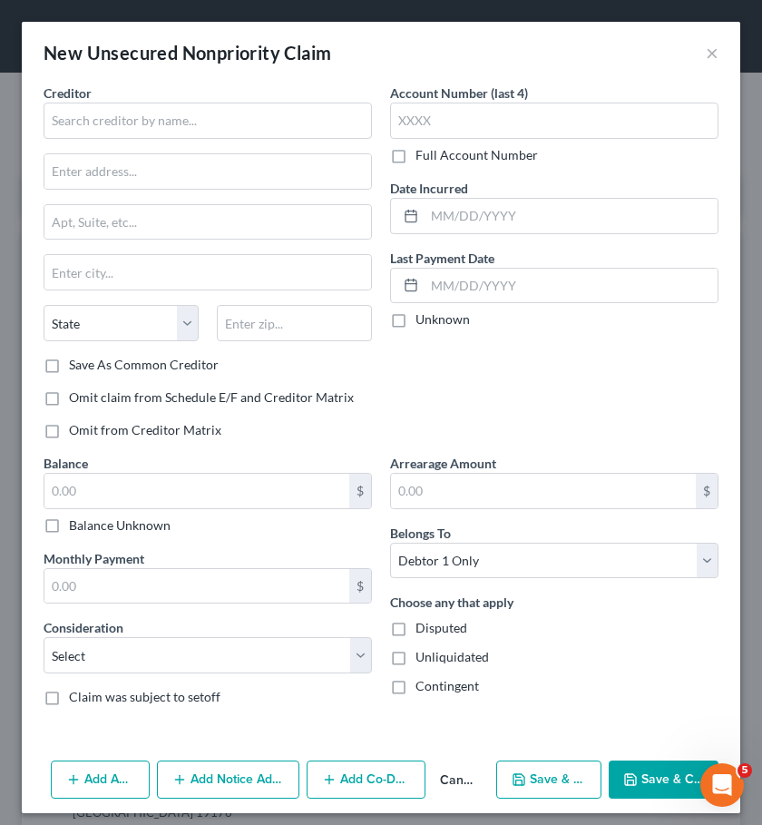
click at [471, 772] on button "Cancel" at bounding box center [456, 780] width 63 height 36
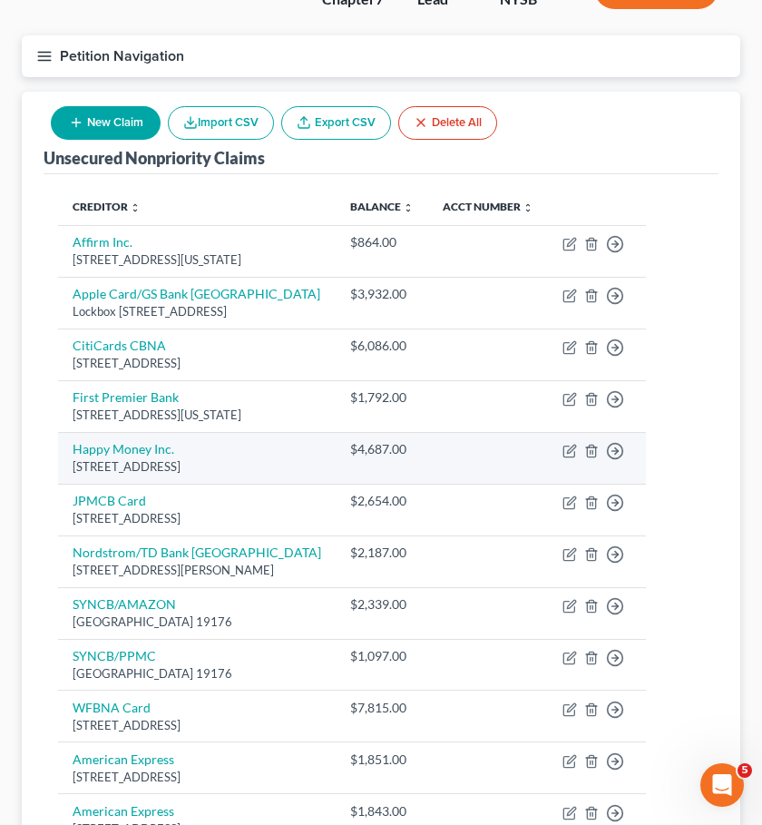
scroll to position [356, 0]
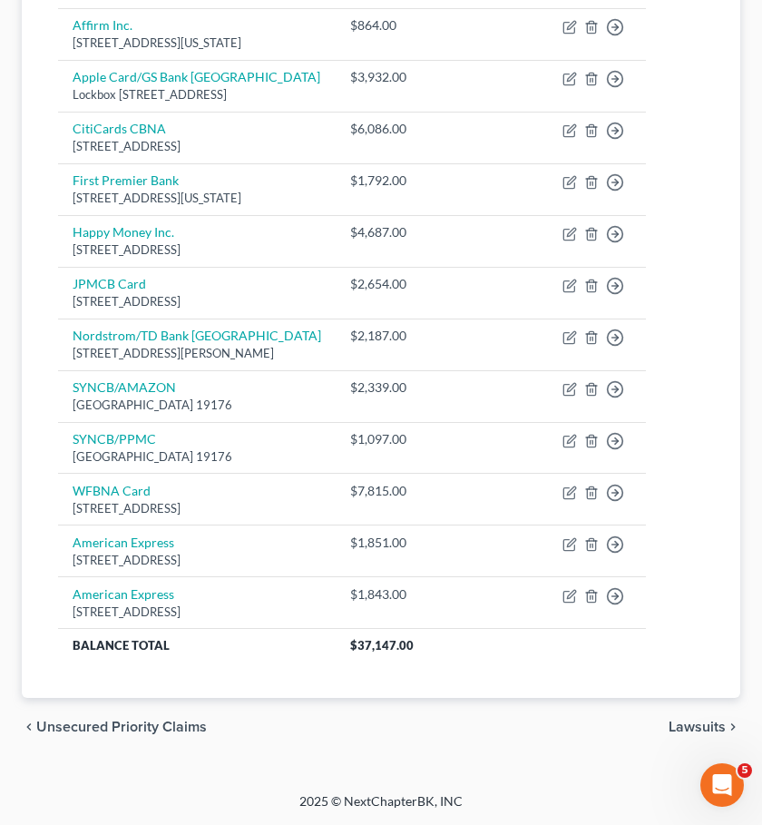
click at [696, 728] on span "Lawsuits" at bounding box center [697, 726] width 57 height 15
click at [696, 728] on div "Home New Case Client Portal [PERSON_NAME] Law Group, PLLC [EMAIL_ADDRESS][DOMAI…" at bounding box center [381, 234] width 762 height 1180
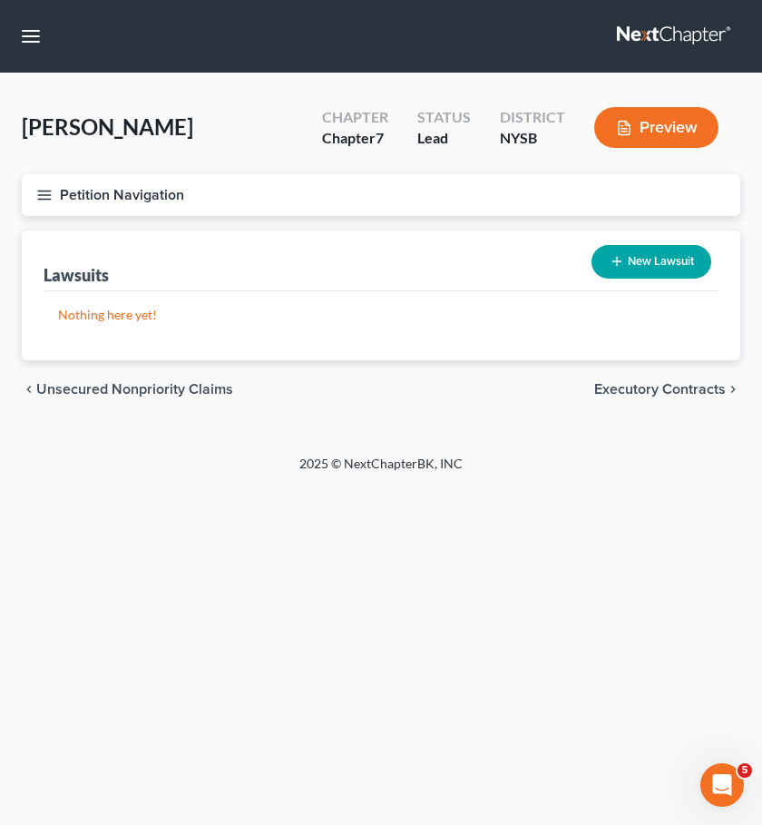
click at [631, 387] on span "Executory Contracts" at bounding box center [660, 389] width 132 height 15
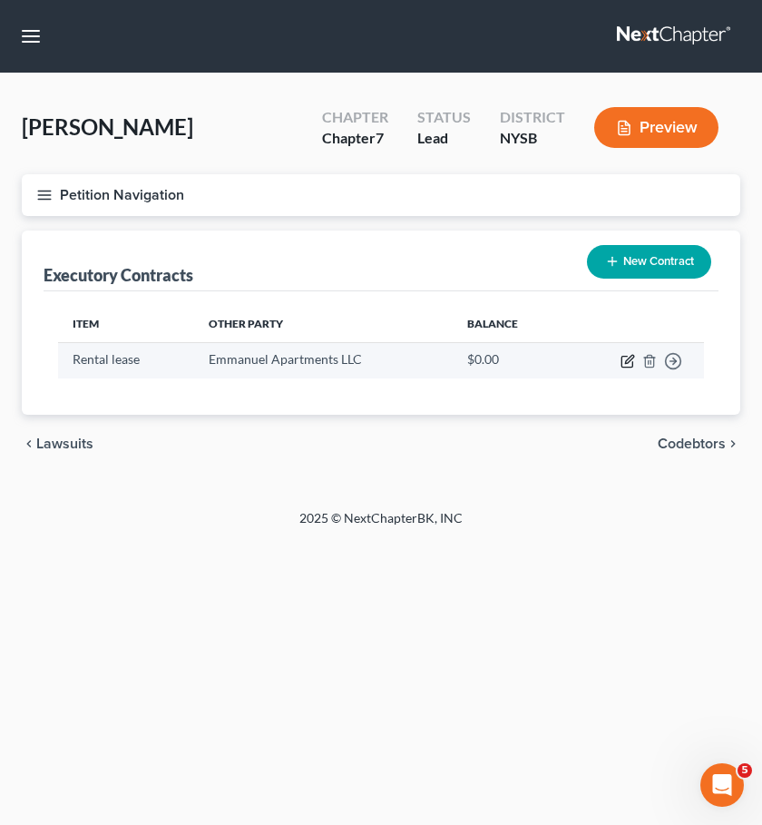
click at [627, 358] on icon "button" at bounding box center [628, 361] width 15 height 15
select select "3"
select select "35"
select select "0"
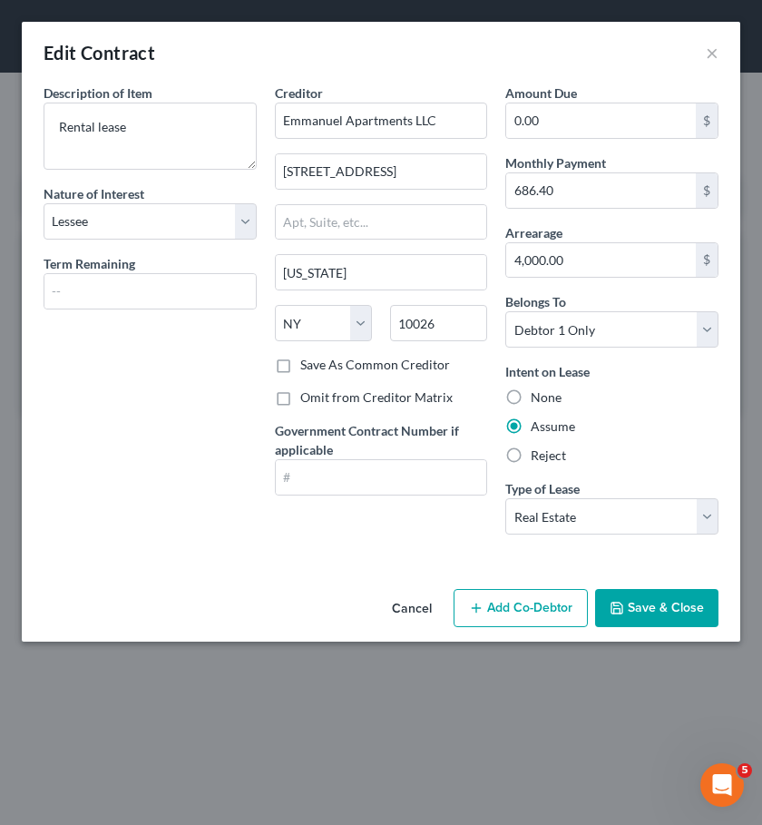
click at [426, 369] on label "Save As Common Creditor" at bounding box center [375, 365] width 150 height 18
click at [319, 367] on input "Save As Common Creditor" at bounding box center [314, 362] width 12 height 12
checkbox input "true"
click at [622, 601] on icon "button" at bounding box center [617, 608] width 15 height 15
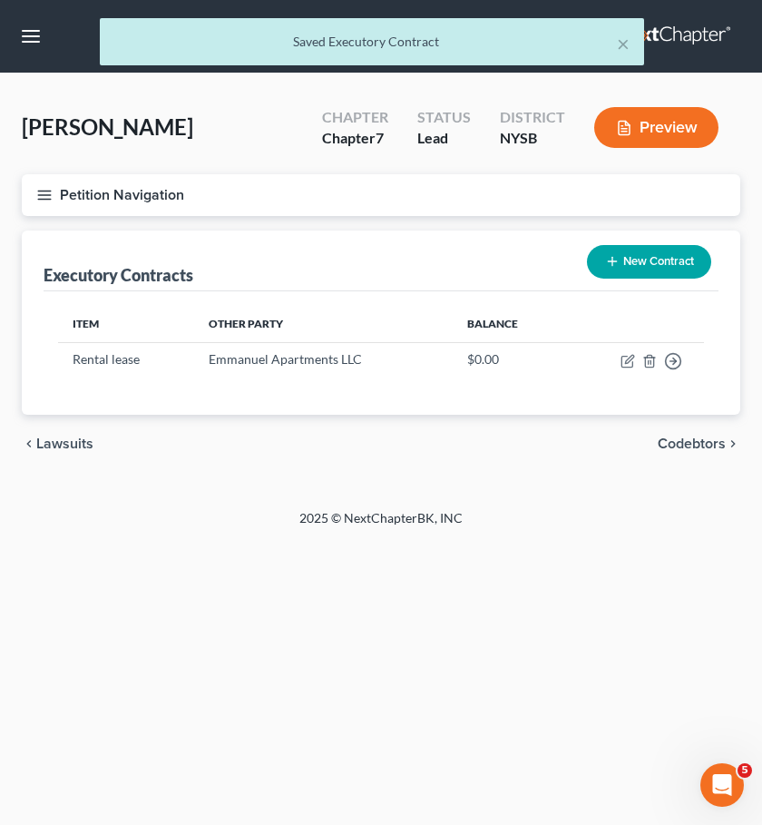
click at [84, 451] on span "Lawsuits" at bounding box center [64, 443] width 57 height 15
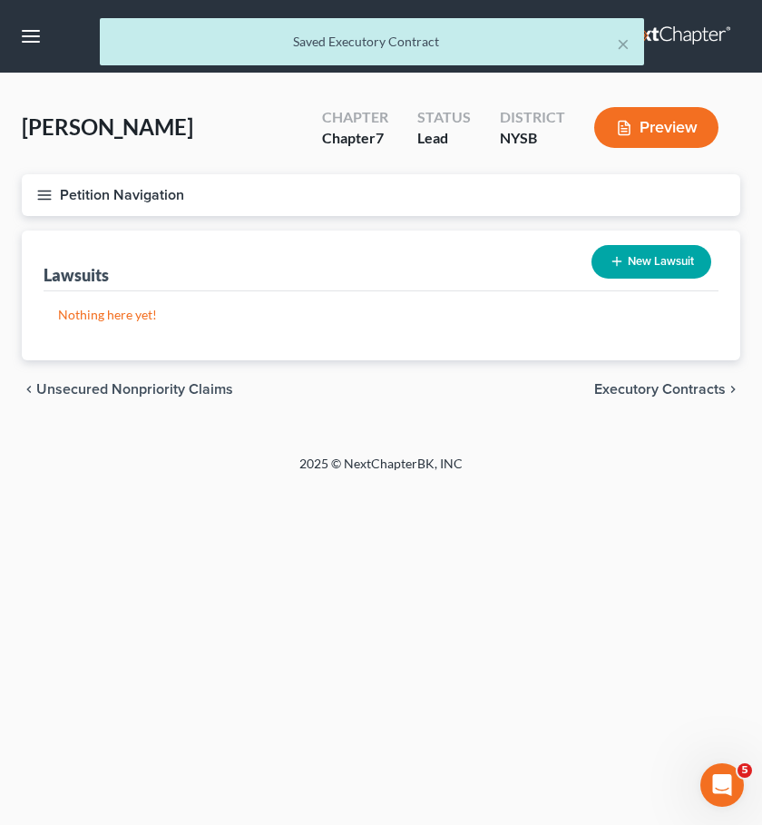
click at [117, 393] on span "Unsecured Nonpriority Claims" at bounding box center [134, 389] width 197 height 15
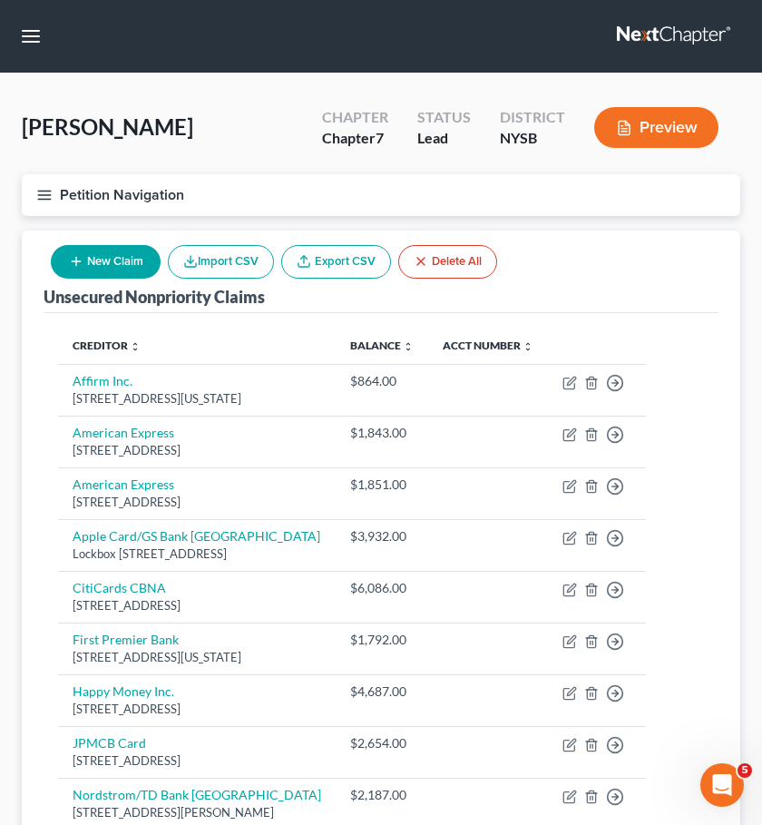
click at [101, 278] on div "New Claim Import CSV Export CSV Delete All" at bounding box center [274, 262] width 461 height 48
click at [131, 252] on button "New Claim" at bounding box center [106, 262] width 110 height 34
select select "0"
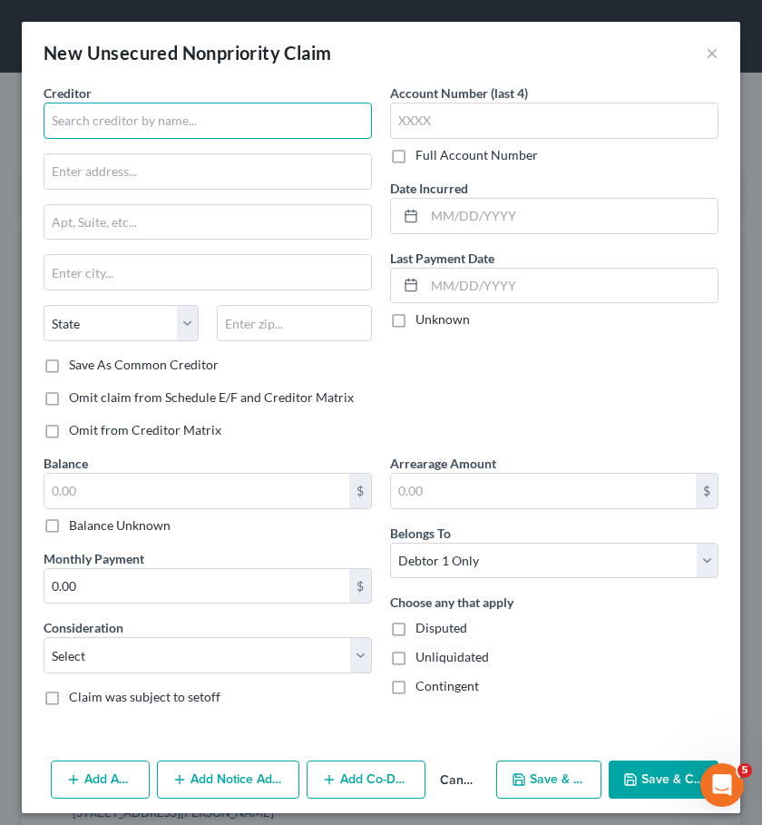
click at [148, 132] on input "text" at bounding box center [208, 121] width 328 height 36
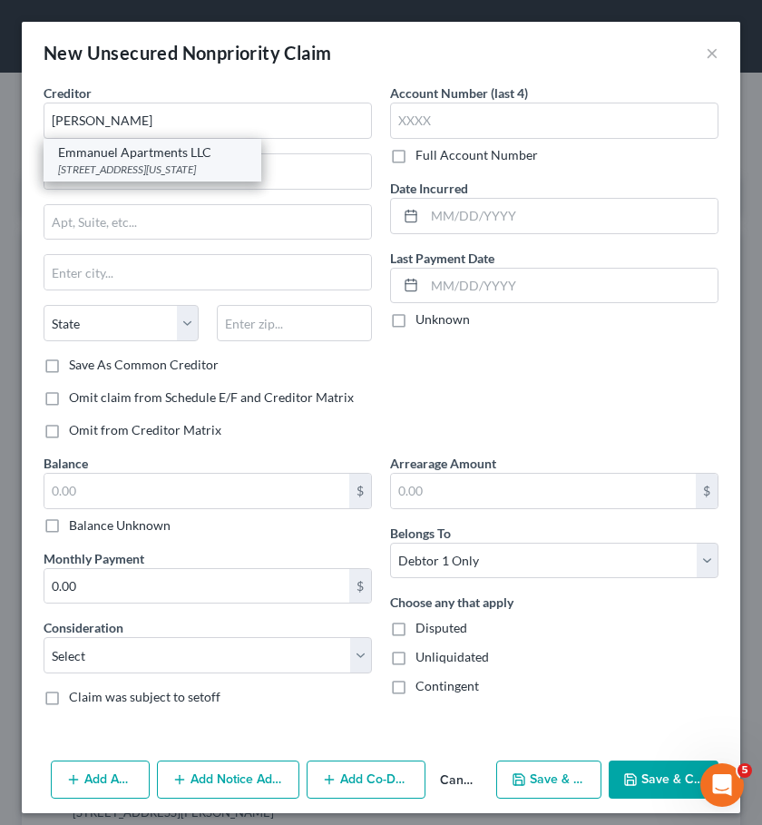
click at [139, 155] on div "Emmanuel Apartments LLC" at bounding box center [152, 152] width 189 height 18
type input "Emmanuel Apartments LLC"
type input "[STREET_ADDRESS]"
type input "[US_STATE]"
select select "35"
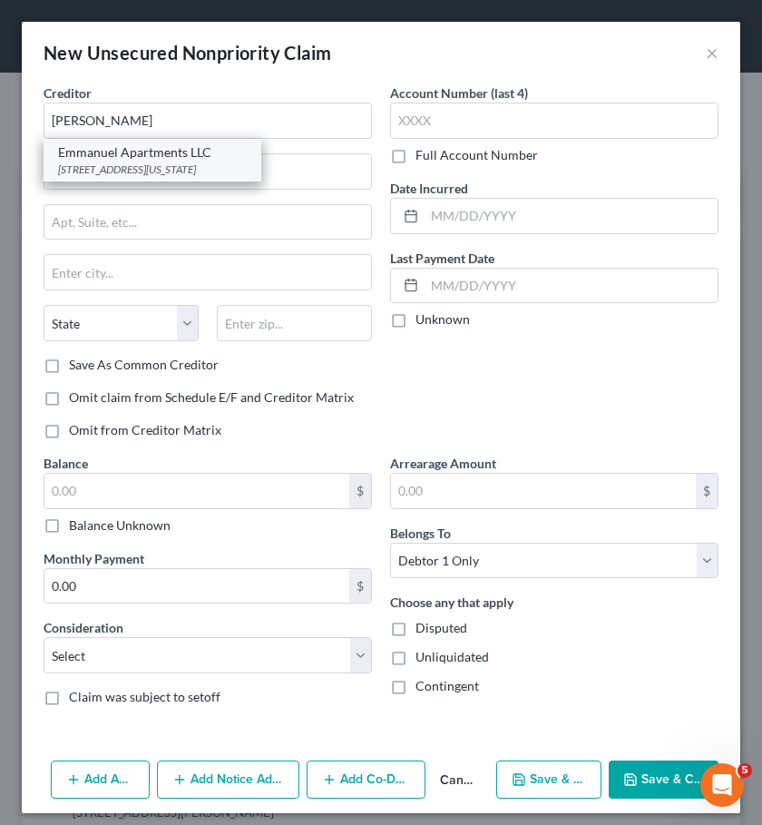
type input "10026"
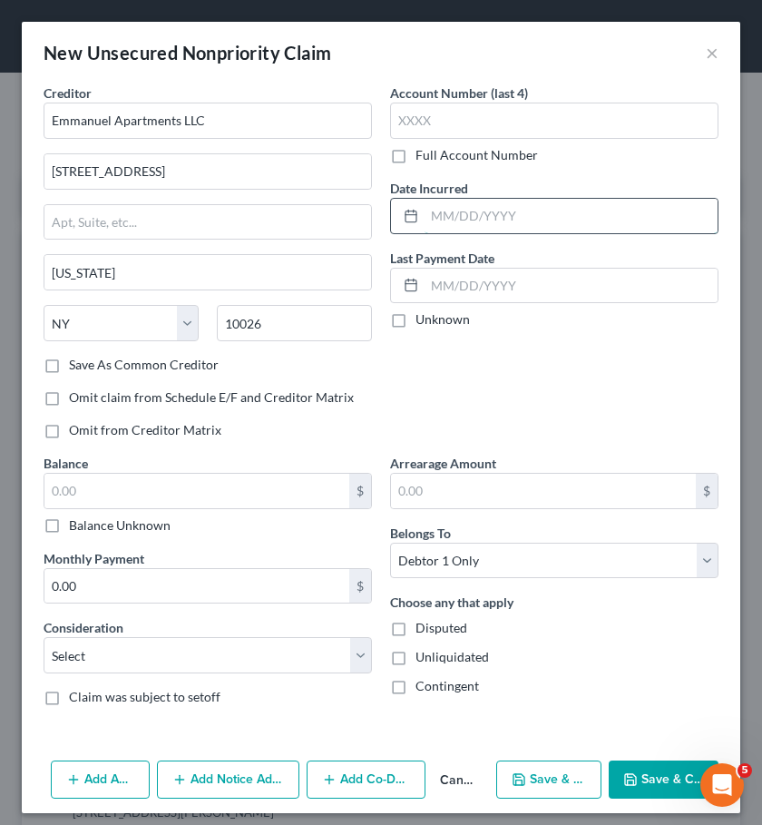
click at [471, 216] on input "text" at bounding box center [571, 216] width 293 height 34
type input "08/2025"
click at [271, 484] on input "text" at bounding box center [196, 491] width 305 height 34
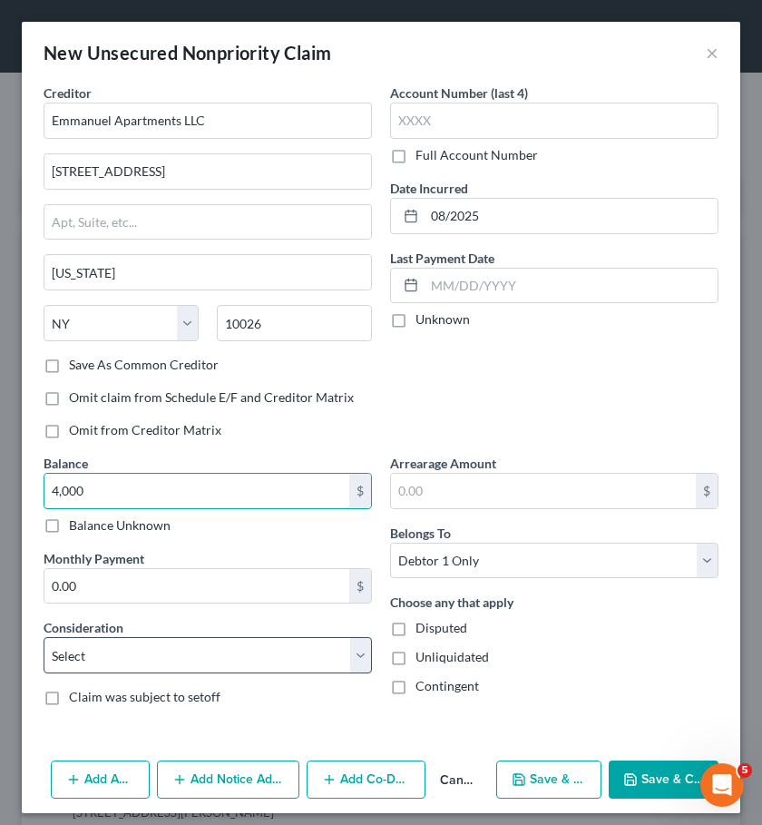
type input "4,000"
click at [235, 652] on select "Select Cable / Satellite Services Collection Agency Credit Card Debt Debt Couns…" at bounding box center [208, 655] width 328 height 36
select select "14"
click at [44, 637] on select "Select Cable / Satellite Services Collection Agency Credit Card Debt Debt Couns…" at bounding box center [208, 655] width 328 height 36
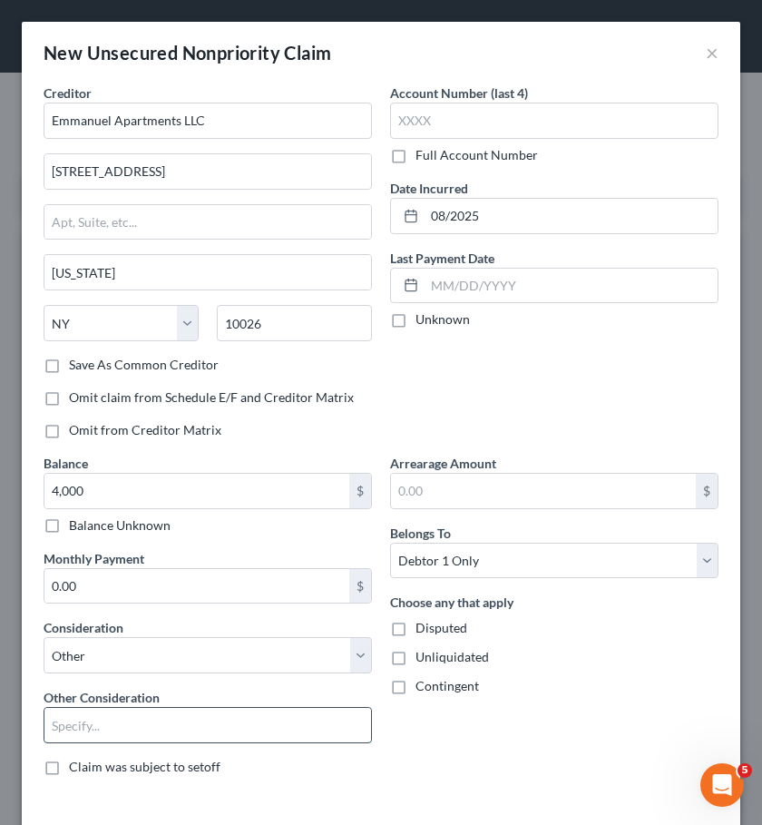
click at [199, 727] on input "text" at bounding box center [207, 725] width 327 height 34
type input "Rent arrears"
click at [397, 795] on div "Creditor * Emmanuel Apartments LLC [STREET_ADDRESS][US_STATE] [US_STATE][GEOGRA…" at bounding box center [381, 452] width 719 height 739
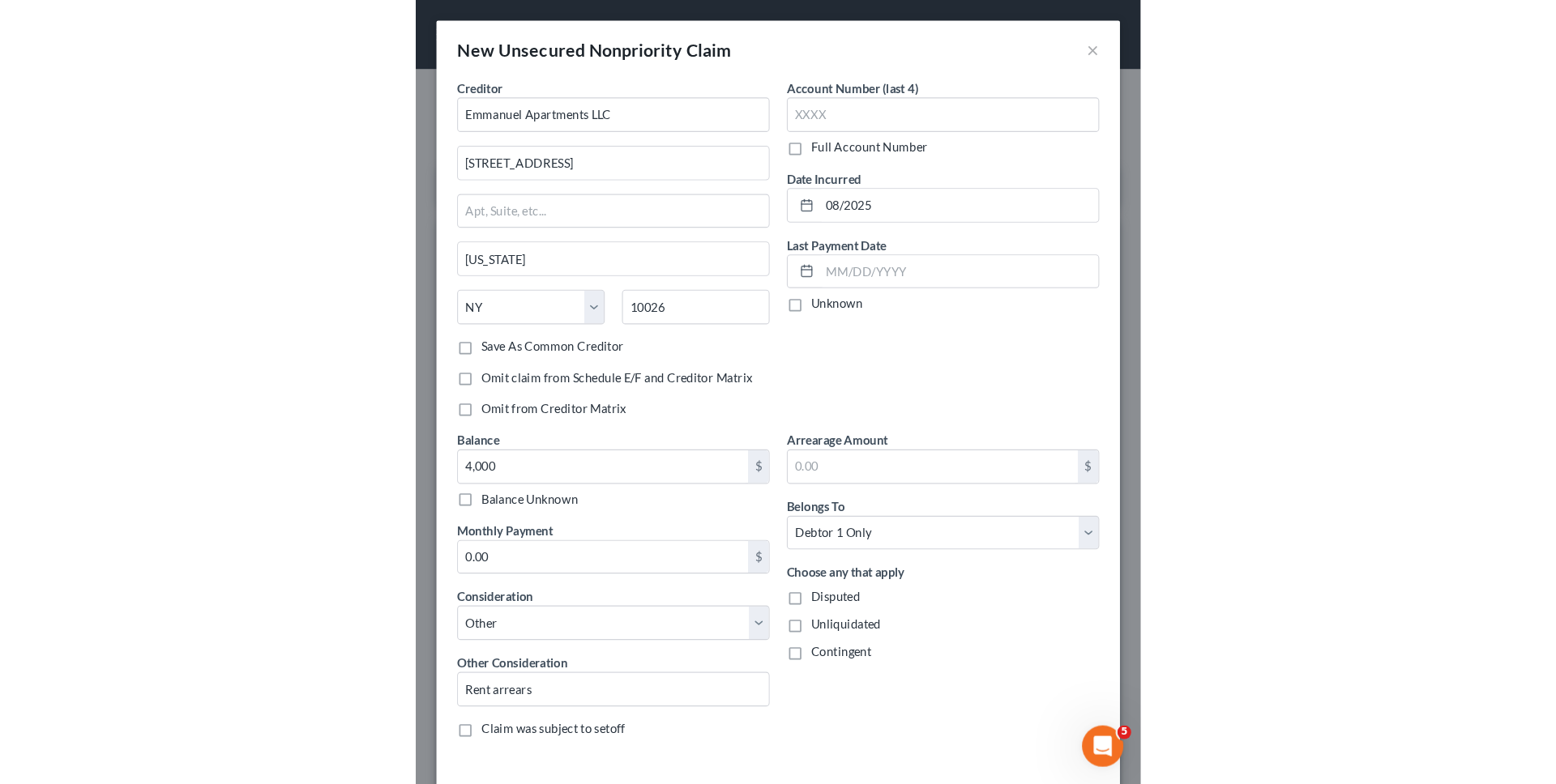
scroll to position [71, 0]
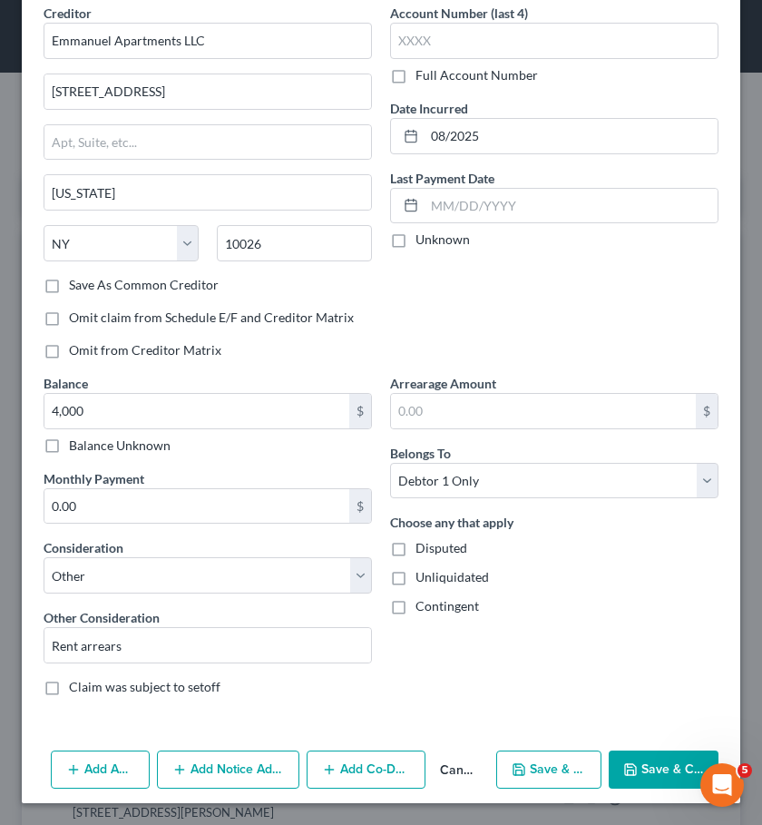
click at [667, 775] on button "Save & Close" at bounding box center [664, 769] width 110 height 38
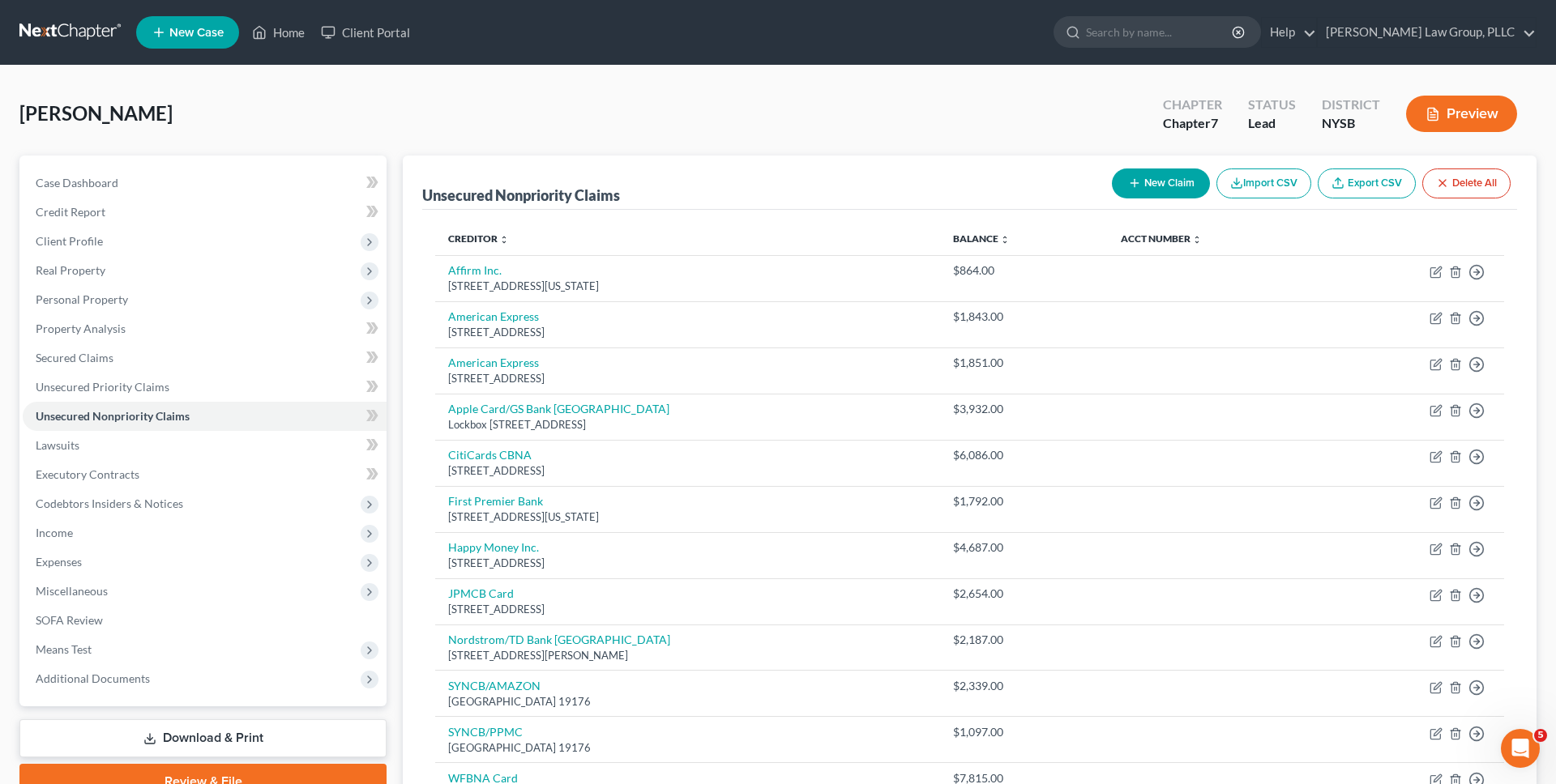
click at [659, 152] on div "[PERSON_NAME] Upgraded Chapter Chapter 7 Status Lead District [GEOGRAPHIC_DATA]…" at bounding box center [778, 120] width 1517 height 71
click at [64, 31] on link at bounding box center [71, 32] width 104 height 29
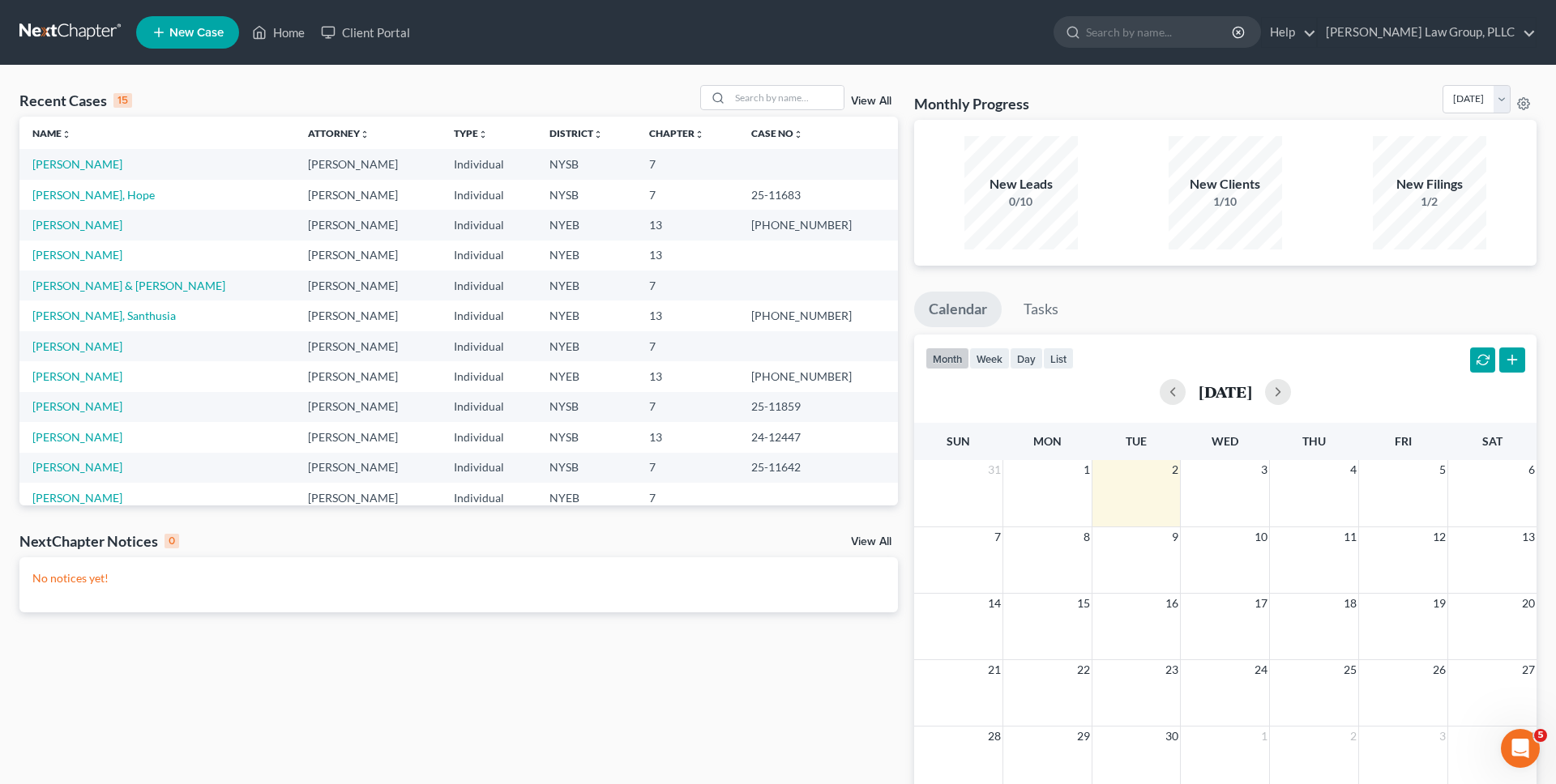
click at [96, 32] on link at bounding box center [71, 32] width 104 height 29
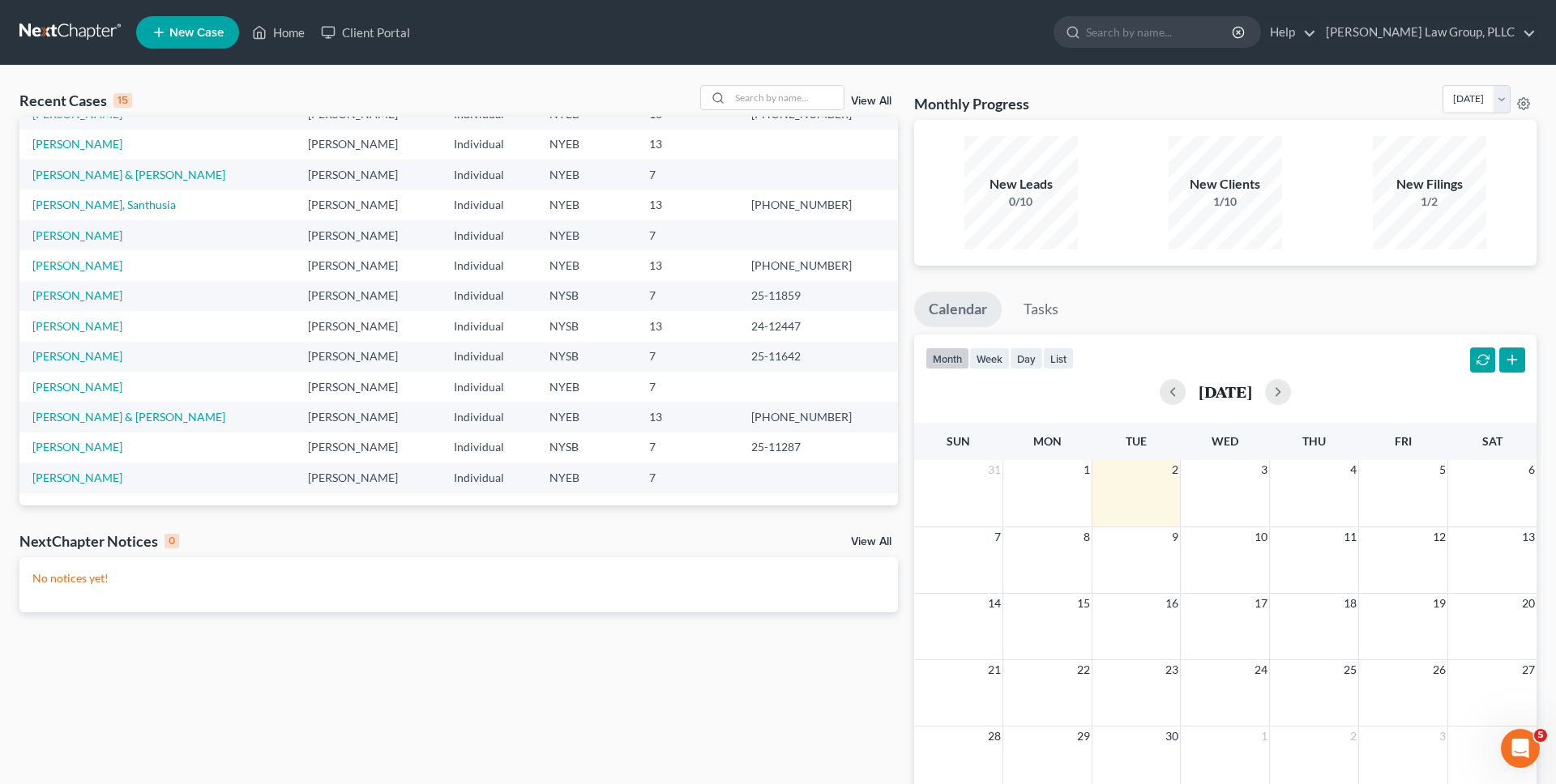
scroll to position [108, 0]
